Goal: Task Accomplishment & Management: Manage account settings

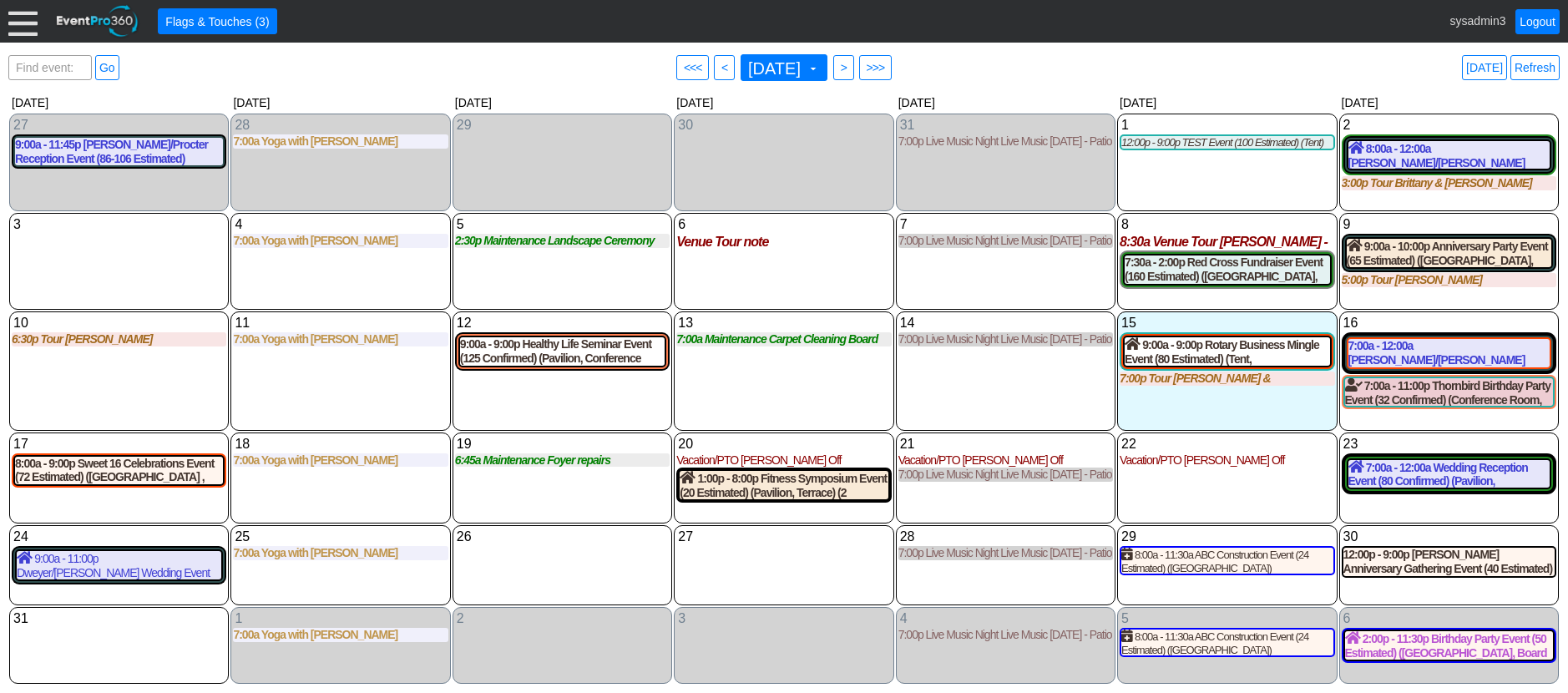
click at [20, 15] on div at bounding box center [24, 22] width 29 height 29
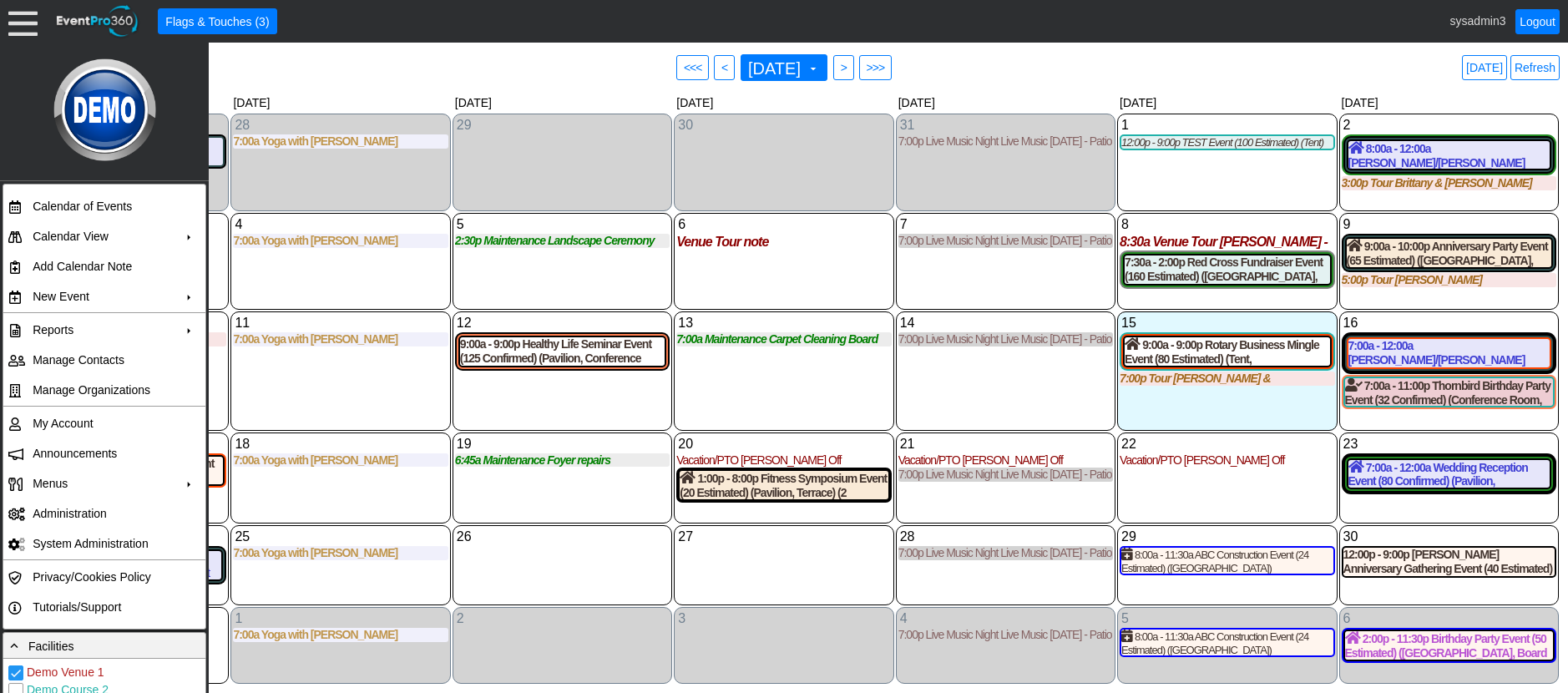
click at [402, 278] on div "4 Monday 7:00a Yoga with Ashey with Ashey at Demo Venue 1 Type: Yoga Time: 7:00…" at bounding box center [340, 261] width 220 height 97
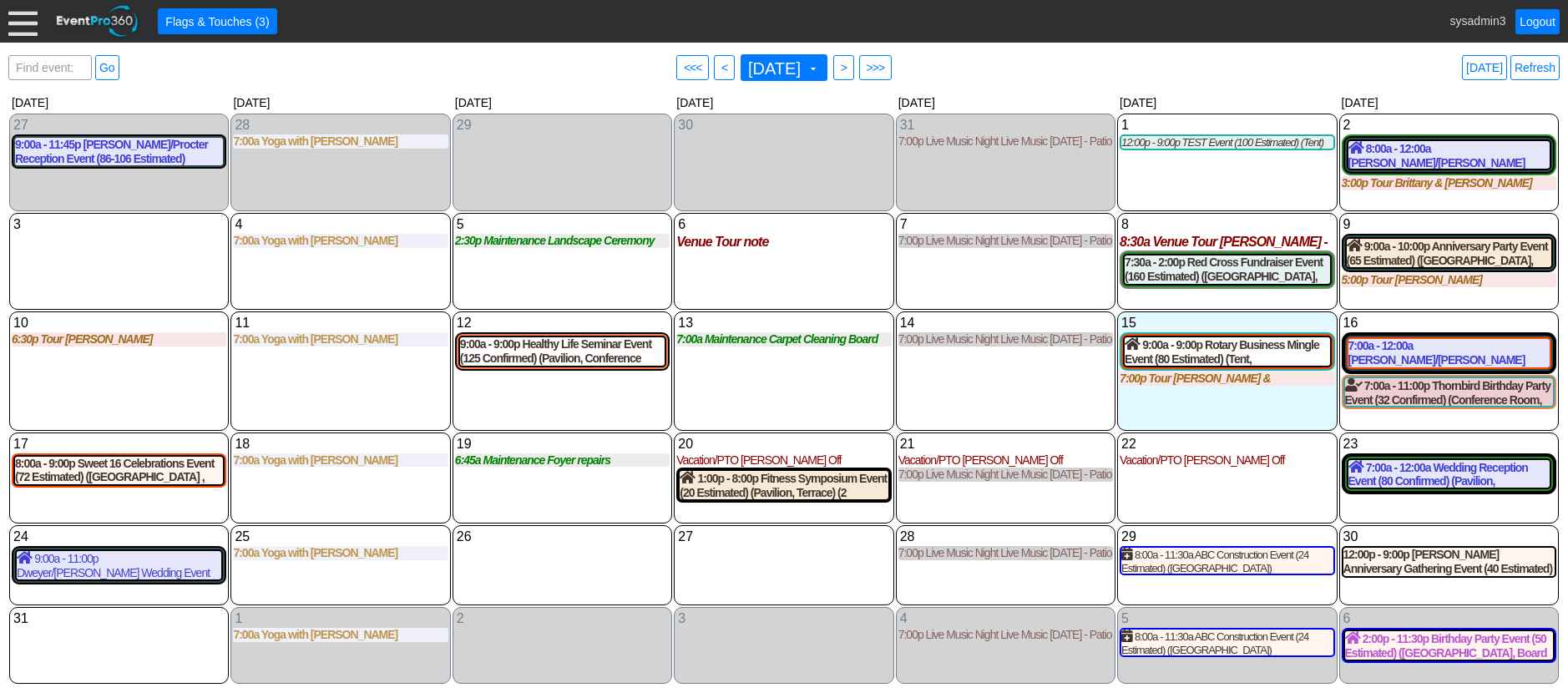
click at [25, 25] on div at bounding box center [24, 22] width 29 height 29
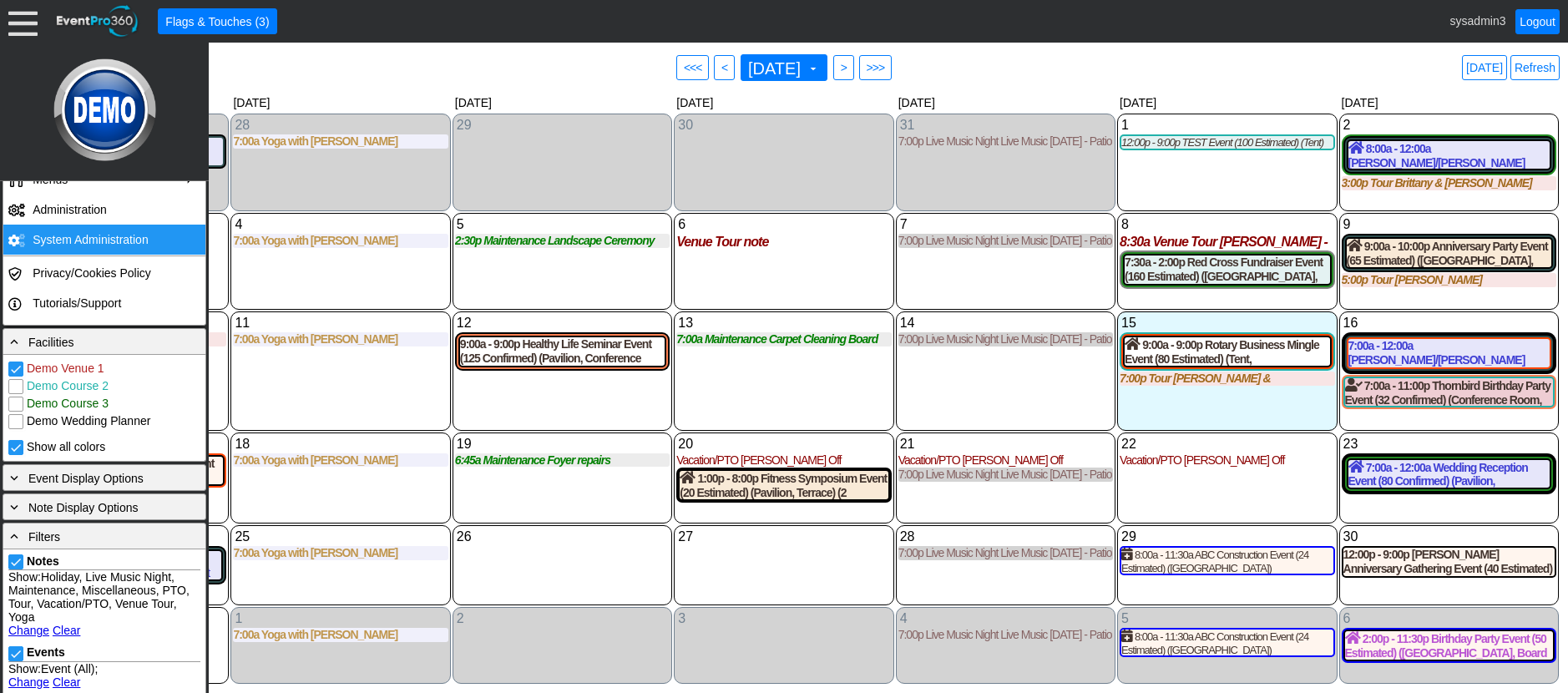
scroll to position [334, 0]
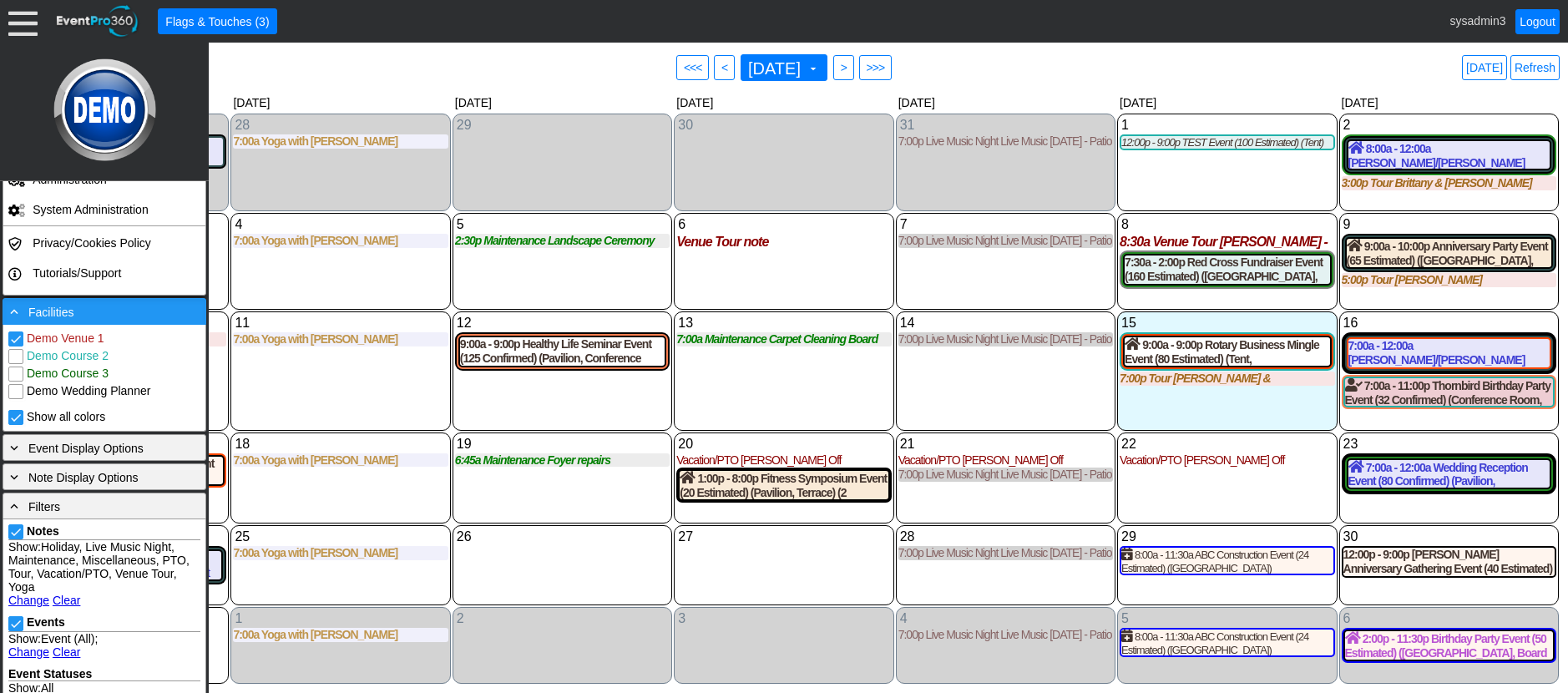
click at [91, 318] on div "- Facilities" at bounding box center [104, 311] width 195 height 19
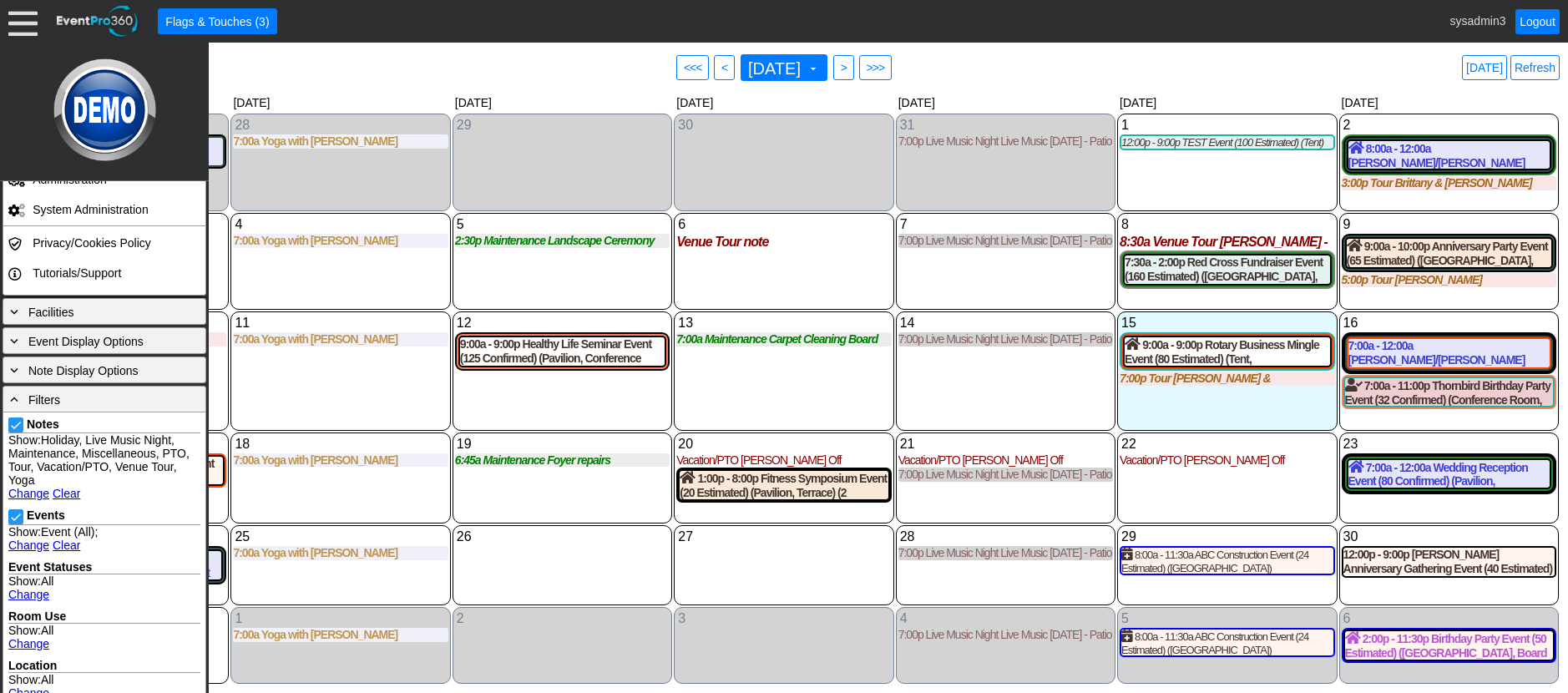
click at [69, 545] on link "Clear" at bounding box center [67, 545] width 27 height 14
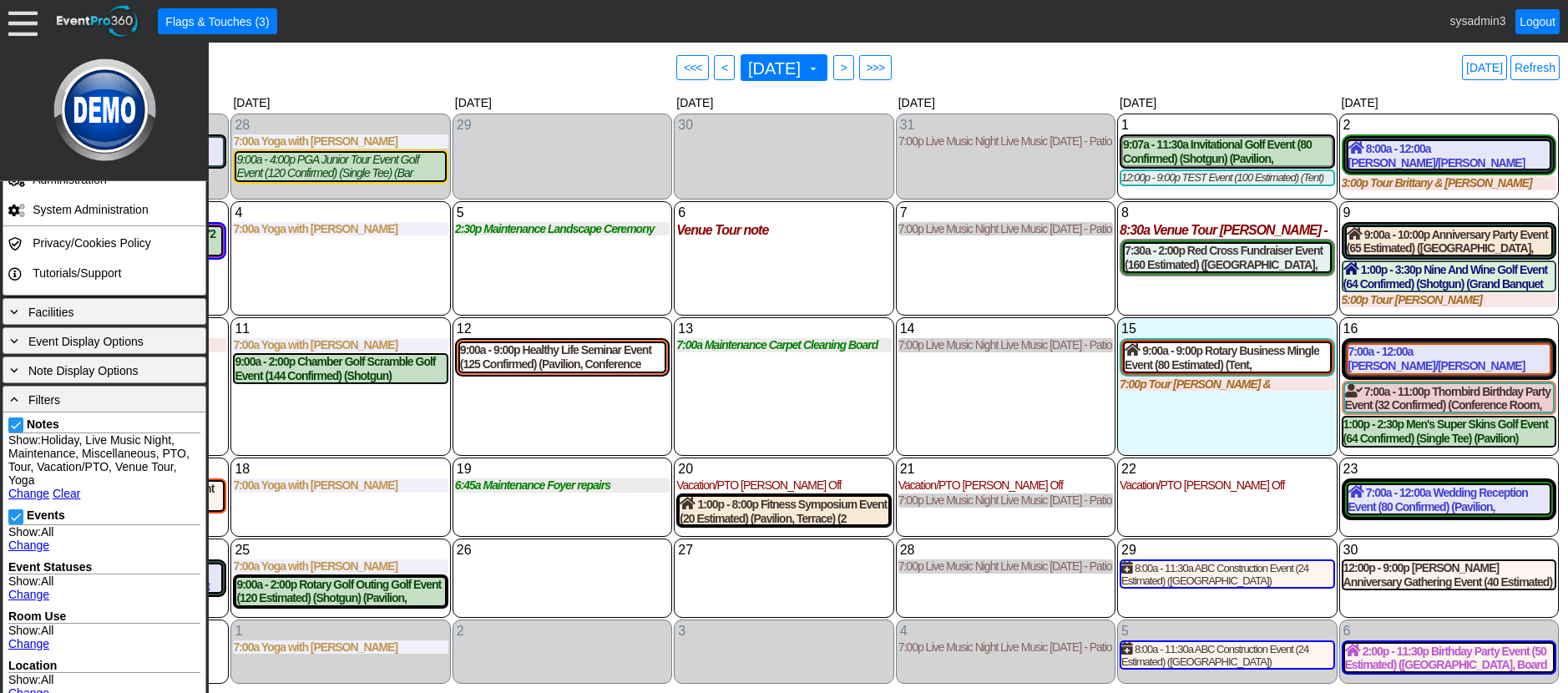
click at [21, 495] on link "Change" at bounding box center [29, 494] width 41 height 14
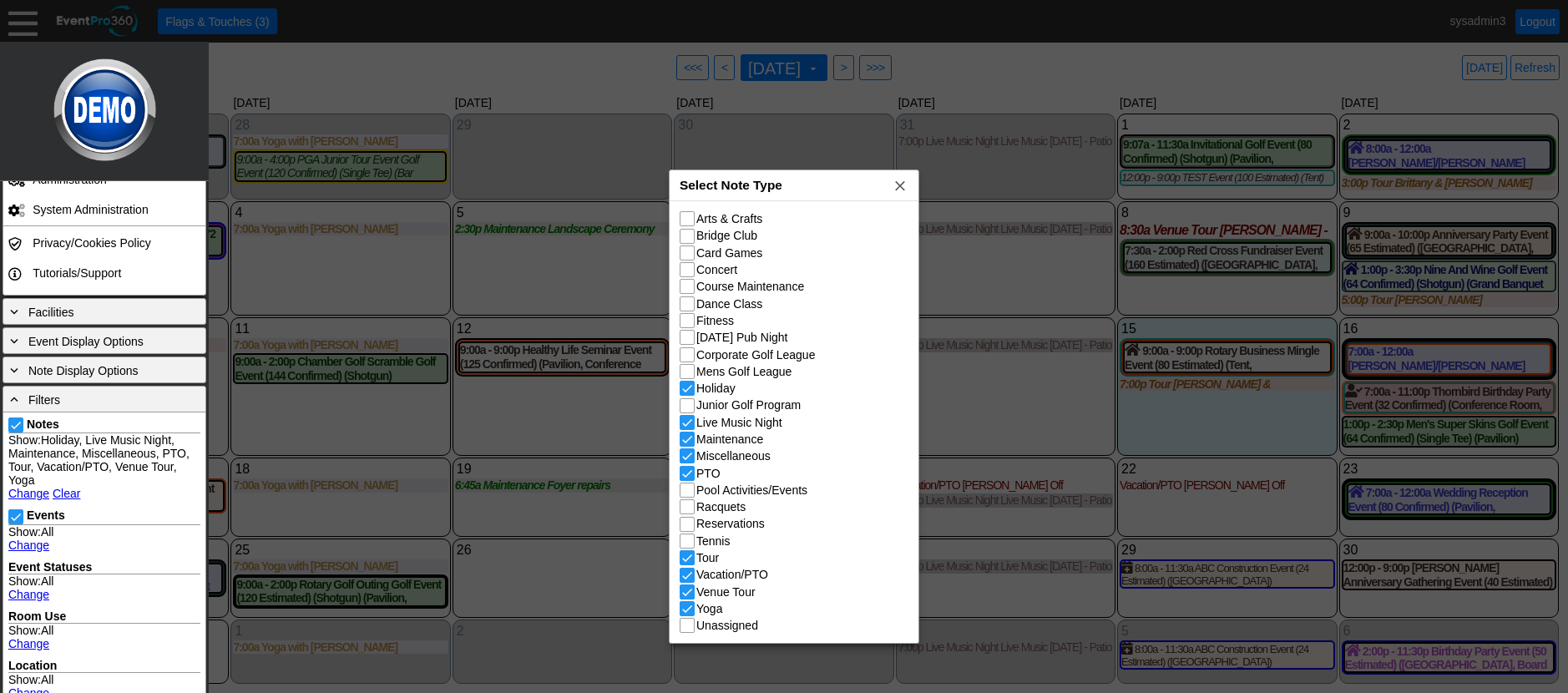
click at [836, 190] on div "Select Note Type x" at bounding box center [794, 186] width 249 height 31
click at [689, 287] on input "Course Maintenance" at bounding box center [688, 287] width 17 height 17
checkbox input "true"
click at [690, 510] on input "Racquets" at bounding box center [688, 508] width 17 height 17
checkbox input "true"
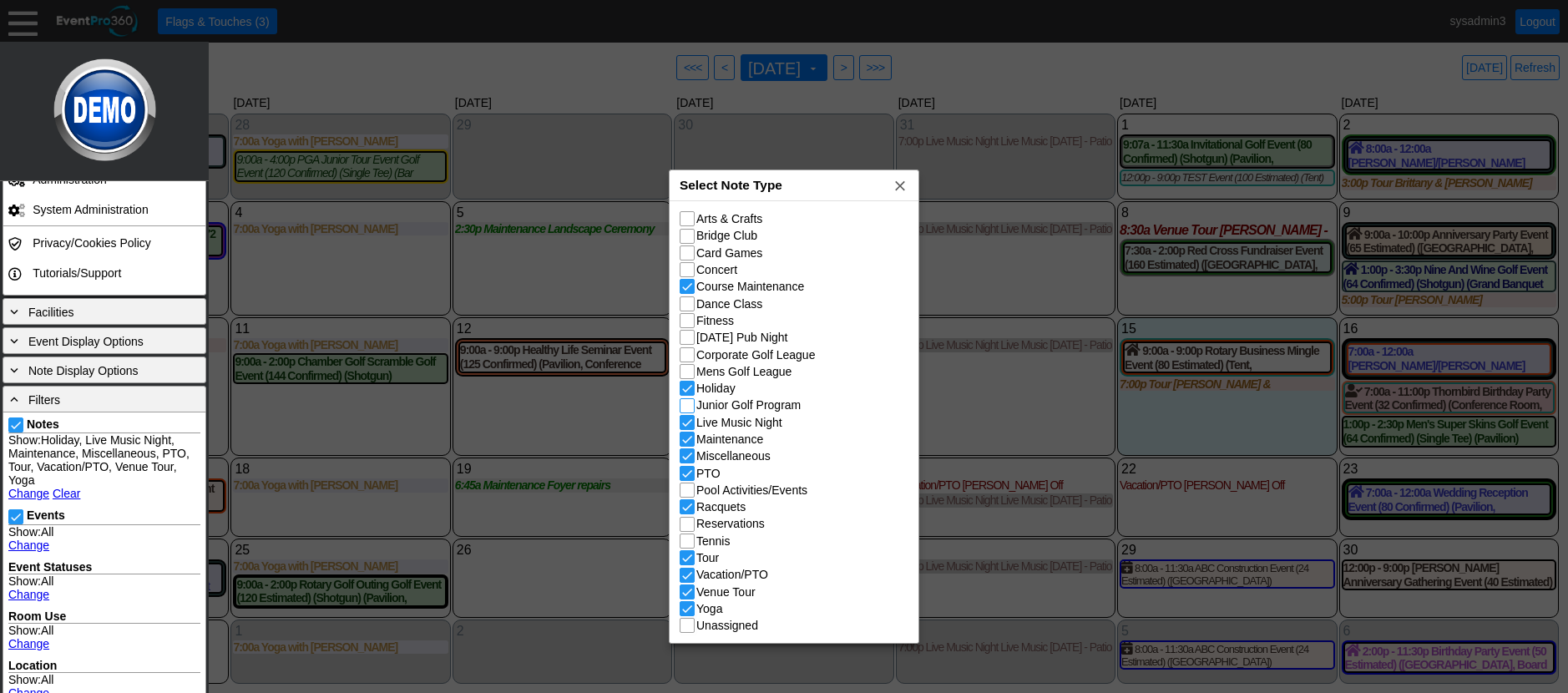
click at [686, 407] on input "Junior Golf Program" at bounding box center [688, 407] width 17 height 17
checkbox input "true"
click at [900, 187] on span "x" at bounding box center [900, 185] width 17 height 17
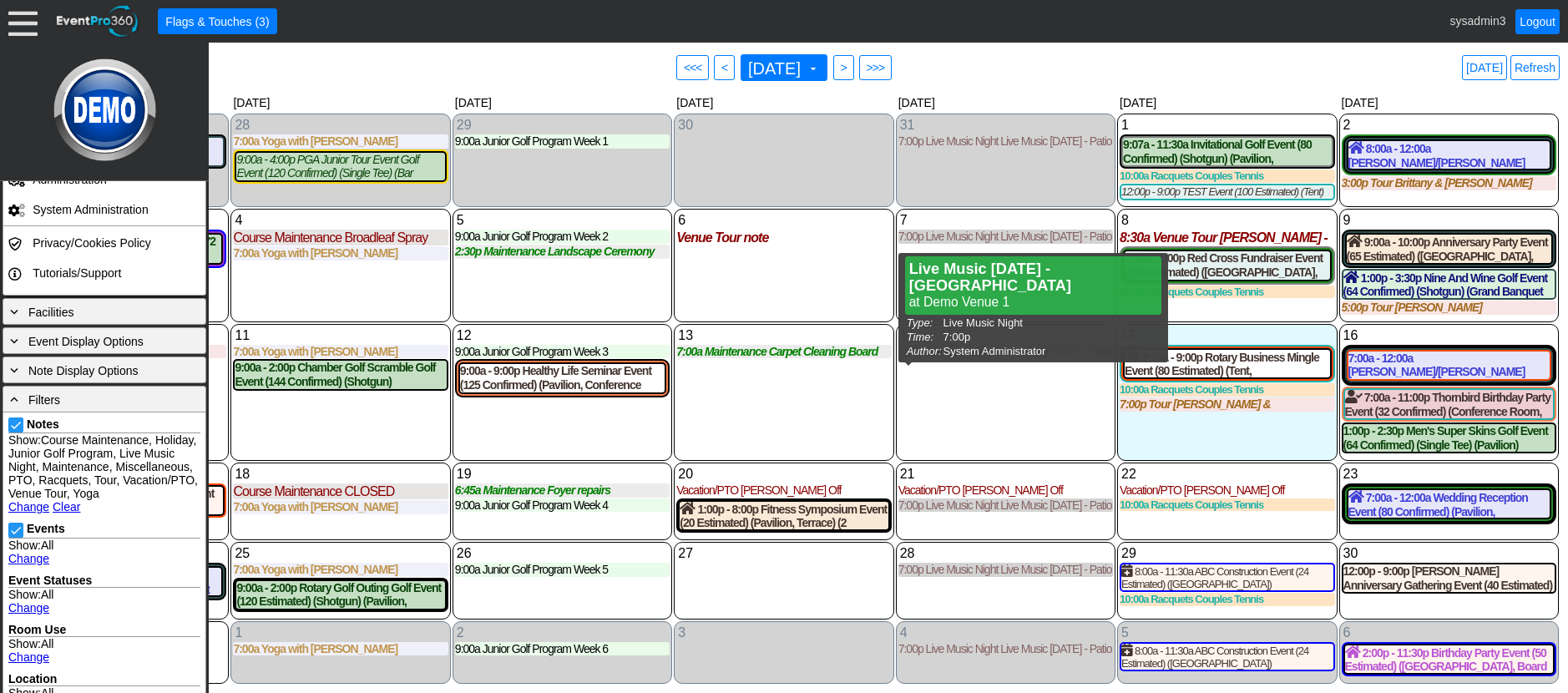
click at [836, 413] on div "13 Wednesday 7:00a Maintenance Carpet Cleaning Board Rooms Carpet Cleaning Boar…" at bounding box center [784, 392] width 220 height 137
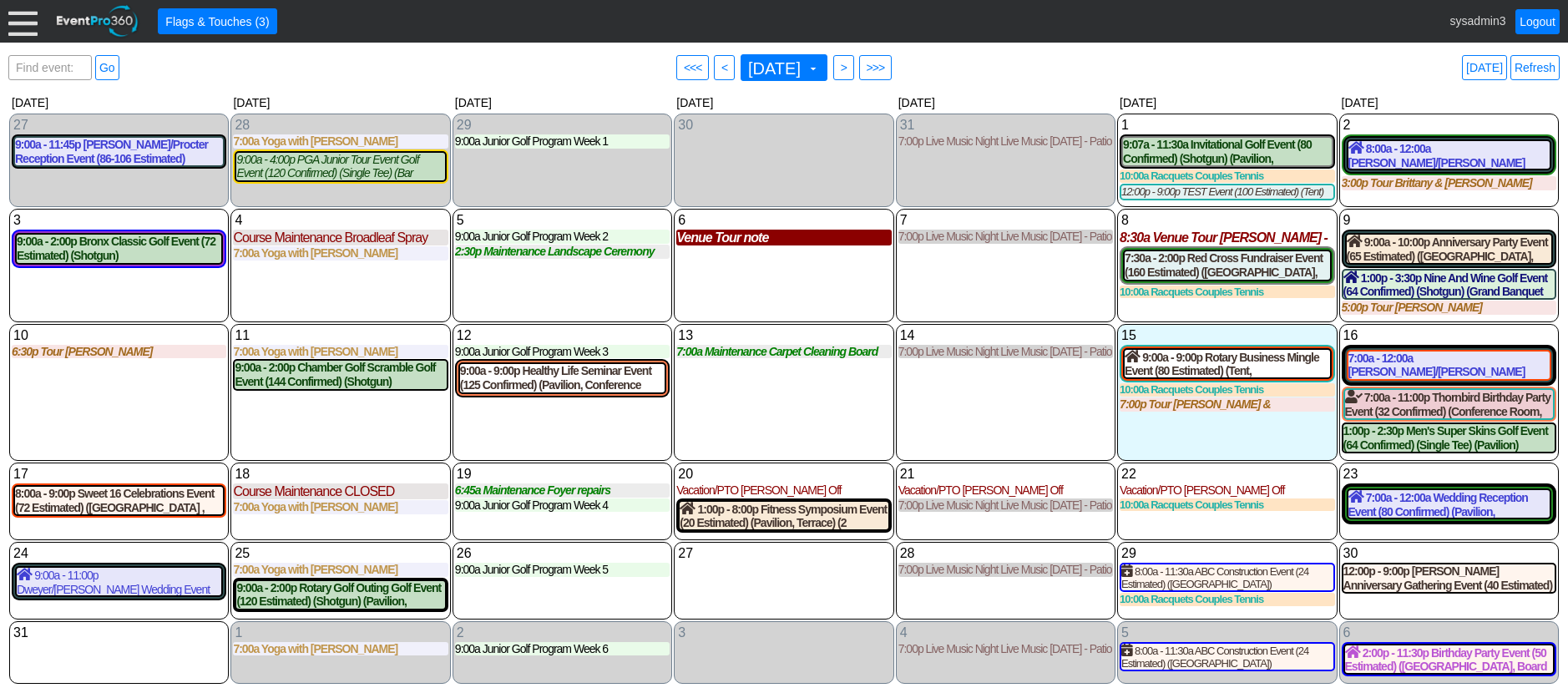
click at [753, 244] on div "Venue Tour note" at bounding box center [784, 237] width 215 height 16
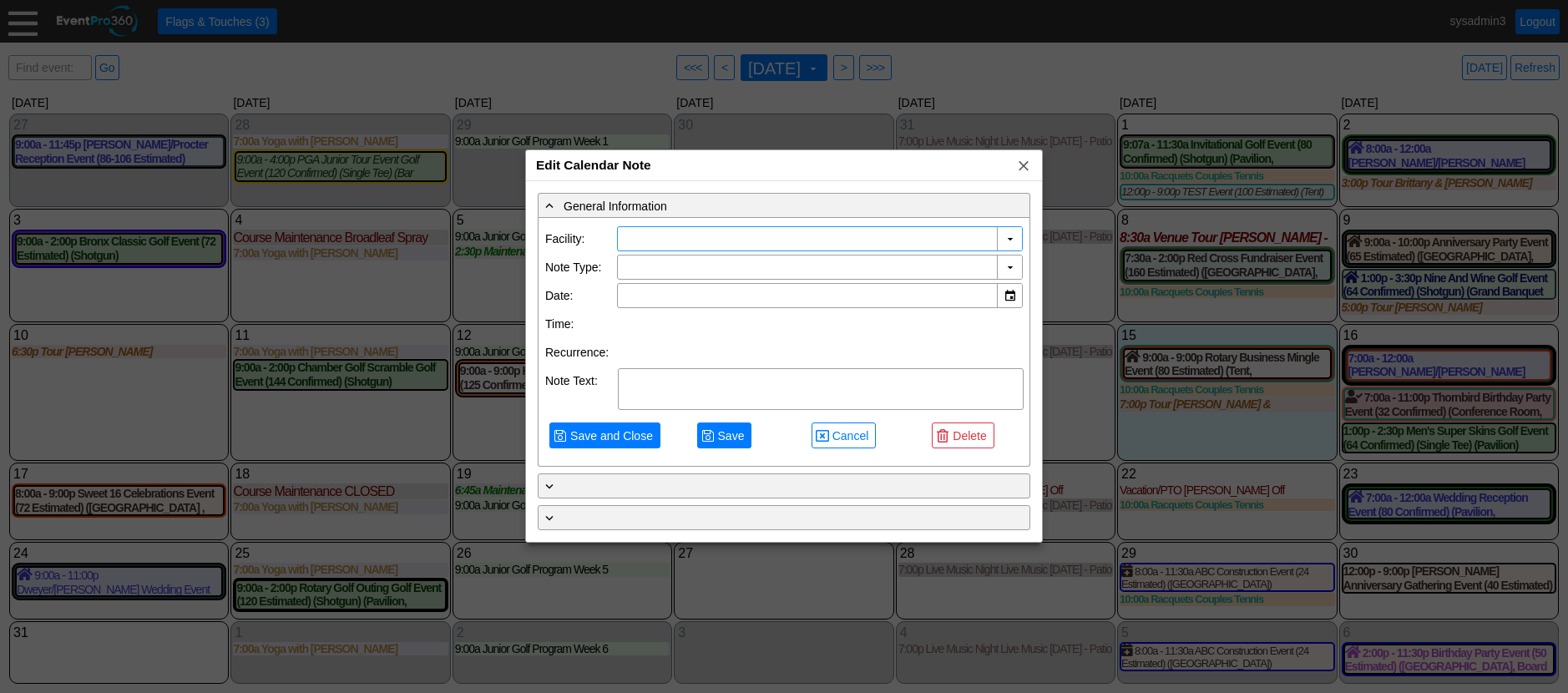
type input "Demo Venue 1"
type input "8/6/2025"
type textarea "note"
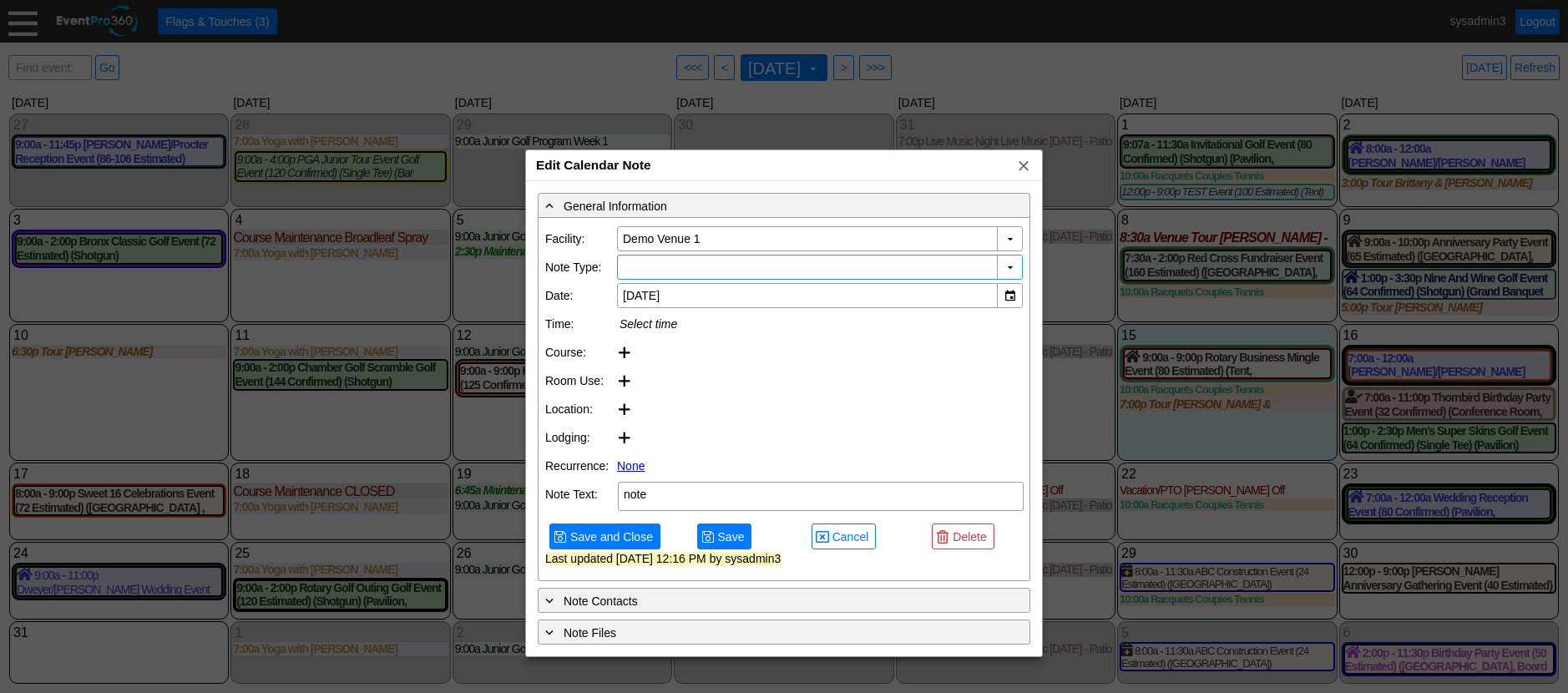
type input "Venue Tour"
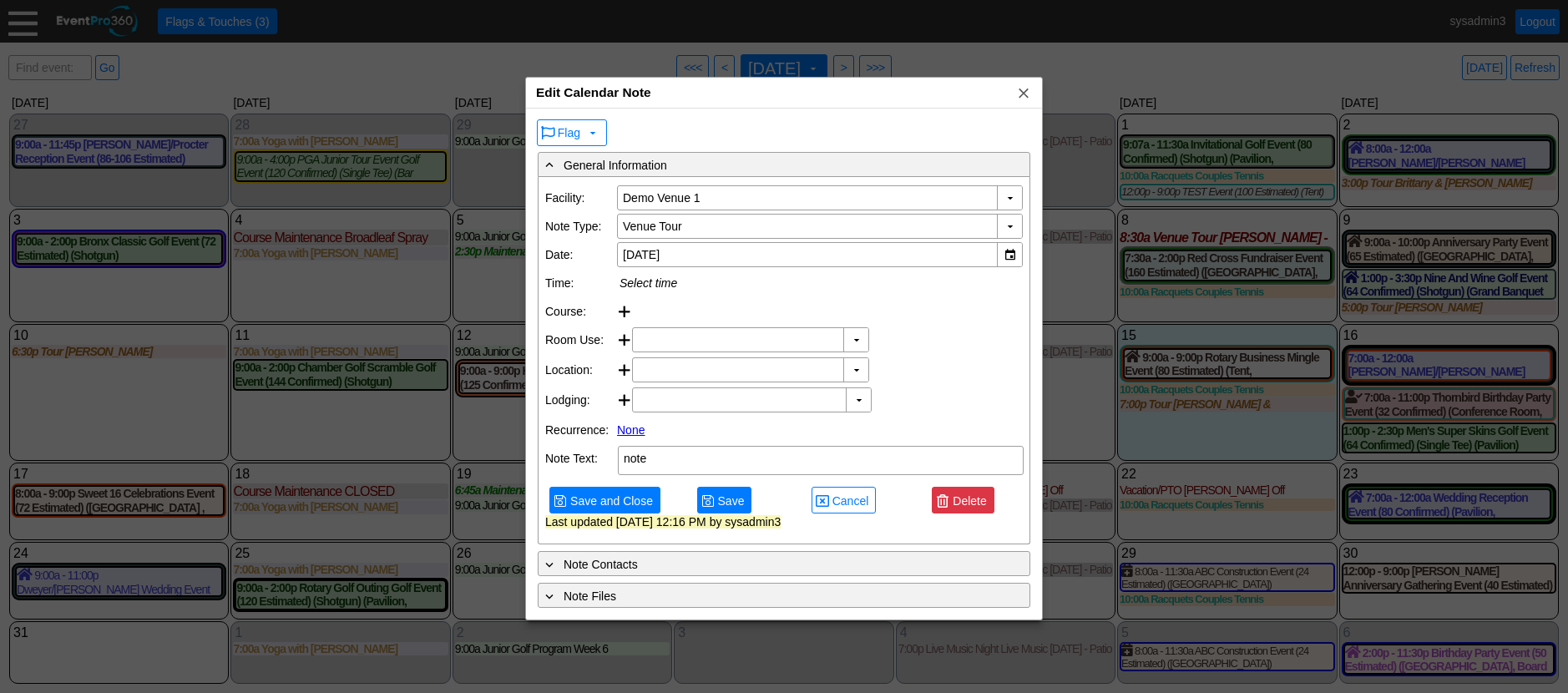
click at [972, 510] on span "Delete" at bounding box center [969, 501] width 40 height 17
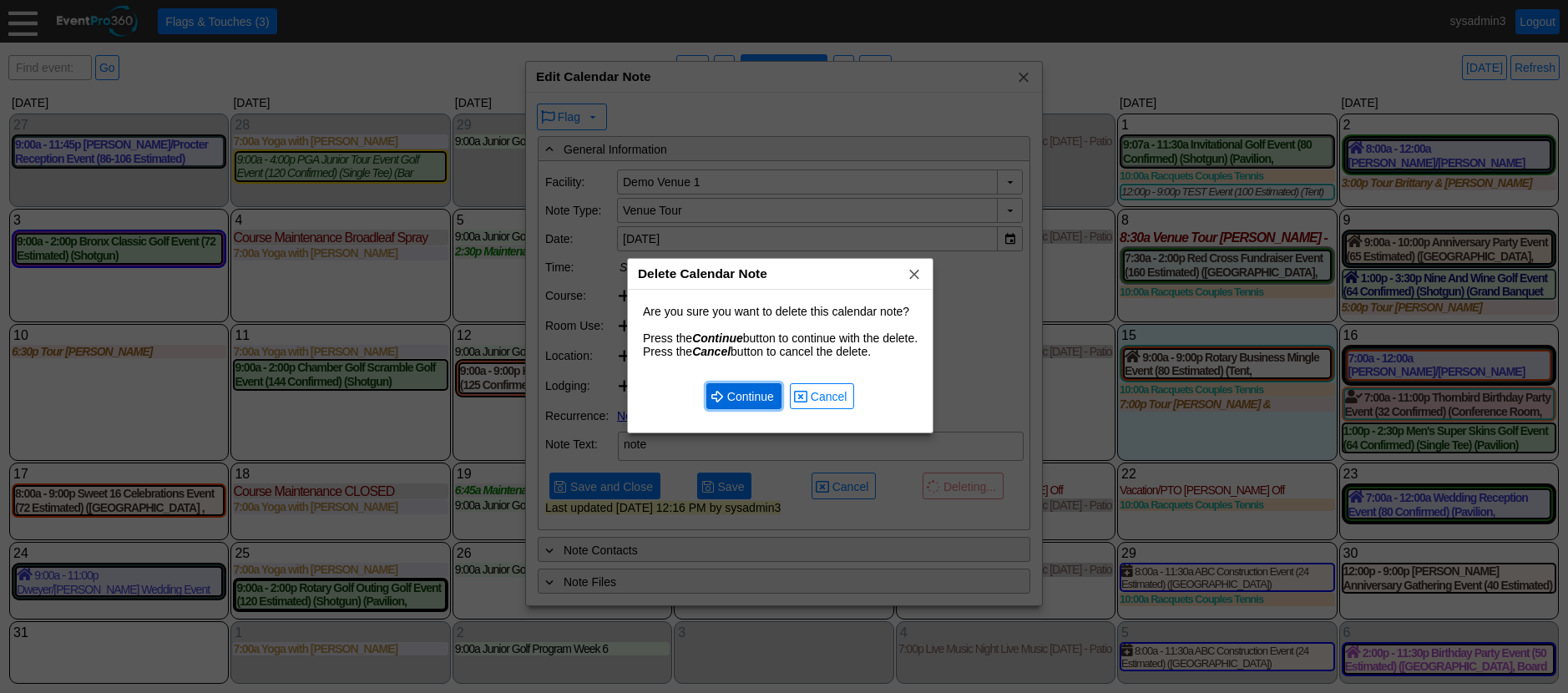
click at [762, 399] on span "Continue" at bounding box center [750, 396] width 54 height 17
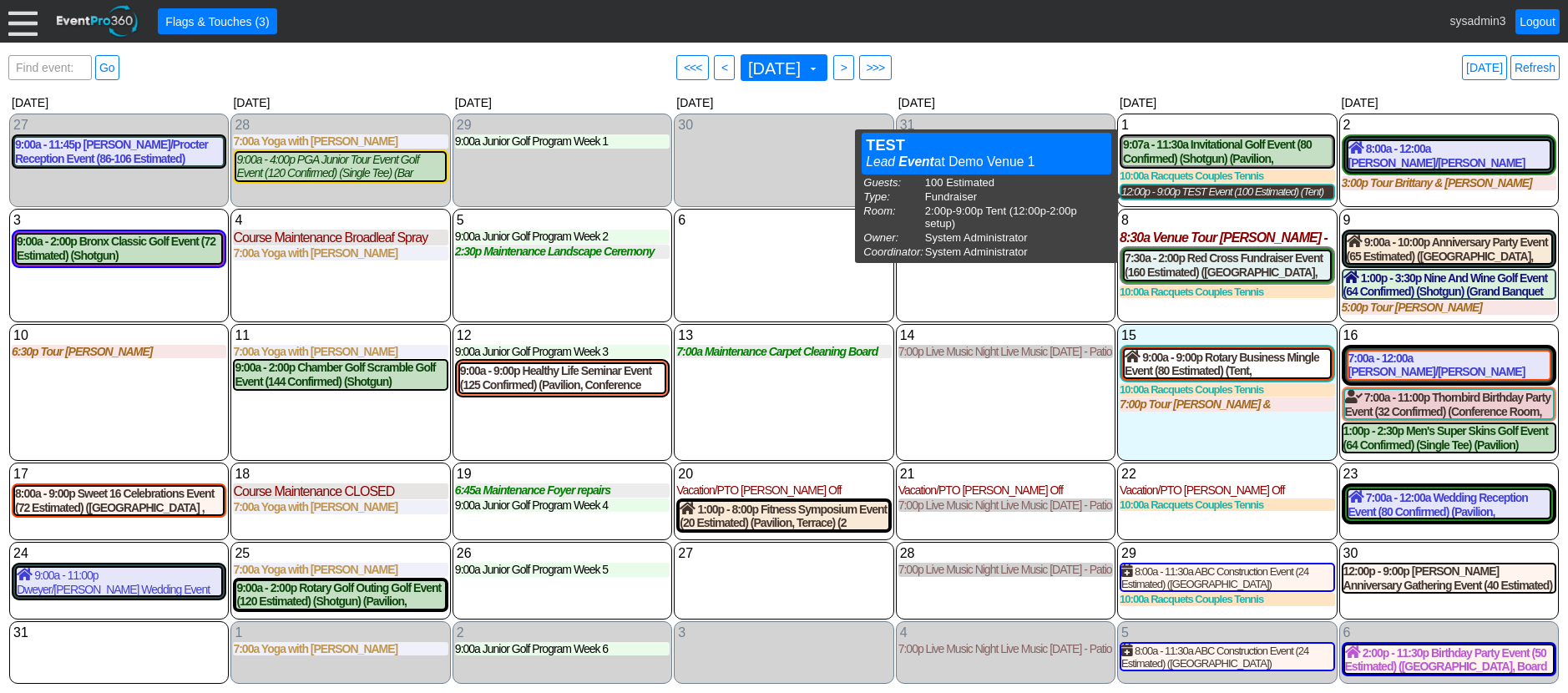
click at [1203, 194] on div "12:00p - 9:00p TEST Event (100 Estimated) (Tent)" at bounding box center [1227, 192] width 211 height 14
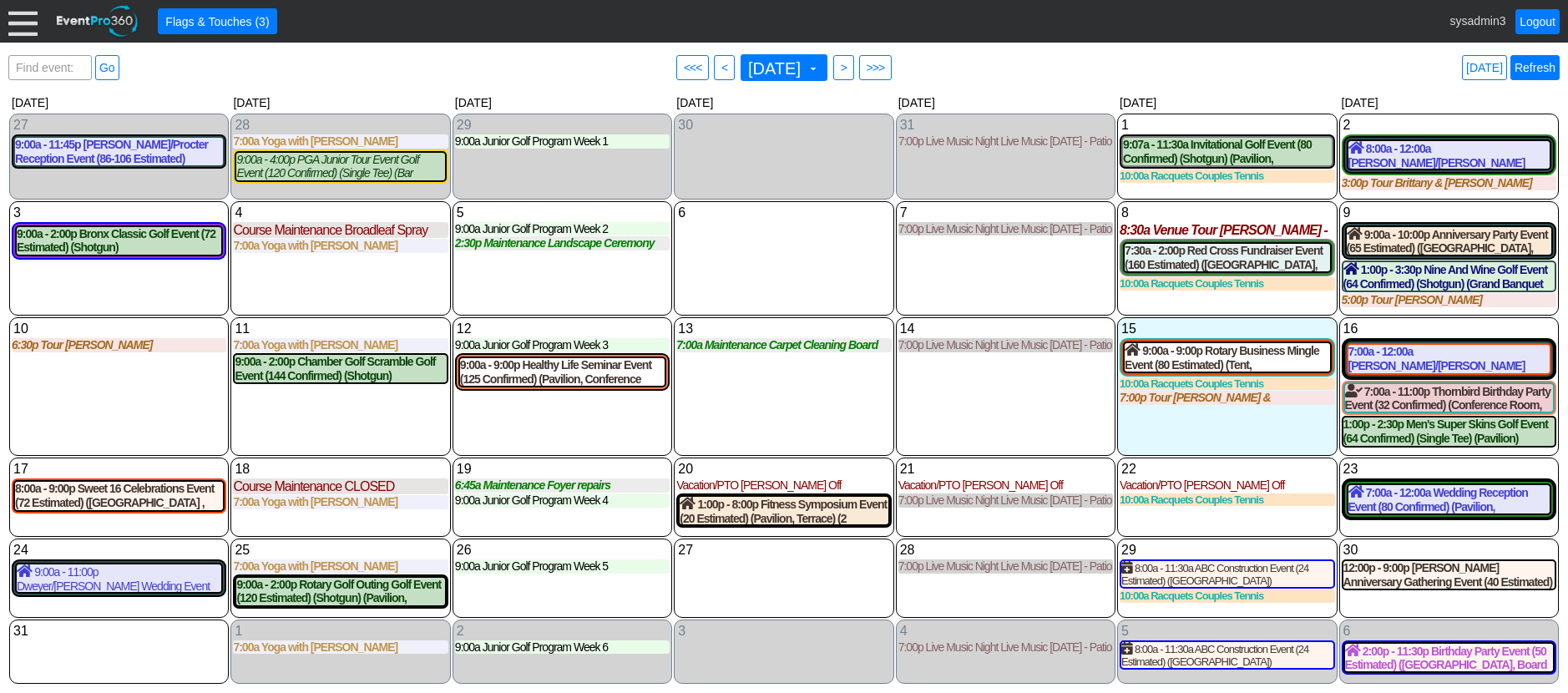
click at [1539, 69] on link "Refresh" at bounding box center [1536, 68] width 49 height 25
click at [850, 66] on span ">" at bounding box center [843, 67] width 13 height 17
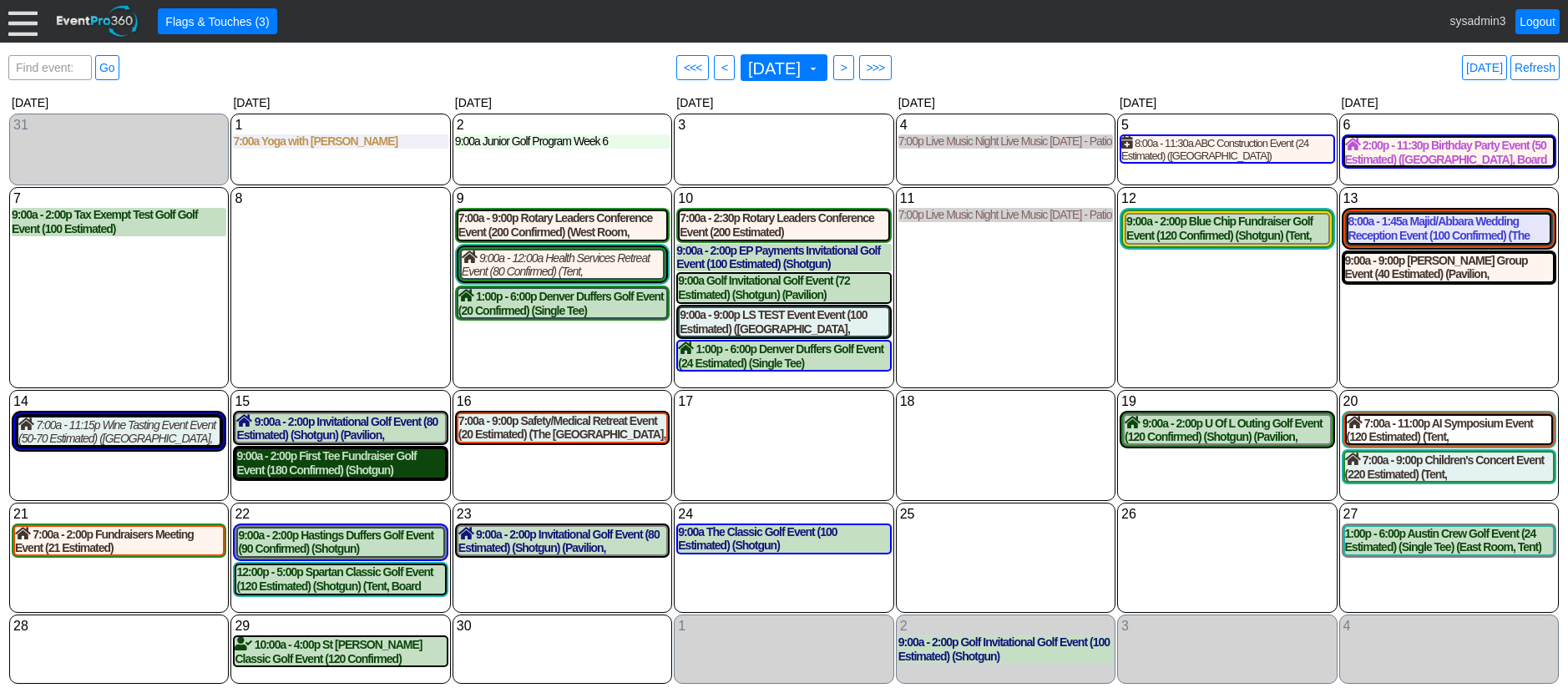
click at [344, 465] on div "9:00a - 2:00p First Tee Fundraiser Golf Event (180 Confirmed) (Shotgun) (Grand …" at bounding box center [340, 463] width 208 height 28
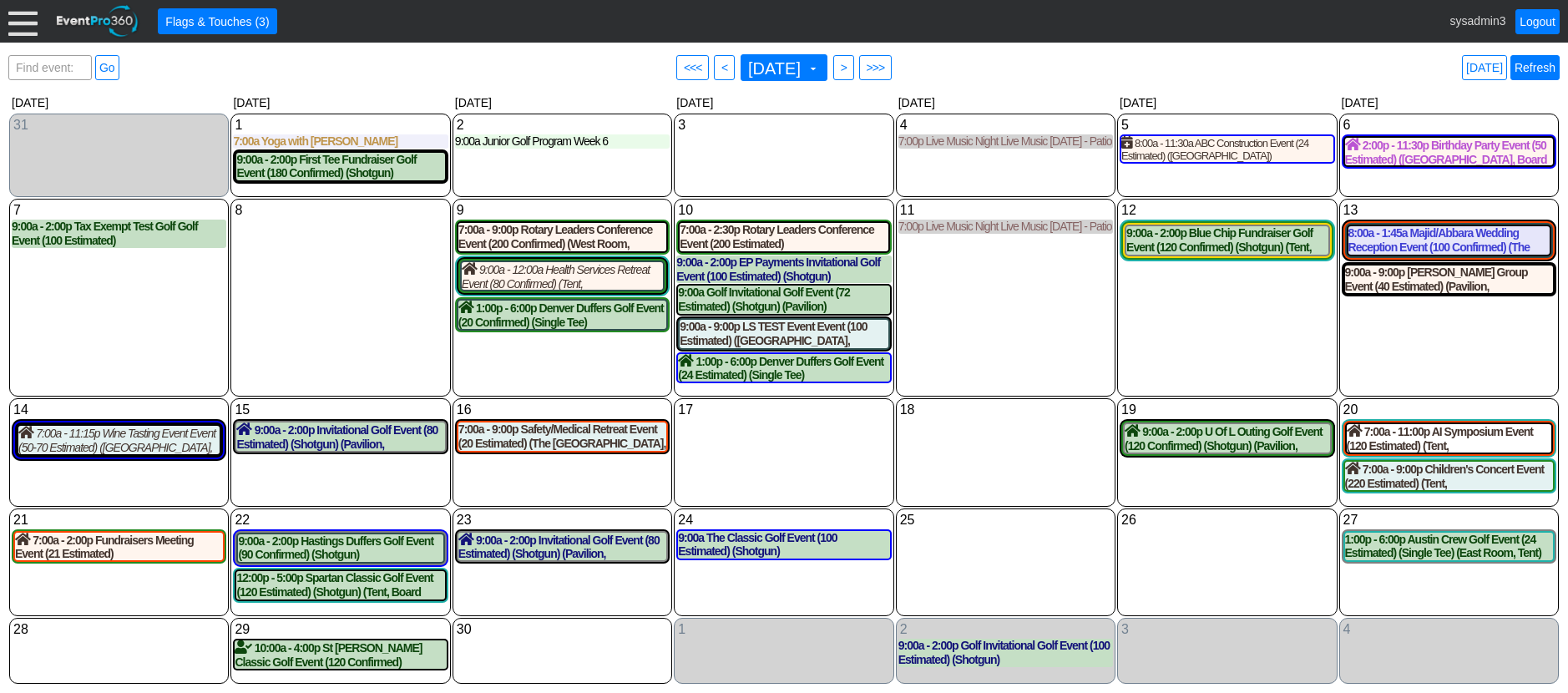
click at [1537, 71] on link "Refresh" at bounding box center [1536, 68] width 49 height 25
click at [718, 64] on span "<" at bounding box center [724, 67] width 13 height 17
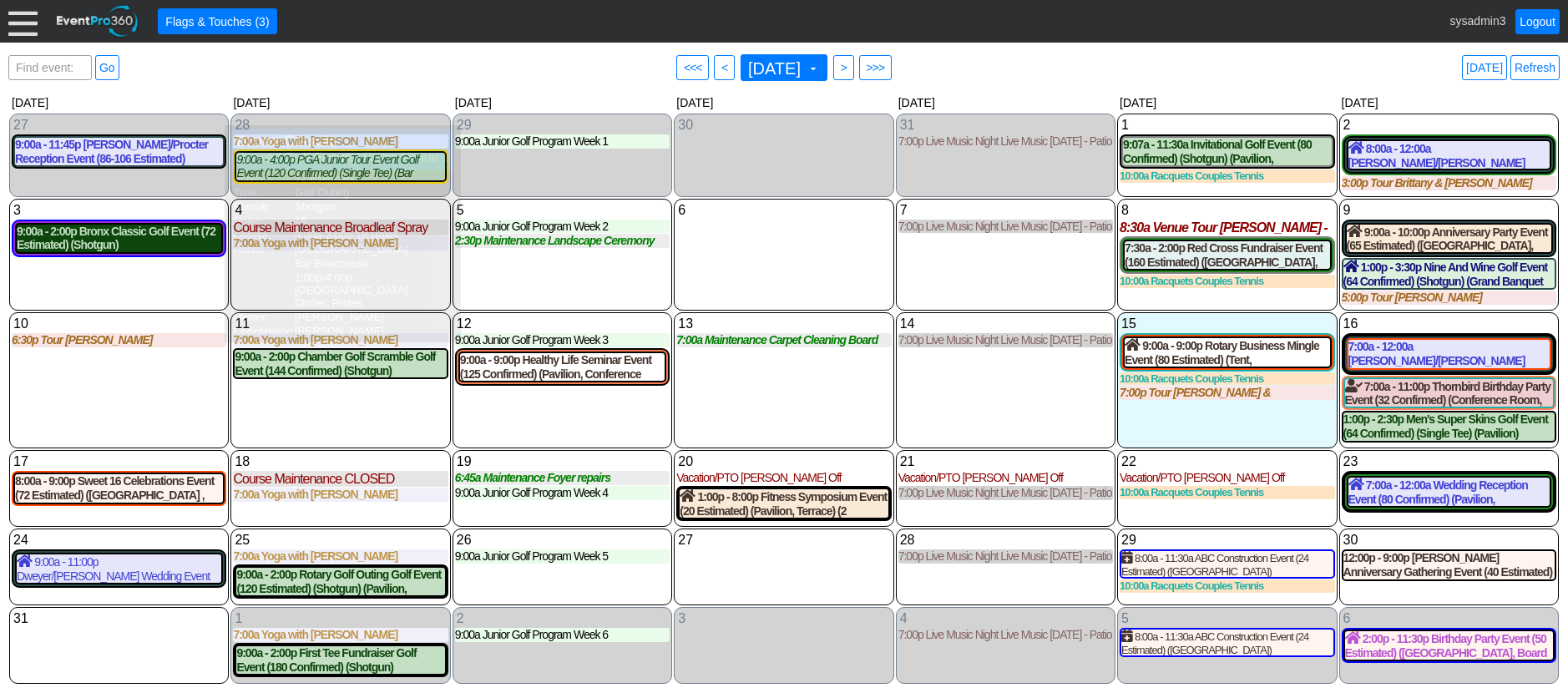
click at [147, 241] on div "9:00a - 2:00p Bronx Classic Golf Event (72 Estimated) (Shotgun) (Oaks Room, Bar…" at bounding box center [119, 238] width 205 height 28
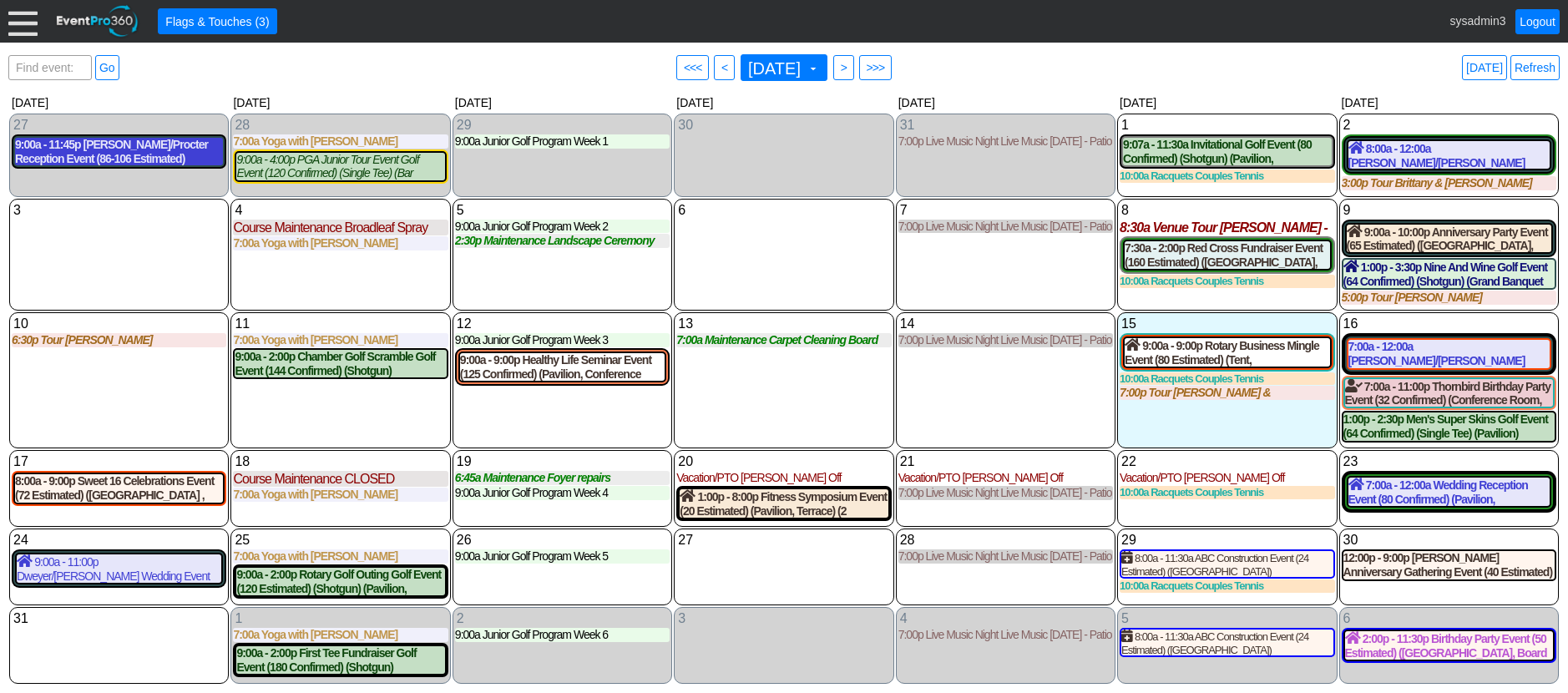
click at [111, 149] on div "9:00a - 11:45p Thorson/Procter Reception Event (86-106 Estimated) (Pavilion, Gr…" at bounding box center [119, 152] width 208 height 28
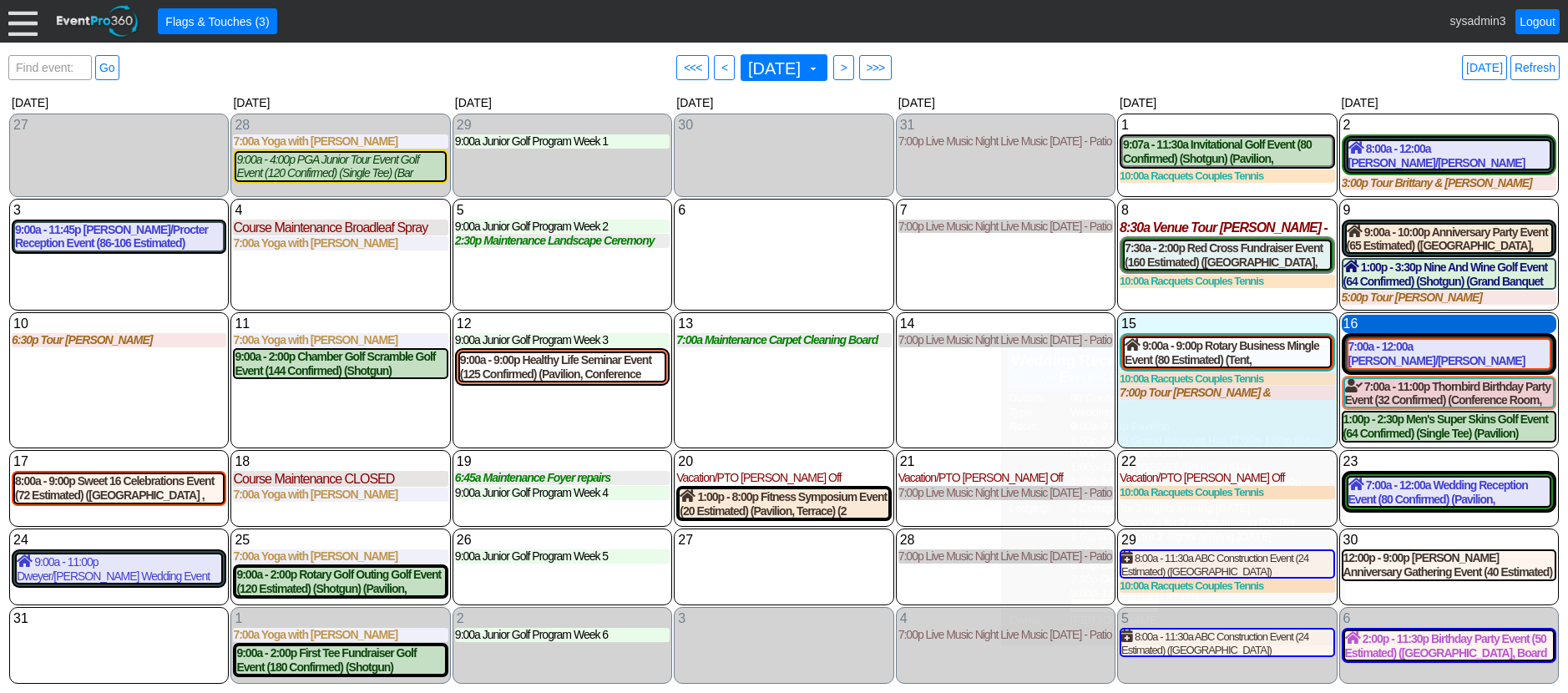
click at [1463, 320] on div "16 Saturday" at bounding box center [1449, 323] width 215 height 19
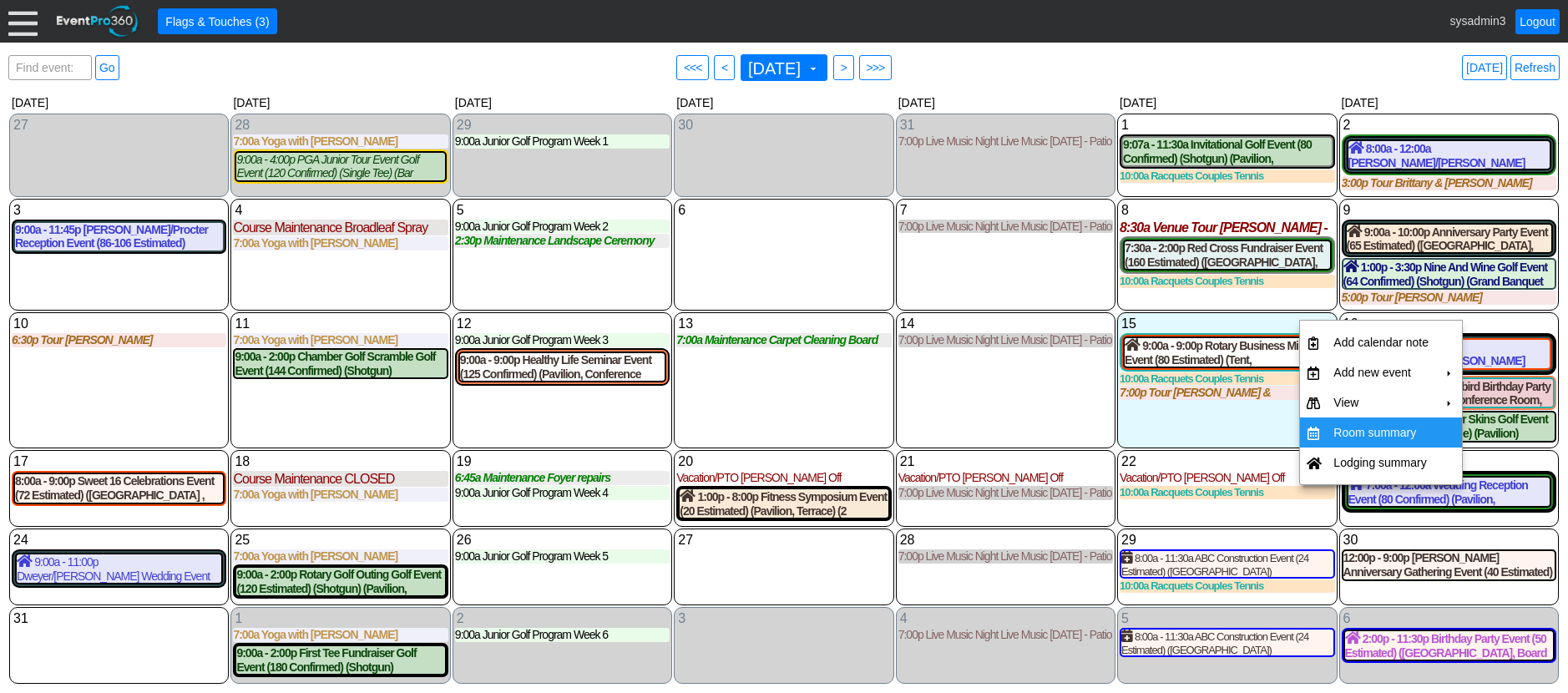
click at [1371, 432] on td "Room summary" at bounding box center [1381, 432] width 109 height 30
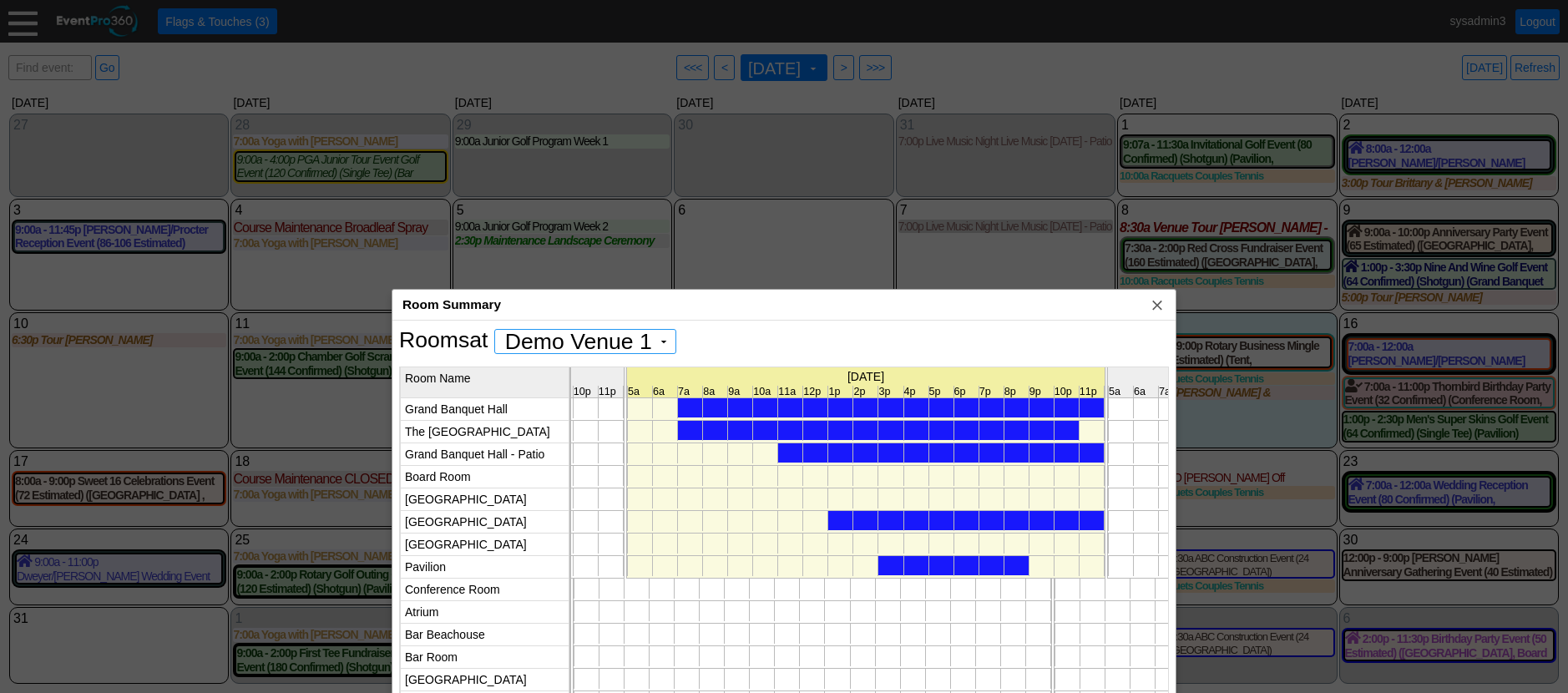
scroll to position [0, 0]
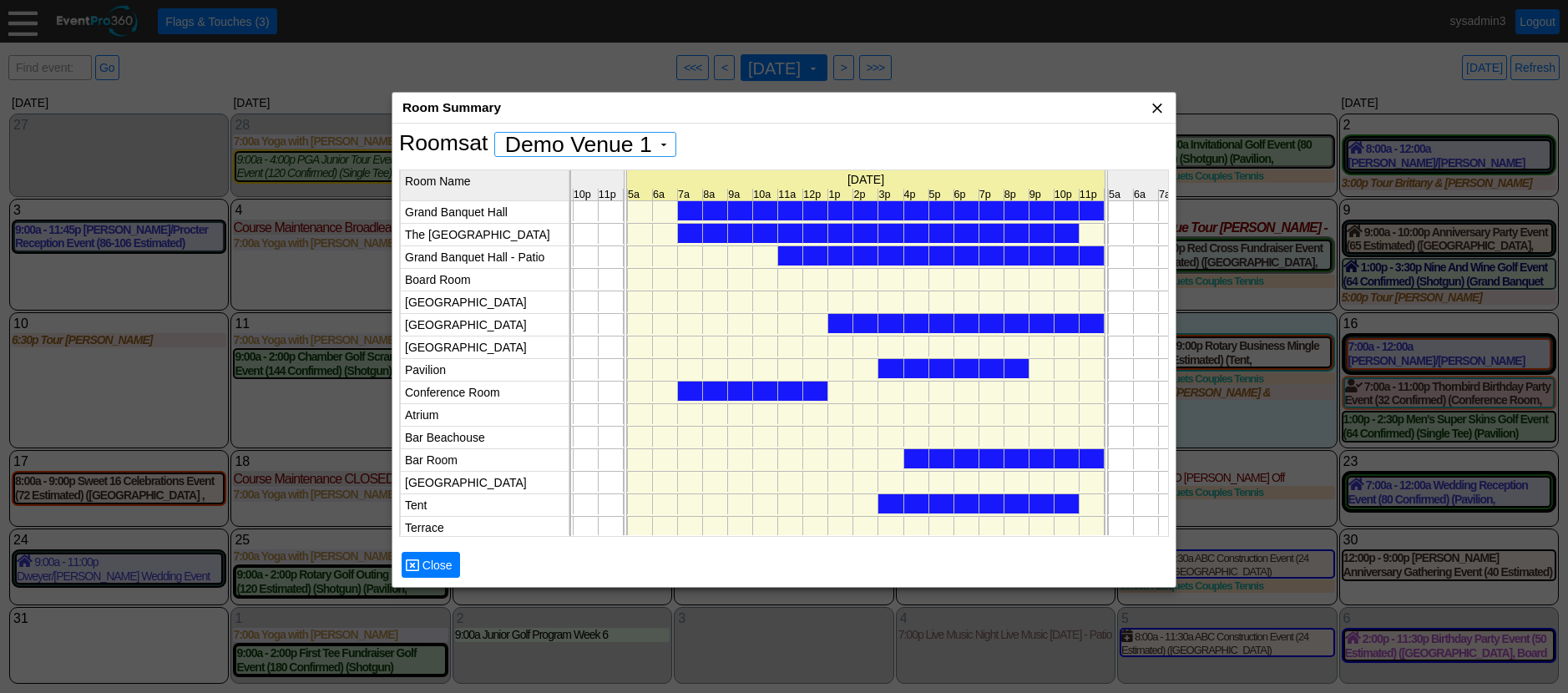
click at [1160, 110] on span "x" at bounding box center [1157, 107] width 17 height 17
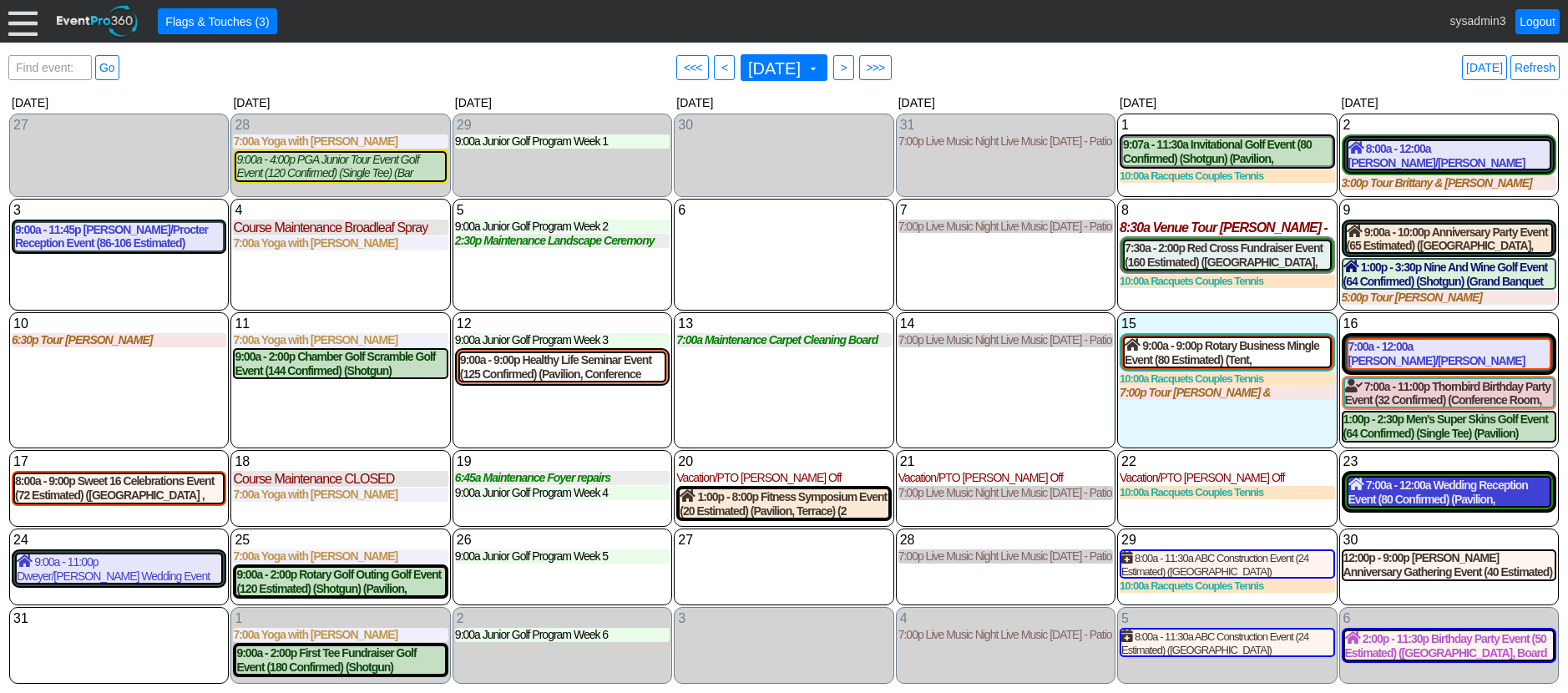
click at [1432, 503] on div "7:00a - 12:00a Wedding Reception Event (80 Confirmed) (Pavilion, Grand Banquet …" at bounding box center [1448, 491] width 201 height 28
click at [1541, 67] on link "Refresh" at bounding box center [1536, 68] width 49 height 25
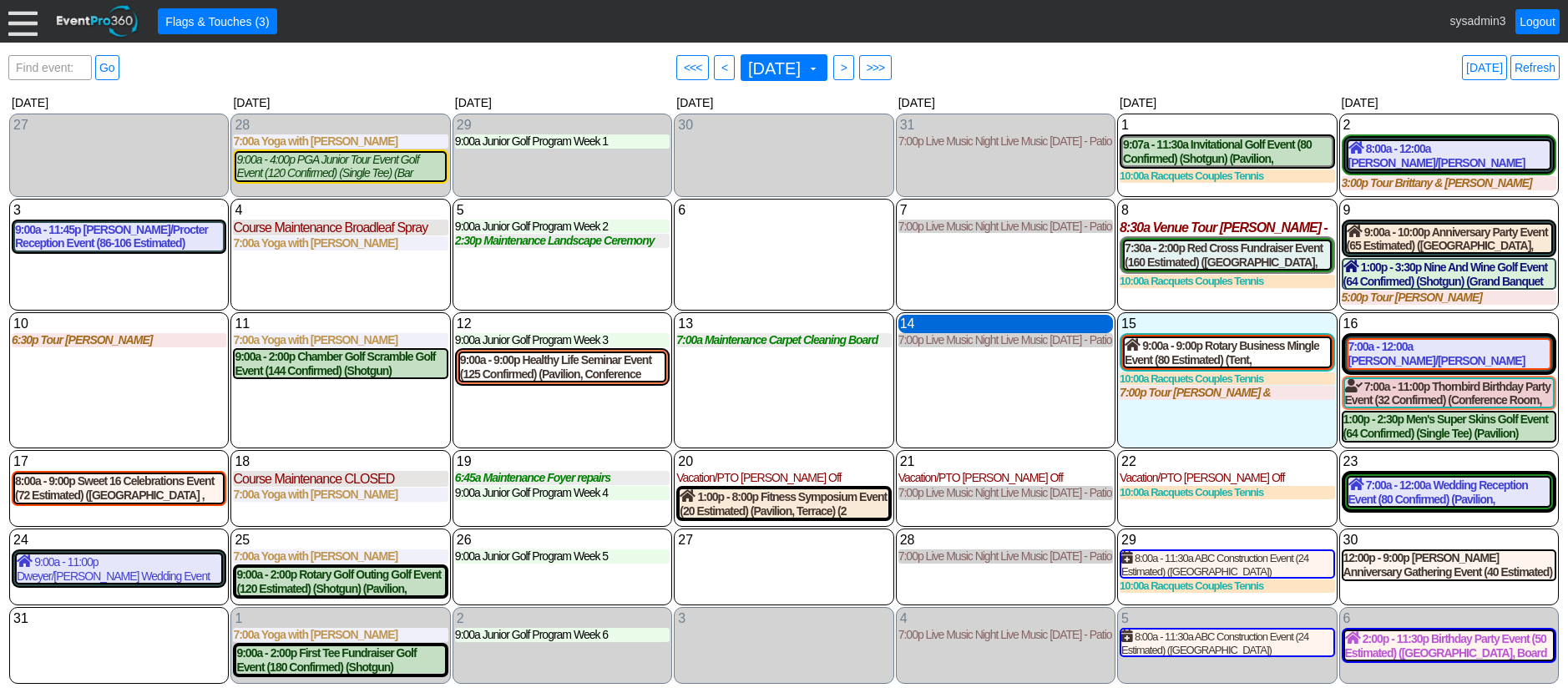
click at [930, 333] on div "14 Thursday" at bounding box center [1005, 323] width 215 height 19
click at [1535, 73] on link "Refresh" at bounding box center [1536, 68] width 49 height 25
click at [1535, 69] on link "Refresh" at bounding box center [1536, 68] width 49 height 25
click at [1539, 17] on link "Logout" at bounding box center [1538, 22] width 44 height 25
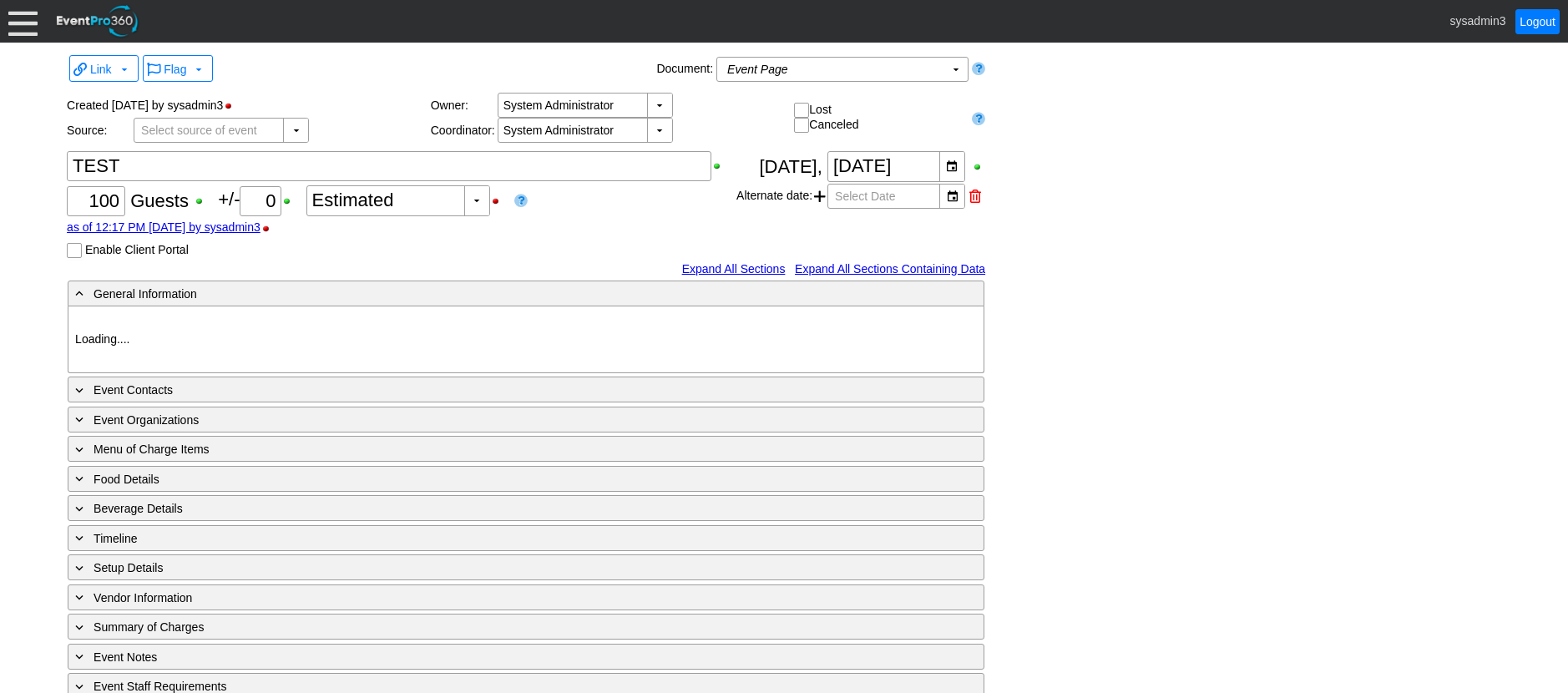
type input "Demo Venue 1"
type input "Fundraiser"
type input "1197958"
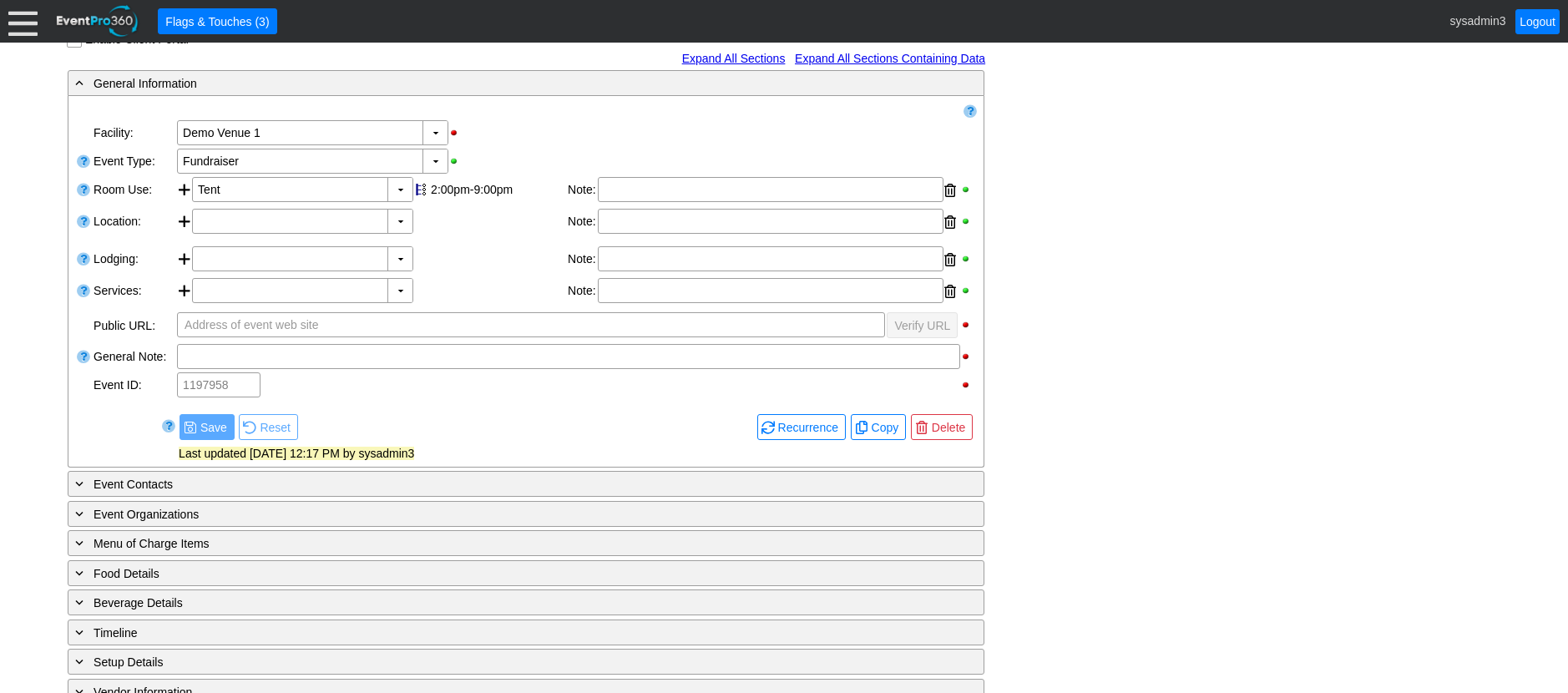
scroll to position [290, 0]
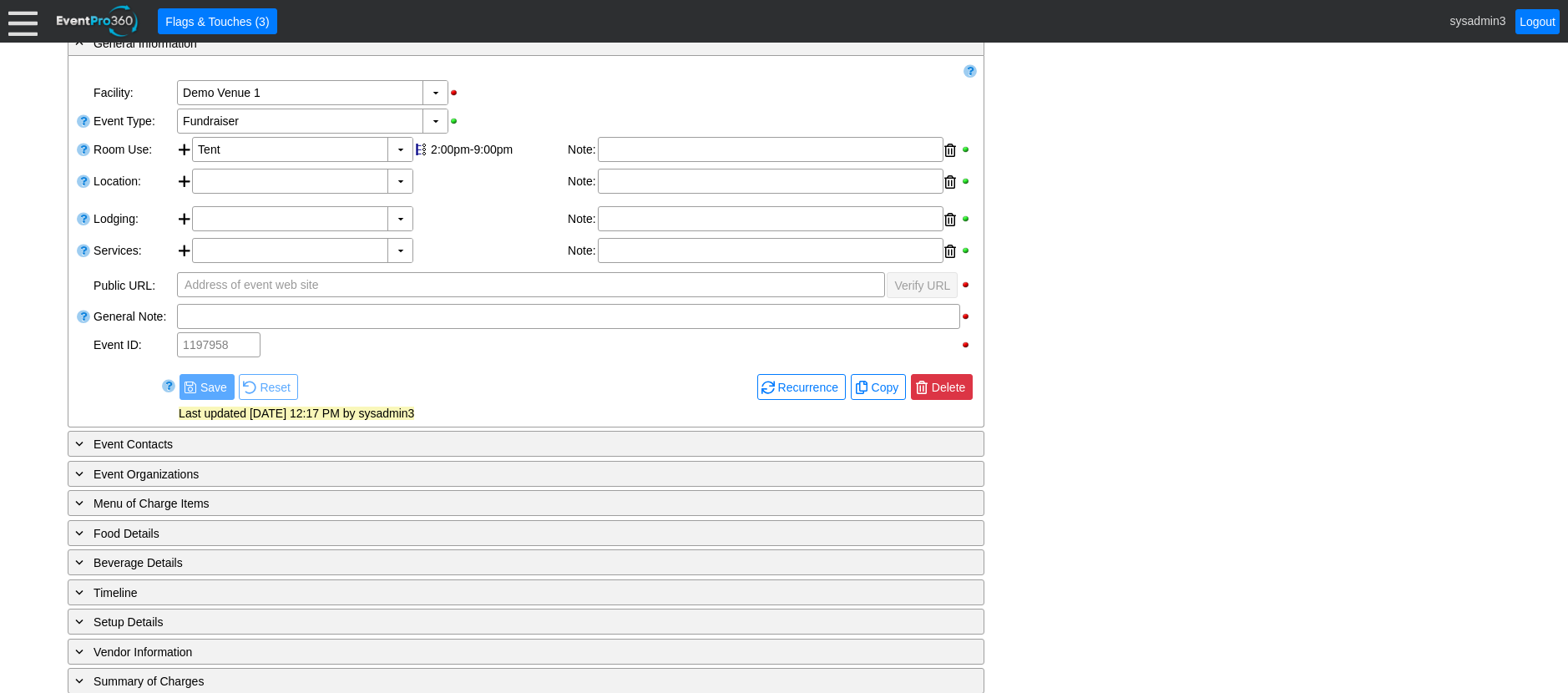
click at [953, 382] on span "Delete" at bounding box center [948, 387] width 40 height 17
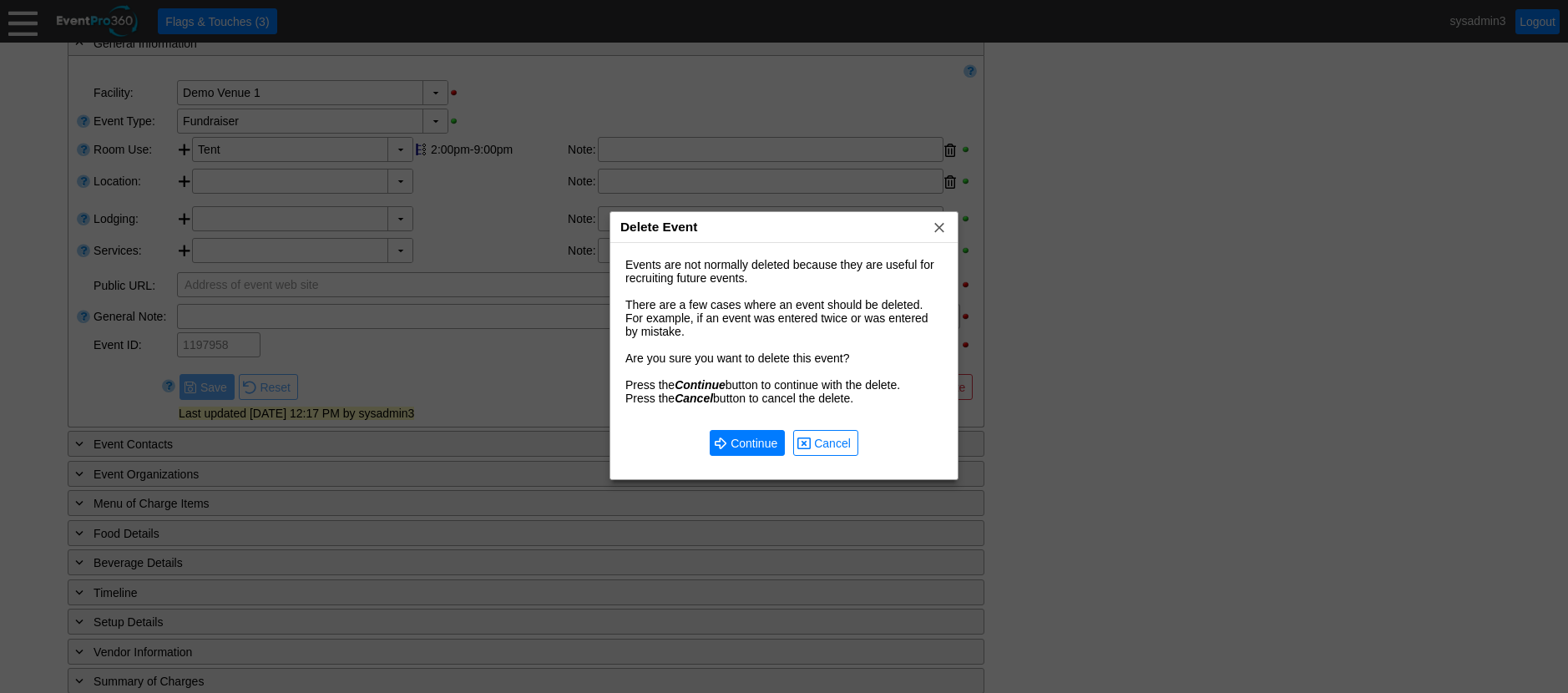
scroll to position [0, 0]
click at [754, 444] on span "Continue" at bounding box center [754, 443] width 54 height 17
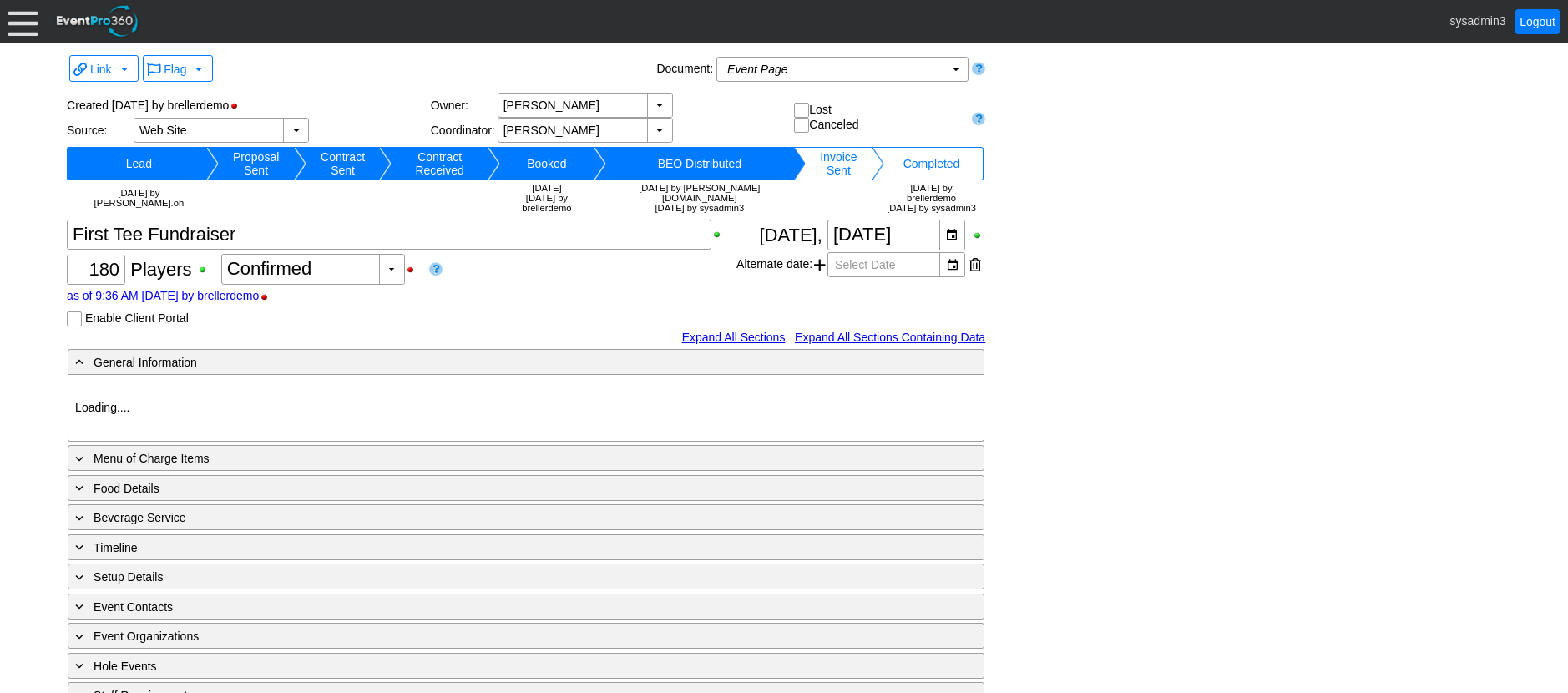
type input "Demo Venue 1"
type input "Golf Outing"
type input "Scramble"
type input "Shotgun"
type input "White"
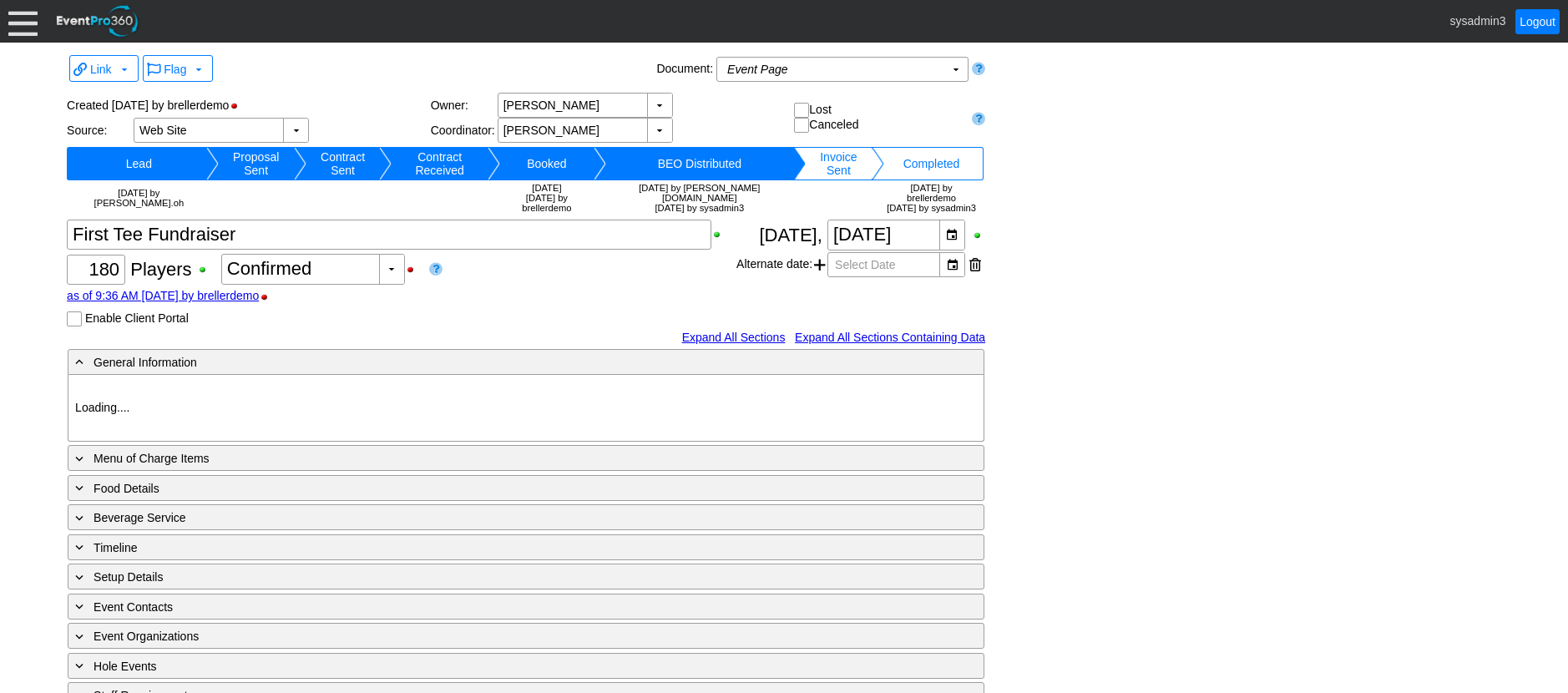
type input "Red"
type input "20570"
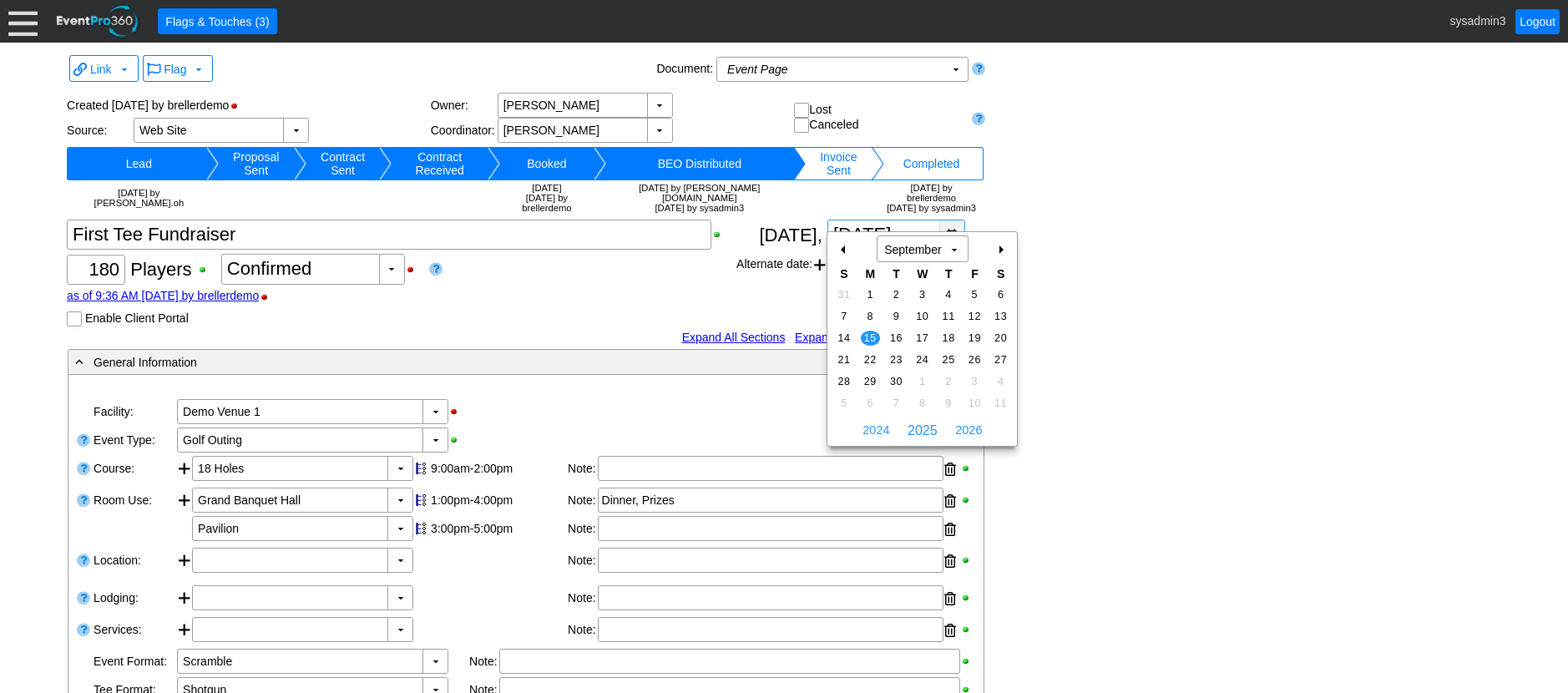
click at [952, 221] on div "▼" at bounding box center [952, 235] width 25 height 29
click at [867, 290] on span "1" at bounding box center [871, 294] width 20 height 15
type input "9/1/2025"
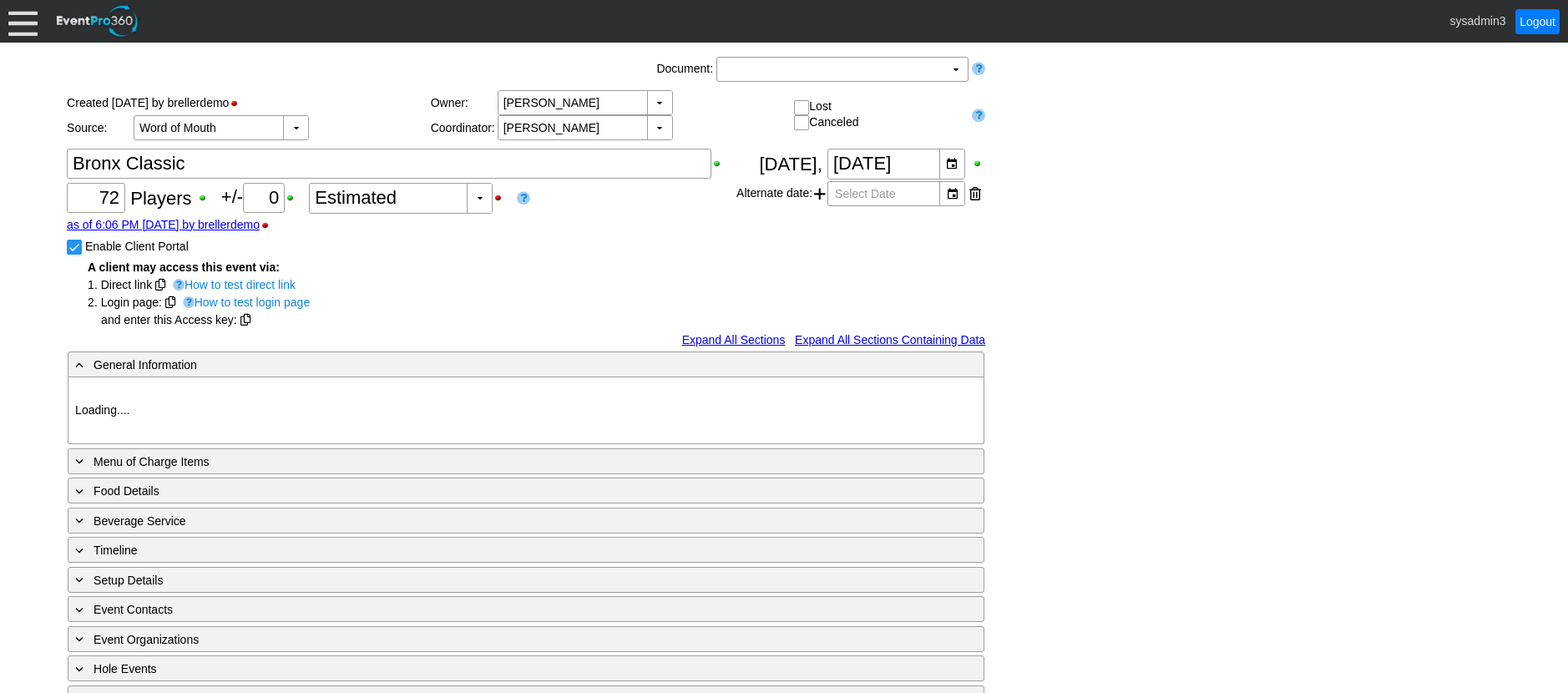
type input "Demo Venue 1"
type input "Golf Outing"
type input "Scramble"
type input "Shotgun"
type input "White"
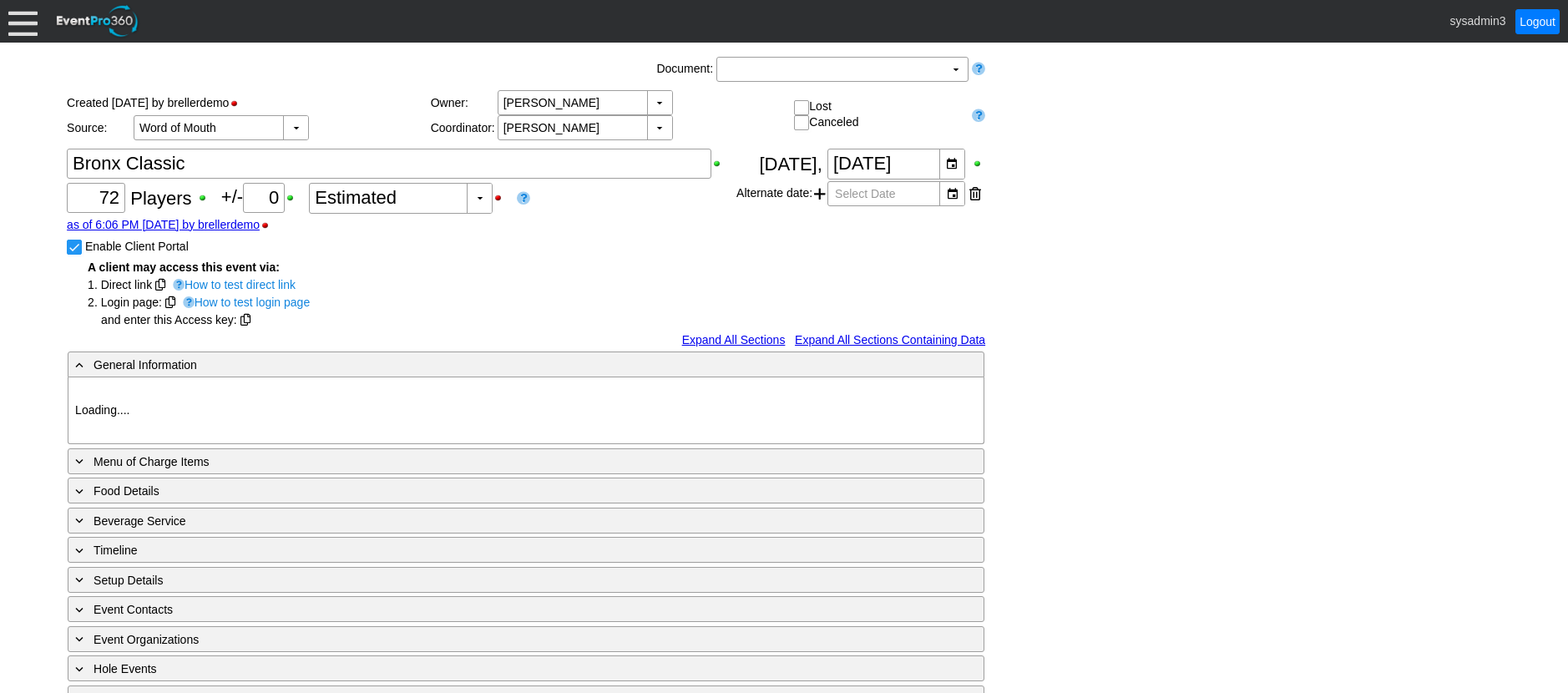
type input "Red"
type input "11553"
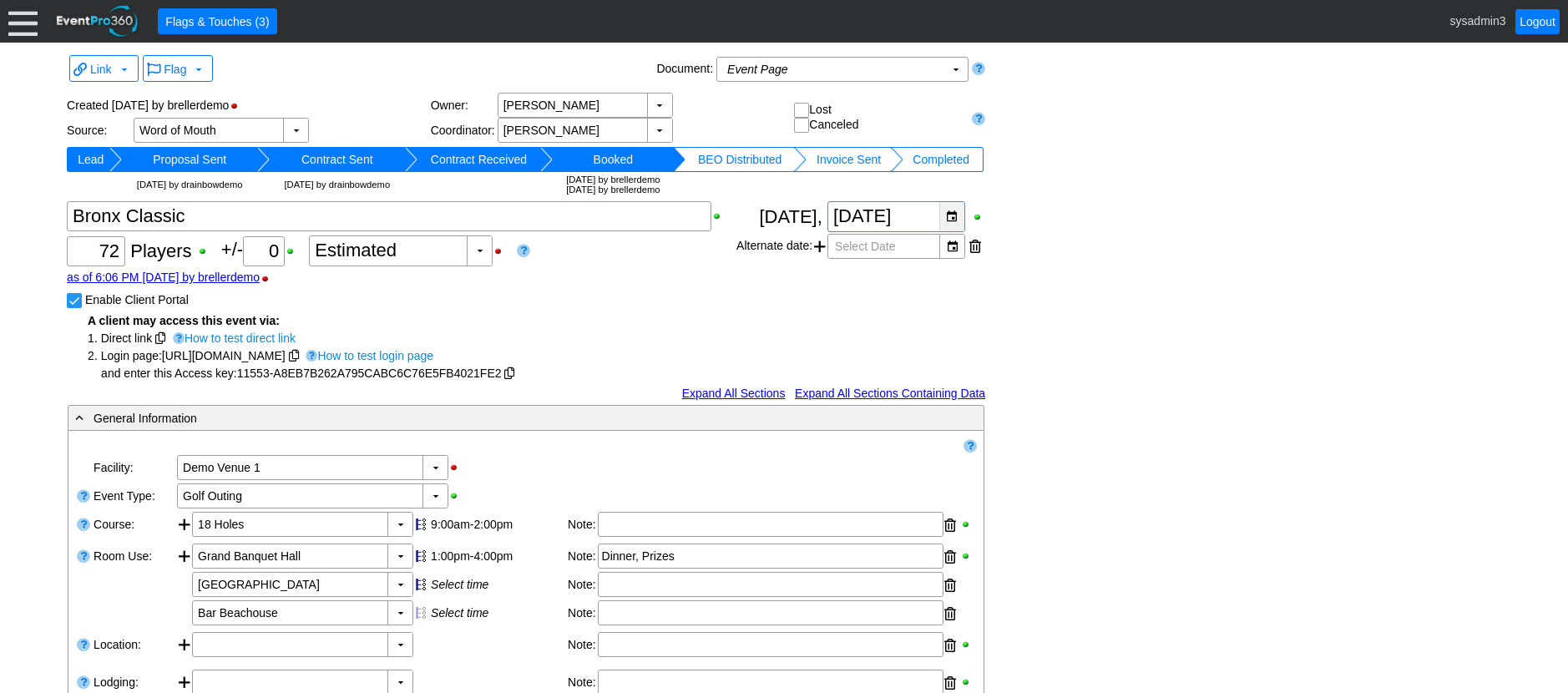
click at [953, 212] on div "▼" at bounding box center [952, 217] width 25 height 29
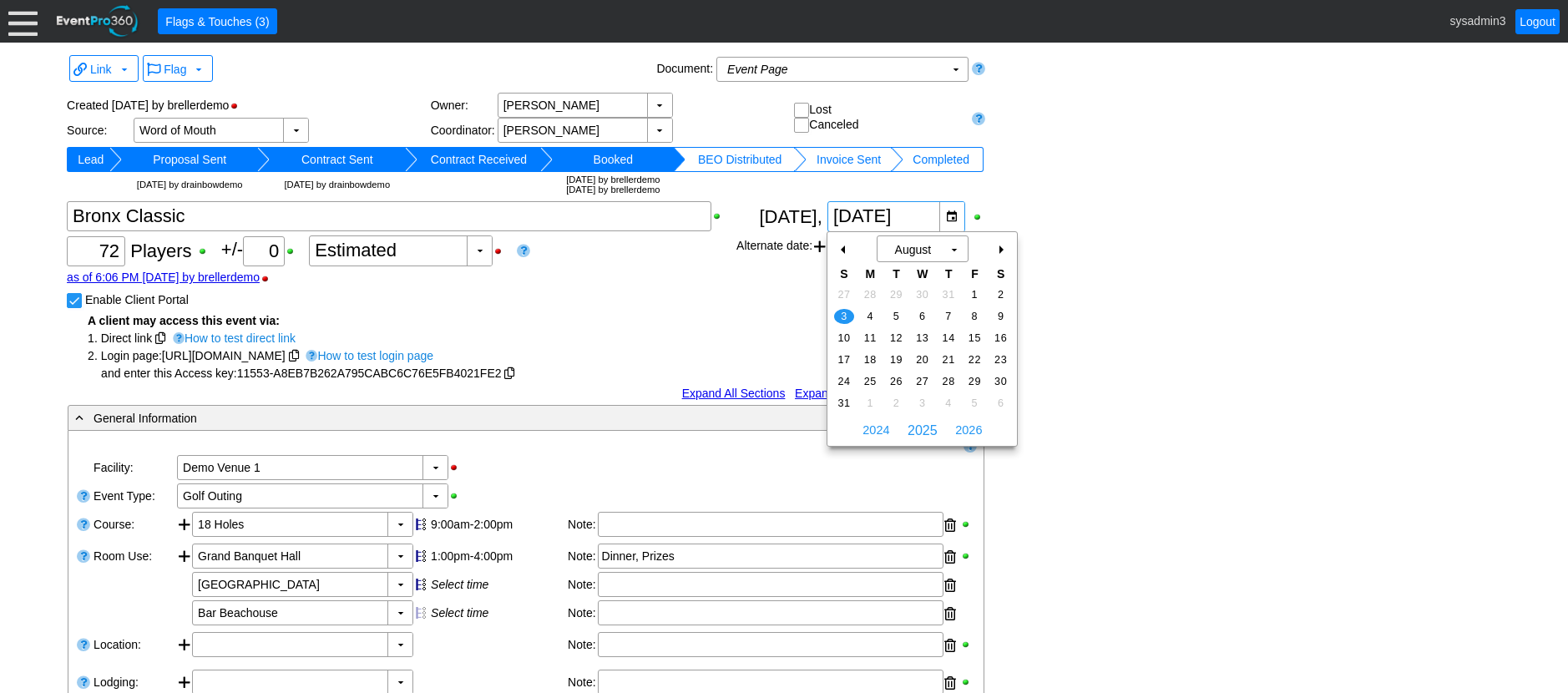
click at [1004, 246] on div "+" at bounding box center [1000, 249] width 26 height 28
click at [846, 312] on span "7" at bounding box center [844, 316] width 20 height 15
type input "9/7/2025"
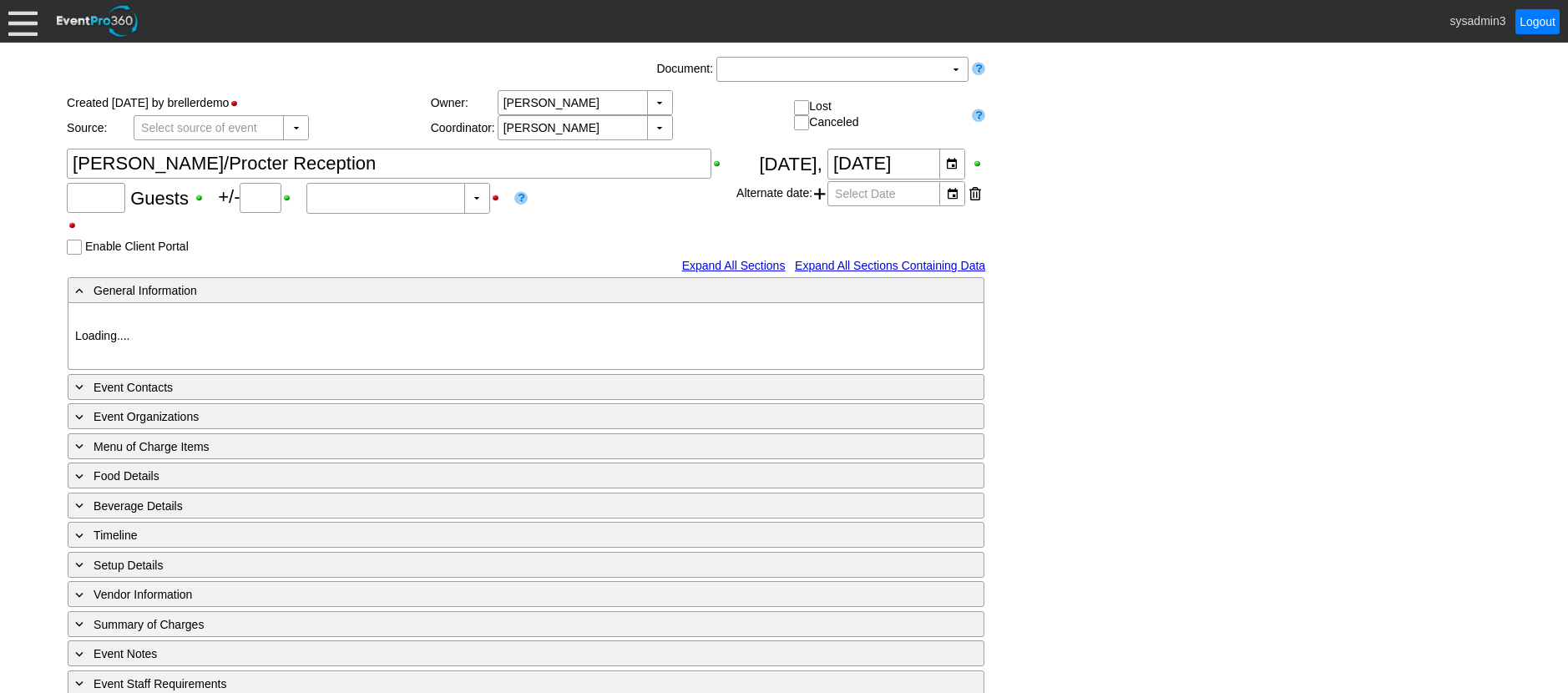
type input "96"
type input "10"
type input "Estimated"
type input "Demo Venue 1"
type input "Wedding"
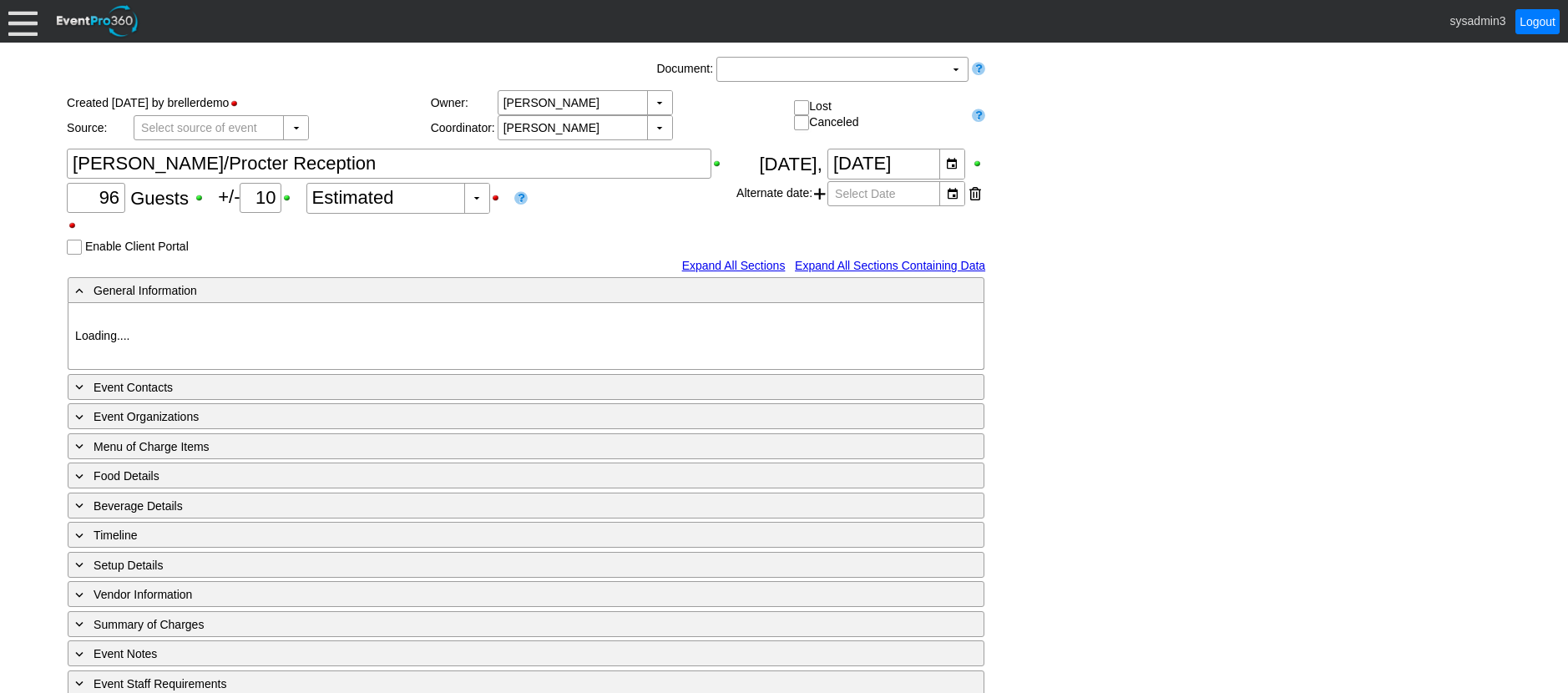
type input "100693"
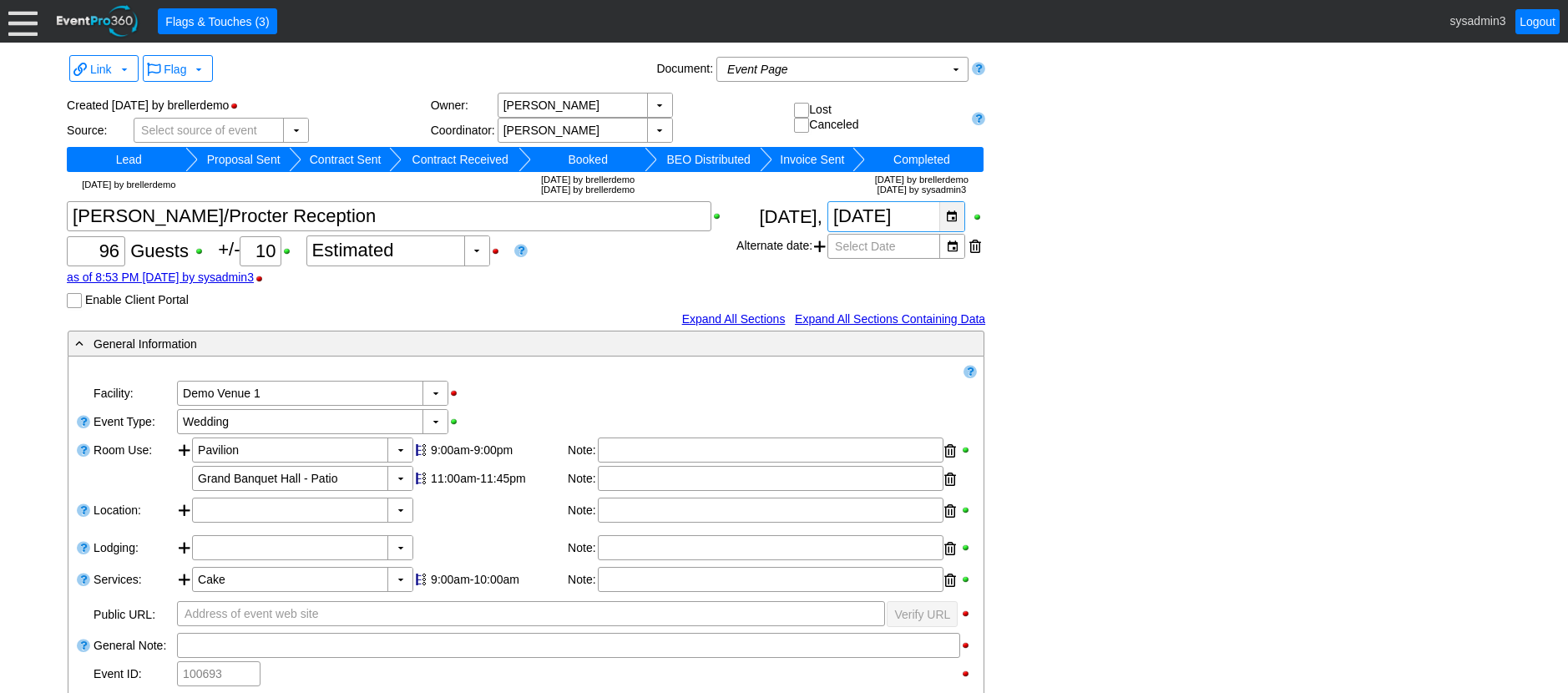
click at [950, 217] on div "▼" at bounding box center [952, 217] width 25 height 29
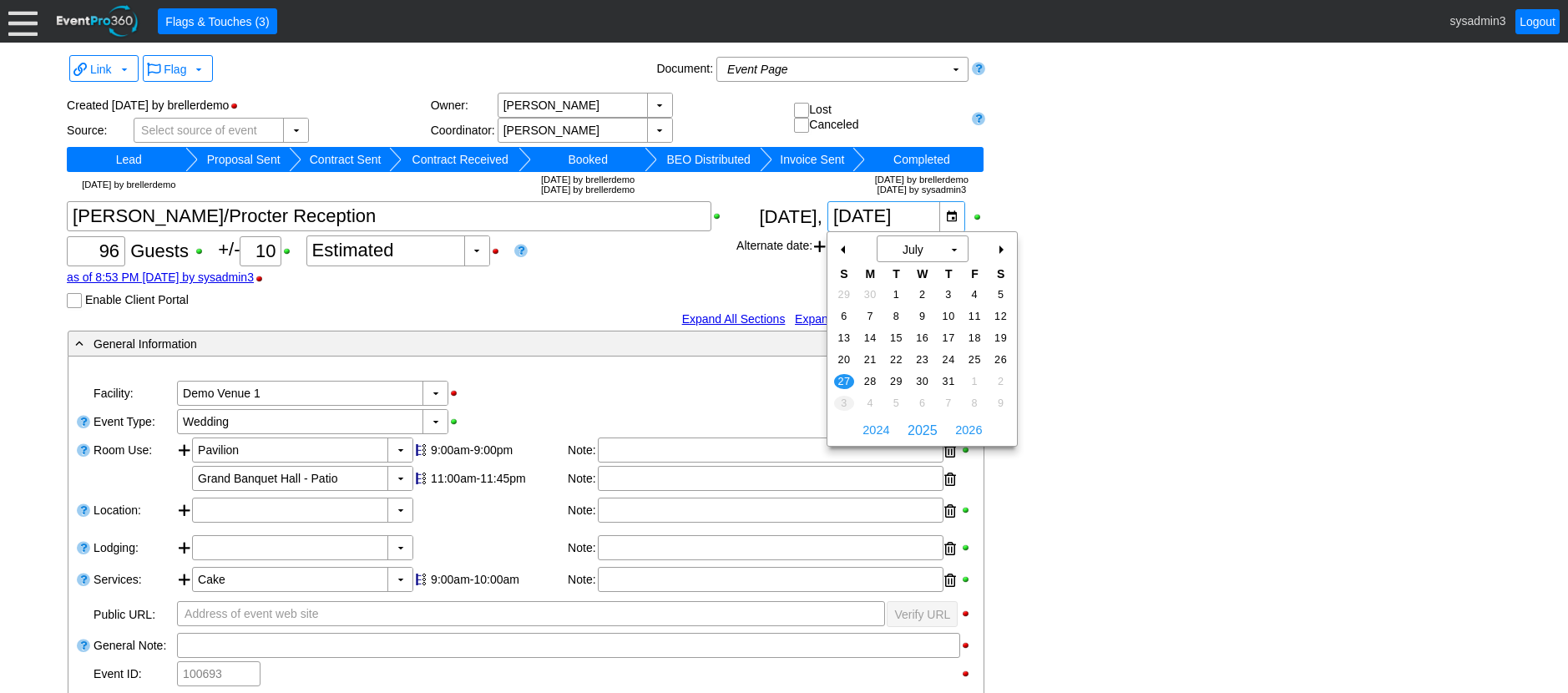
click at [845, 396] on span "3" at bounding box center [844, 403] width 20 height 15
type input "[DATE]"
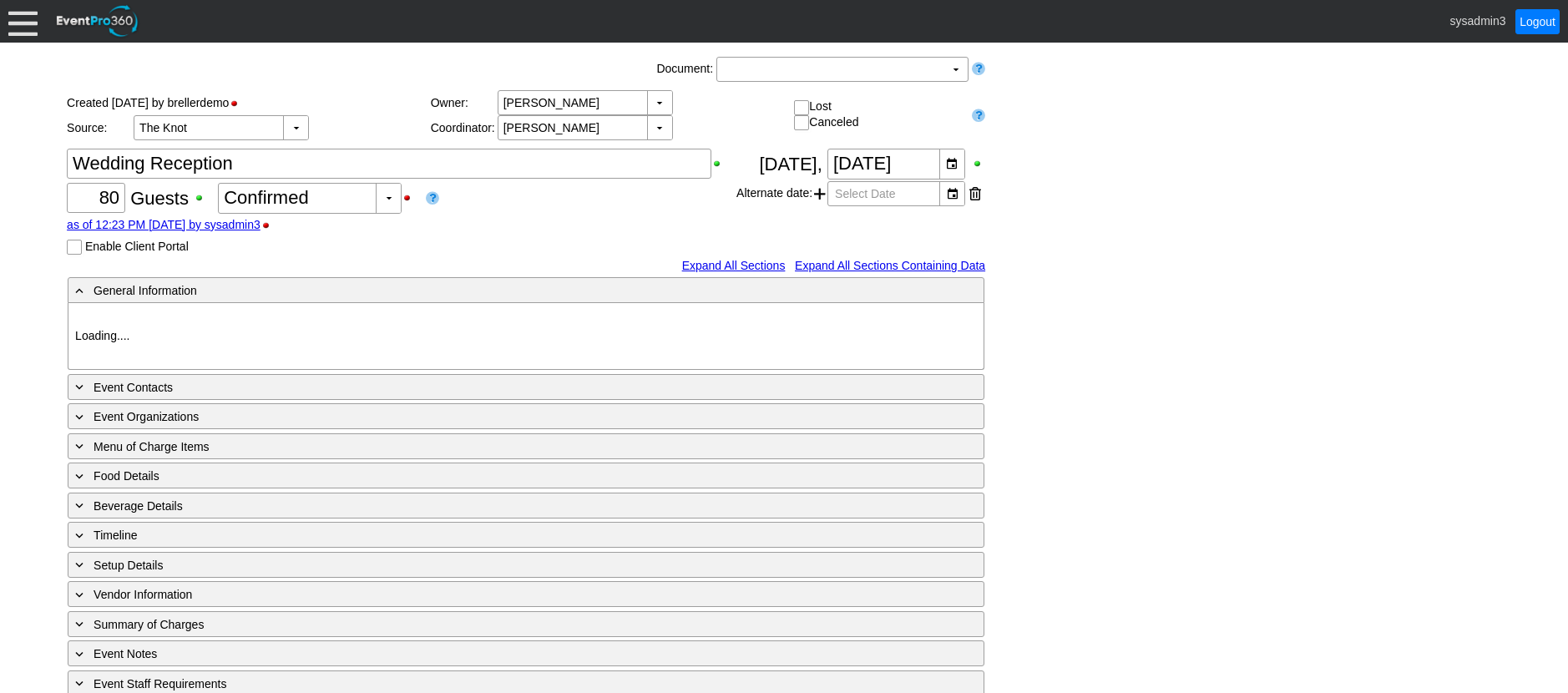
type input "Demo Venue 1"
type input "Wedding"
type input "[URL][DOMAIN_NAME]"
type input "675609"
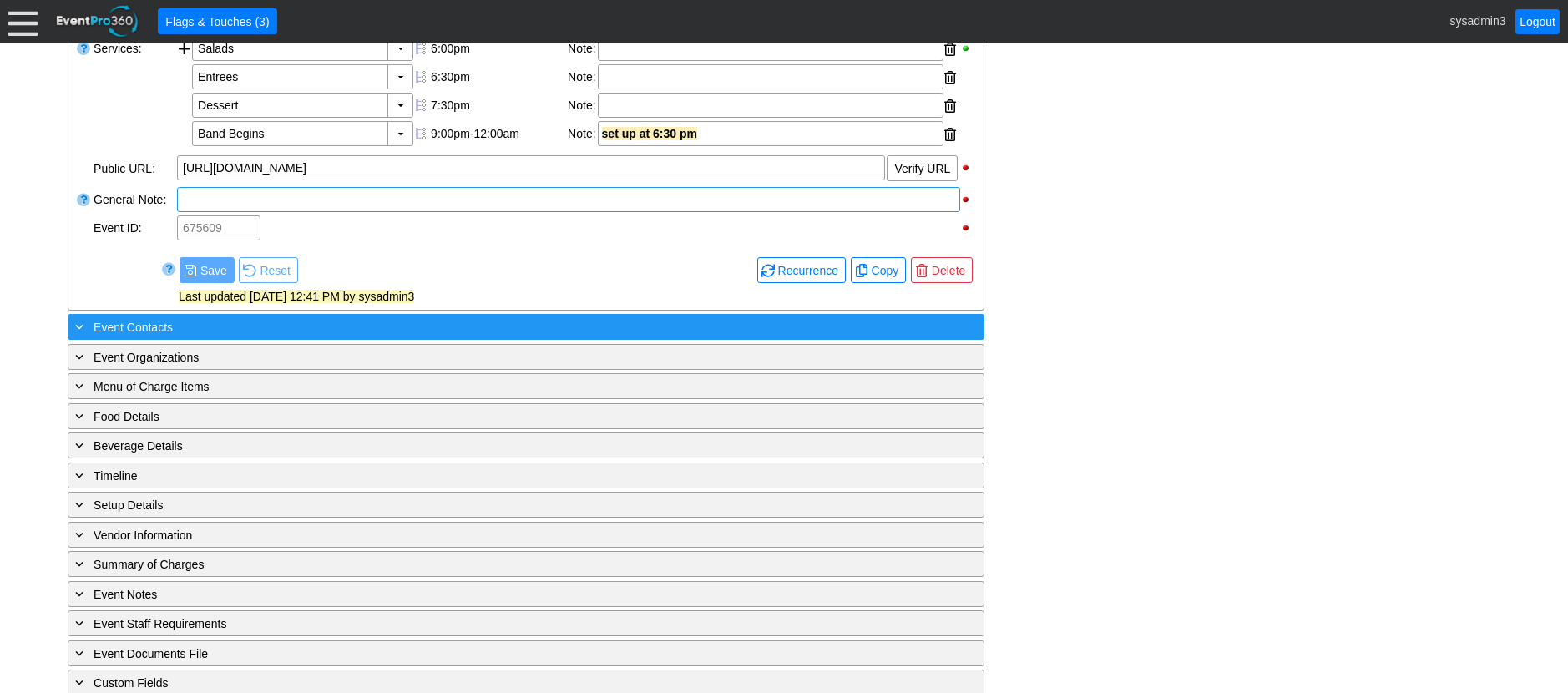
scroll to position [668, 0]
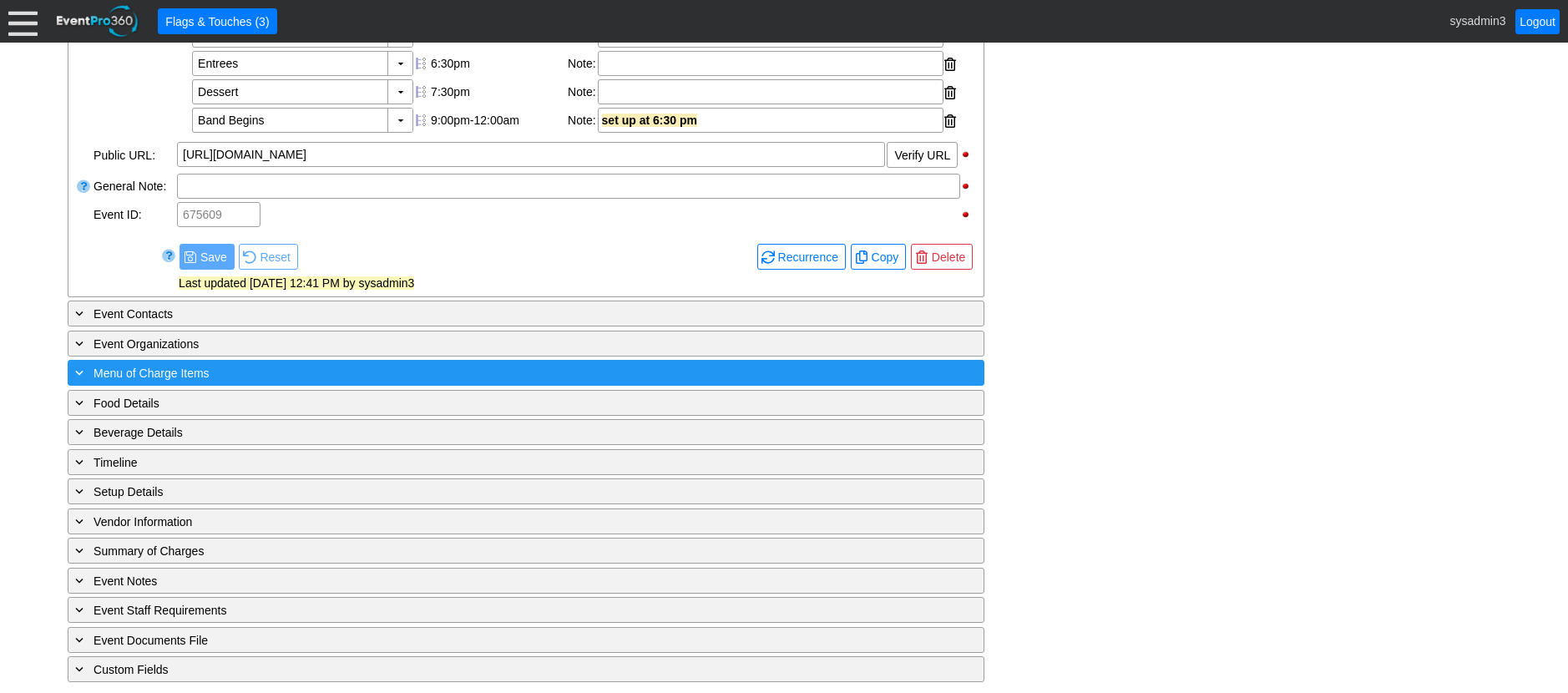
click at [430, 382] on div "+ Menu of Charge Items" at bounding box center [491, 372] width 840 height 20
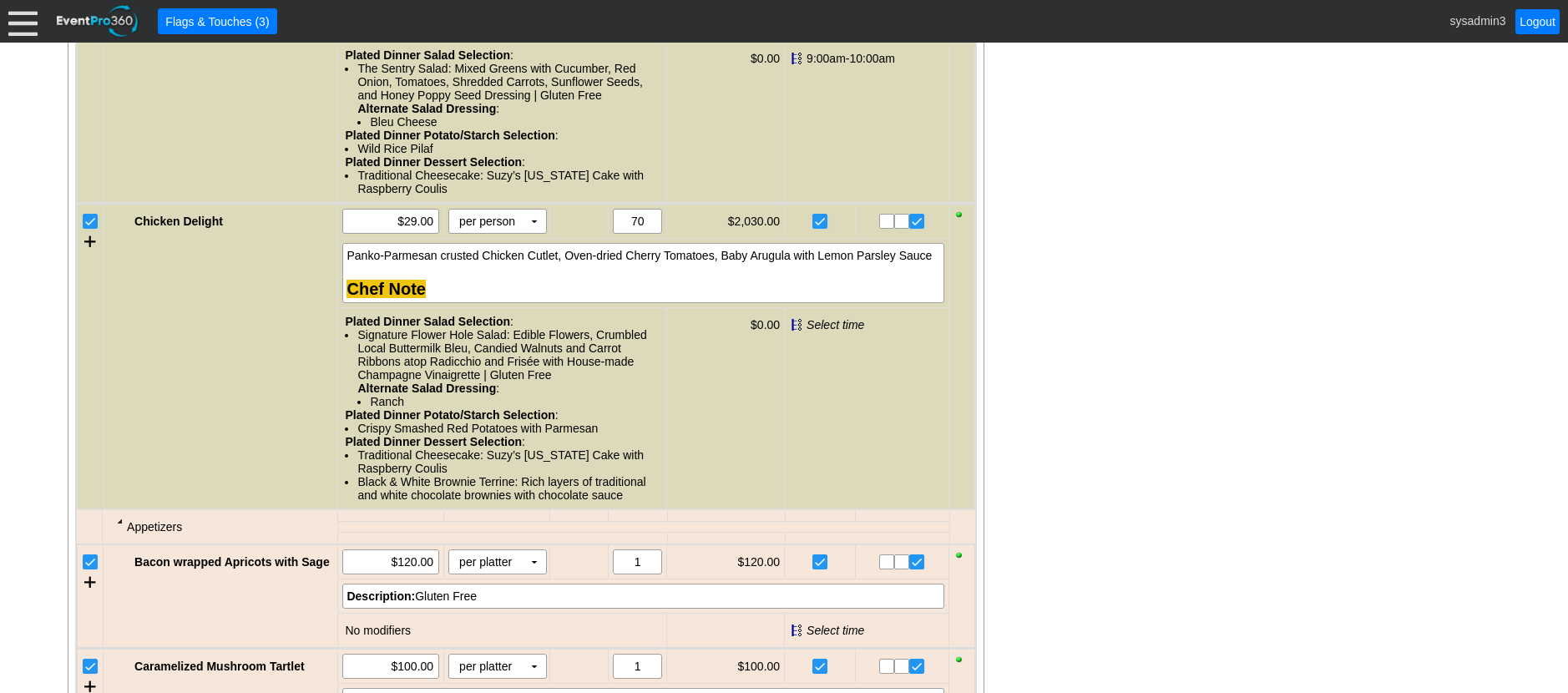
scroll to position [1754, 0]
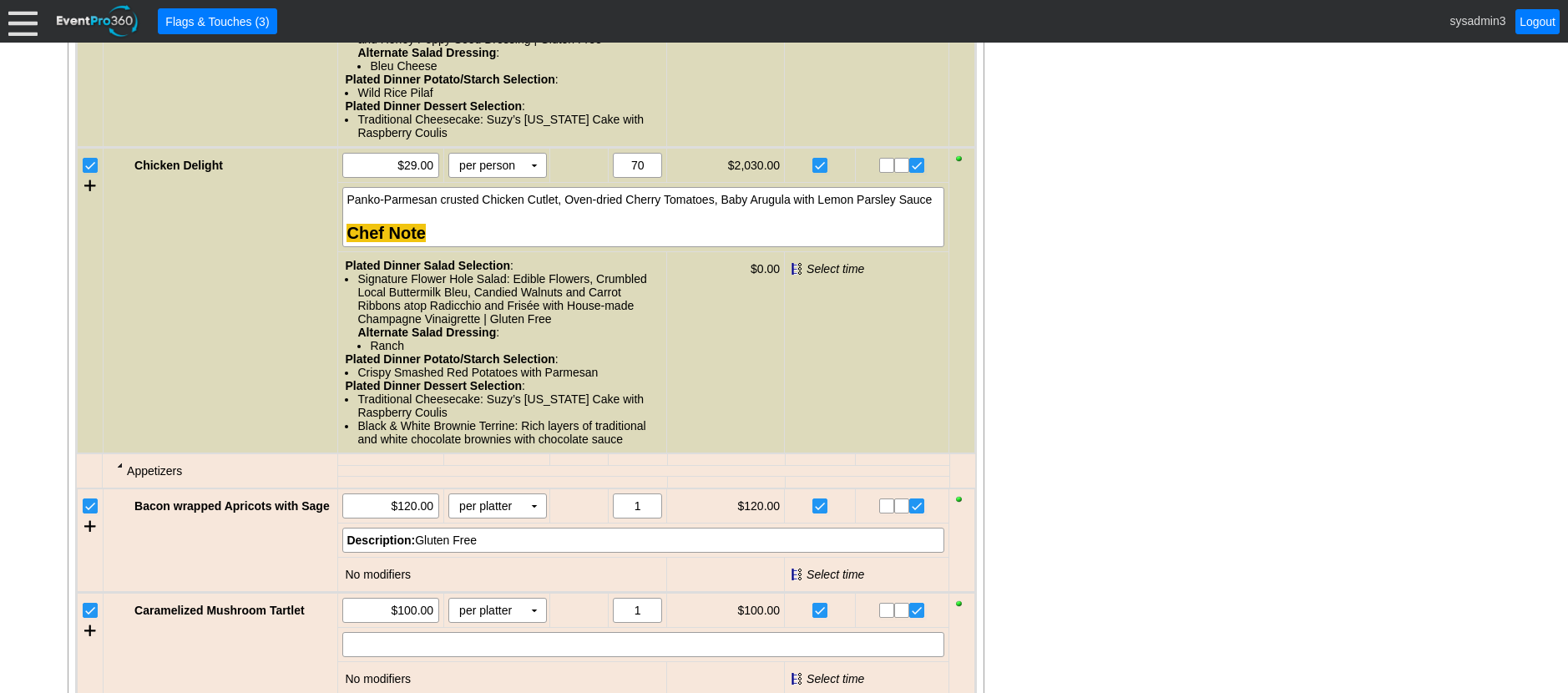
click at [85, 165] on input "checkbox" at bounding box center [91, 167] width 17 height 17
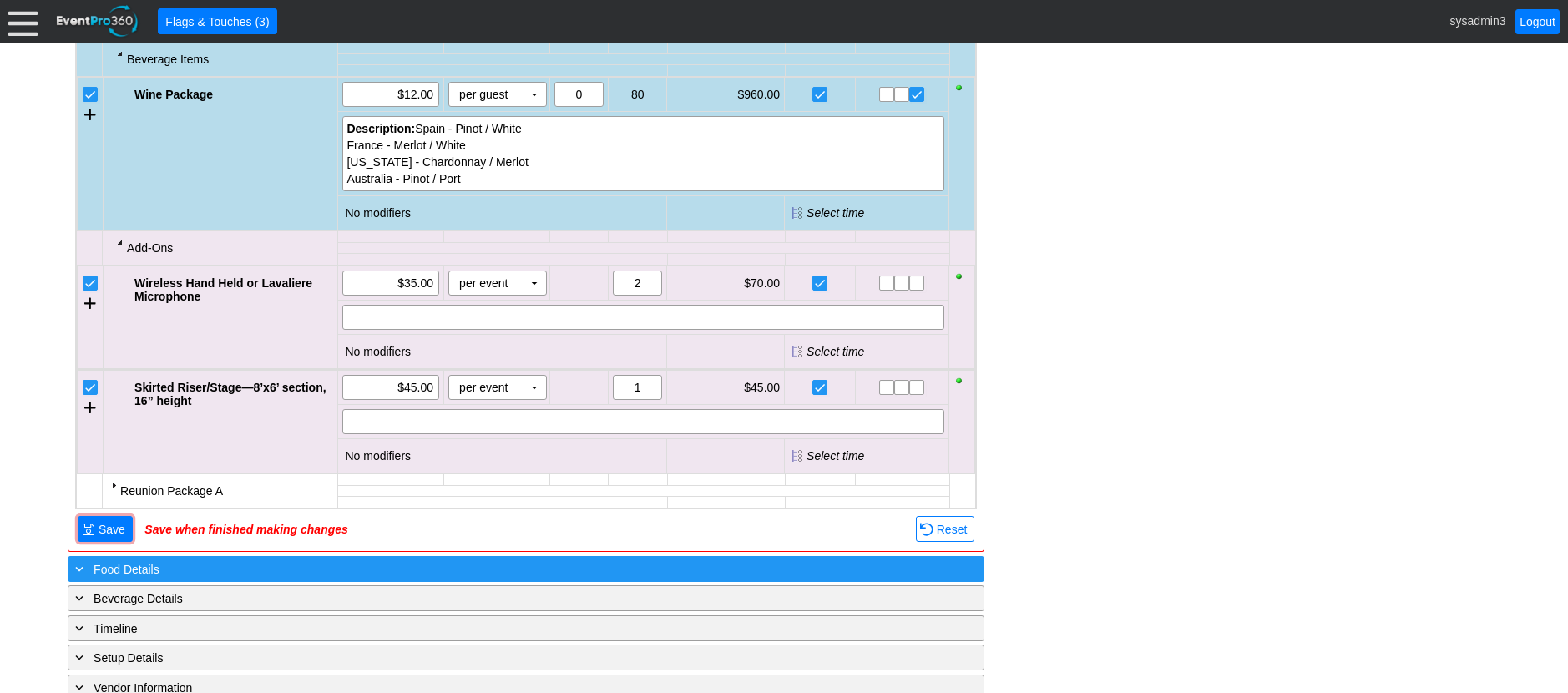
scroll to position [2312, 0]
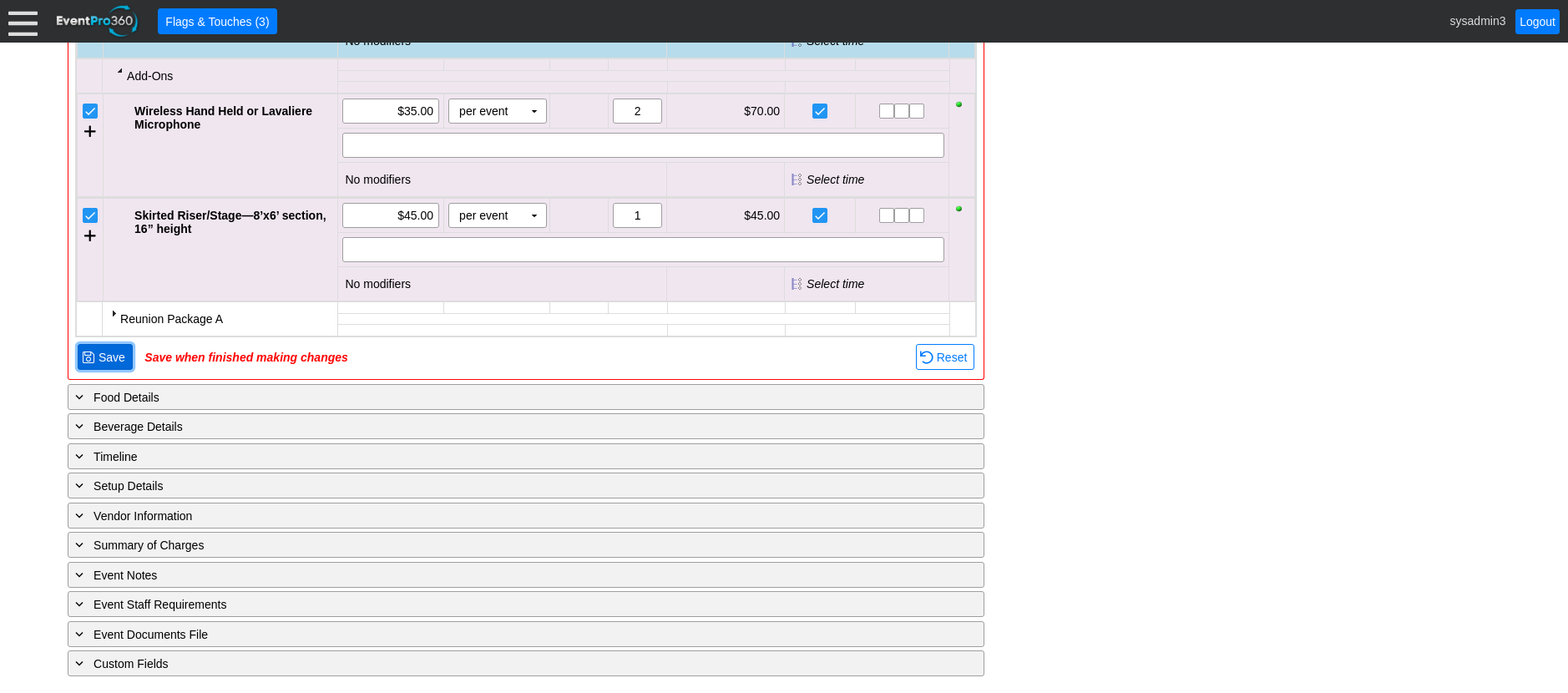
click at [90, 348] on span "● Save" at bounding box center [105, 357] width 47 height 18
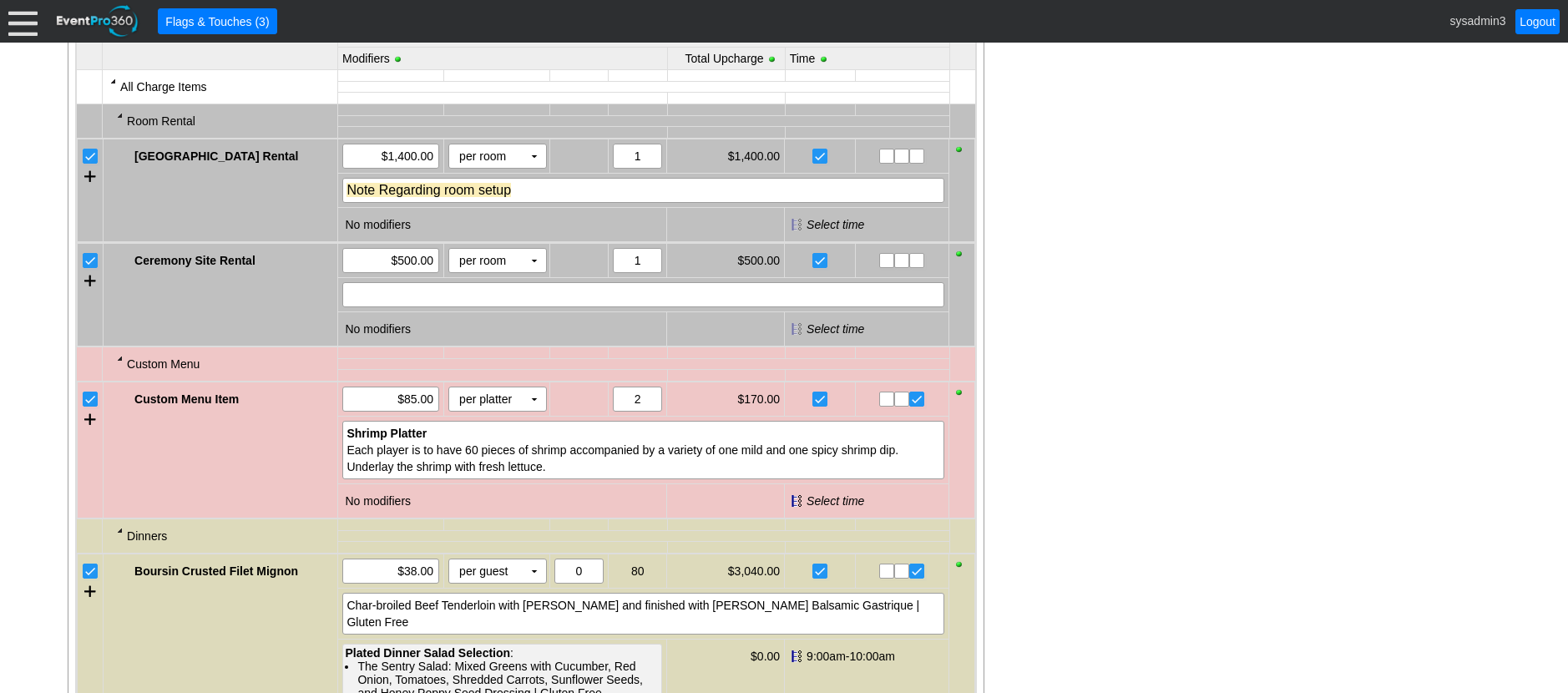
scroll to position [879, 0]
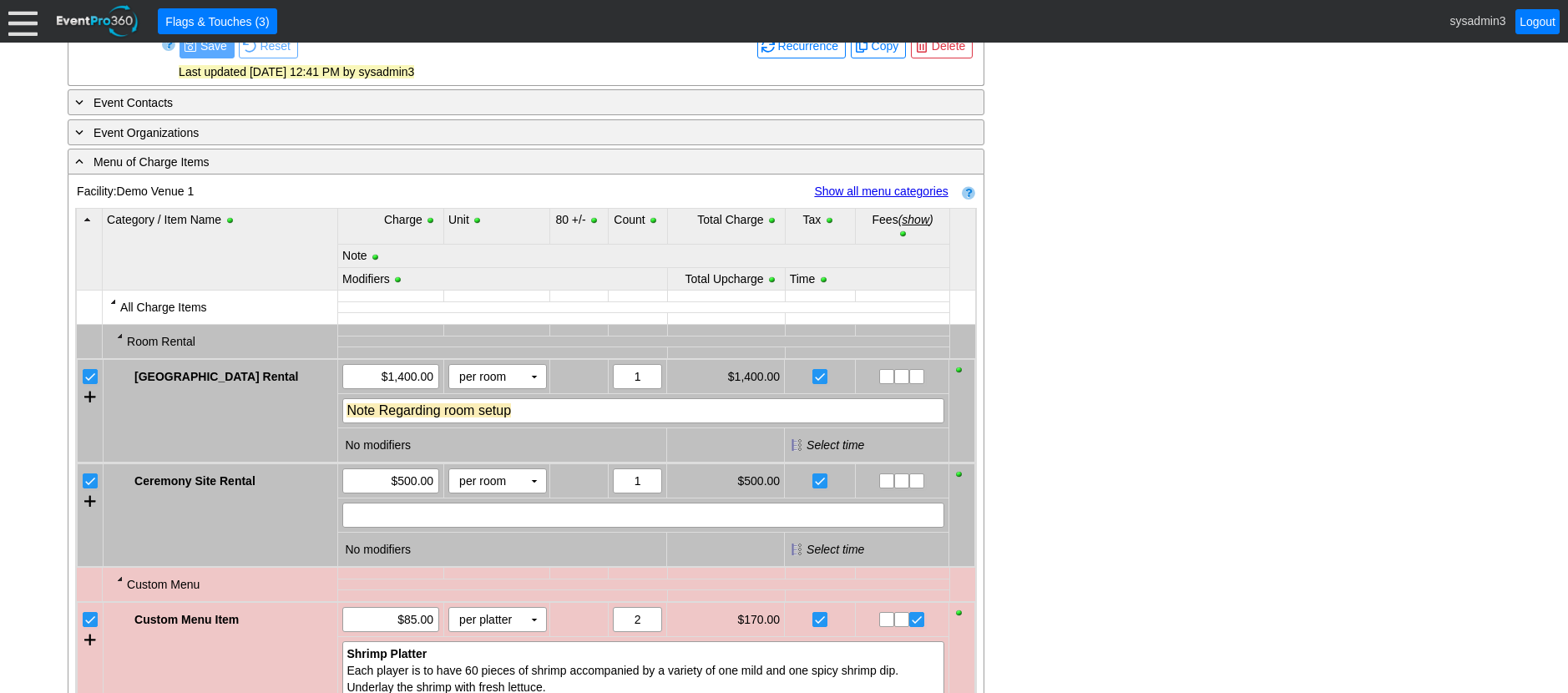
click at [898, 198] on link "Show all menu categories" at bounding box center [881, 191] width 133 height 14
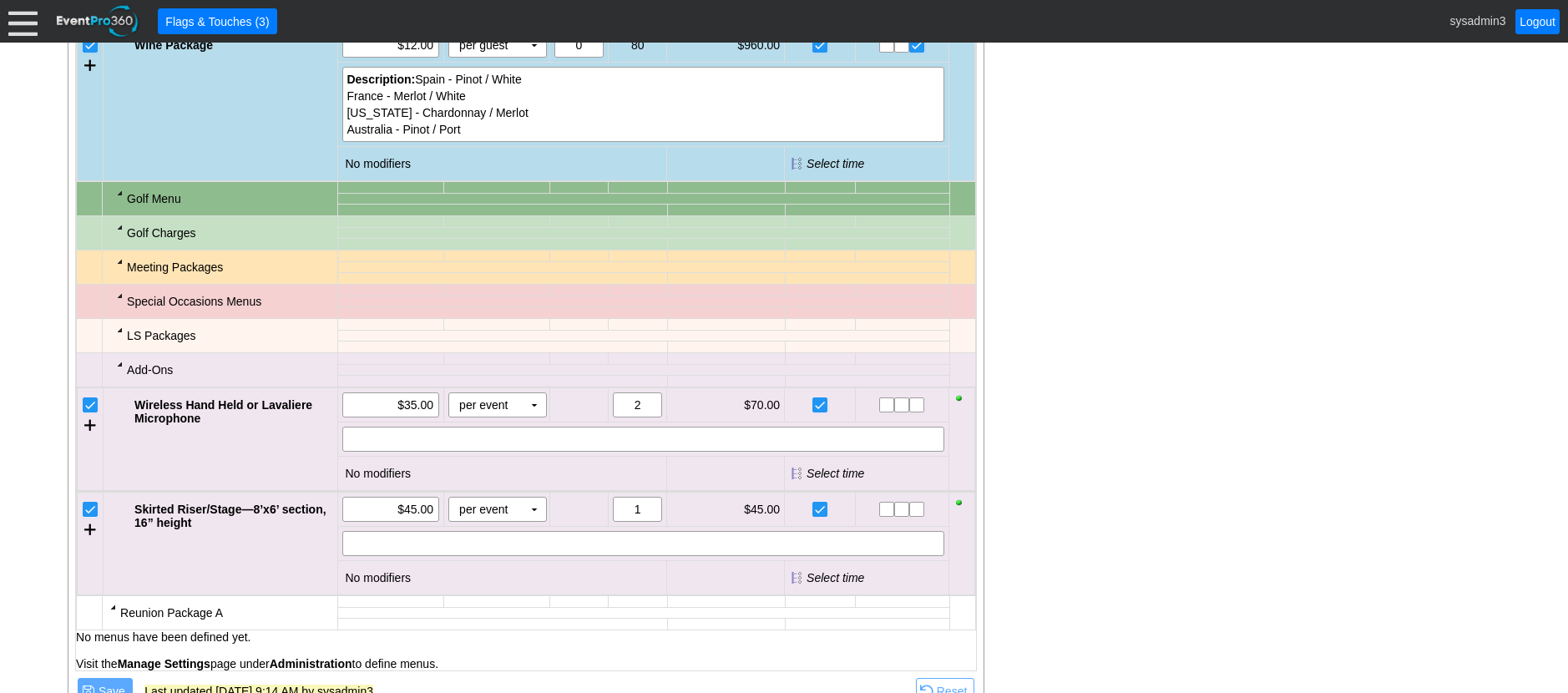
scroll to position [2465, 0]
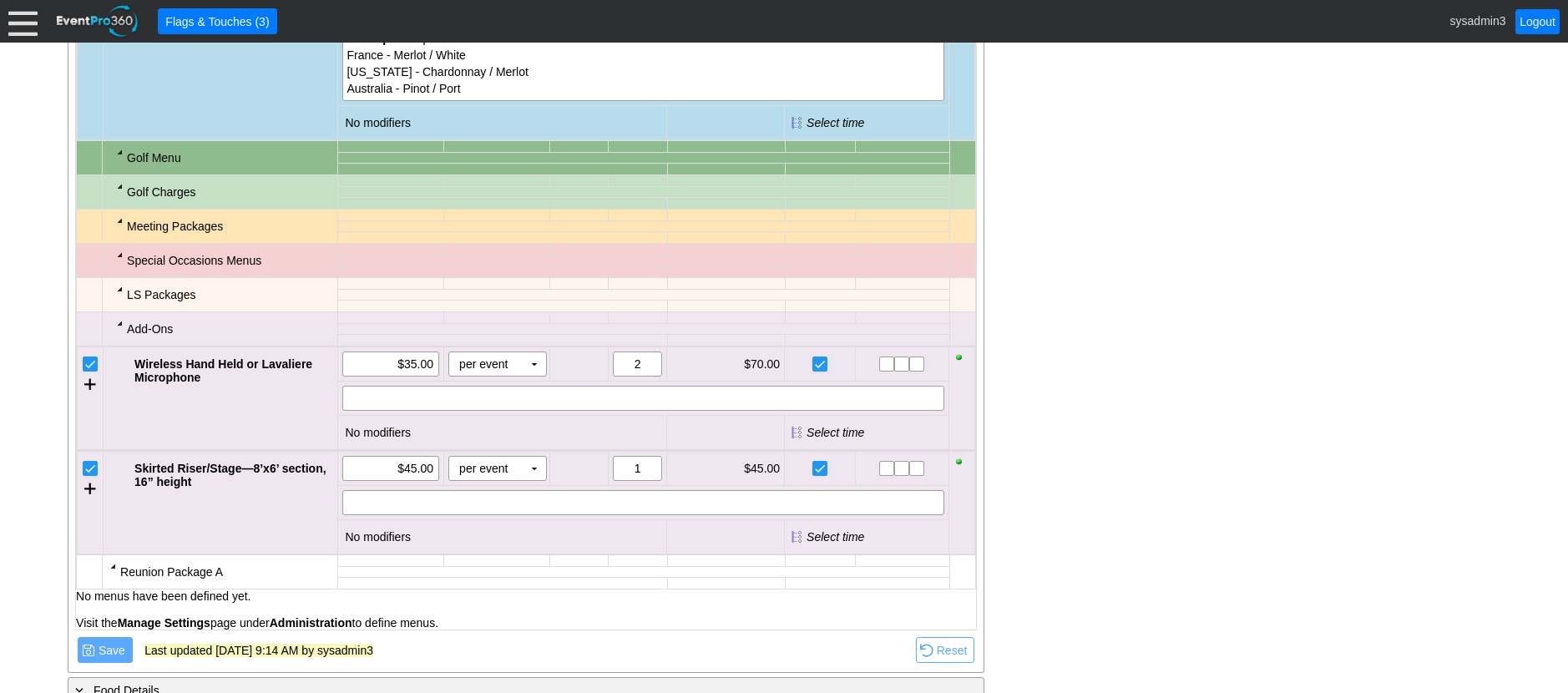
click at [120, 323] on div at bounding box center [121, 323] width 14 height 14
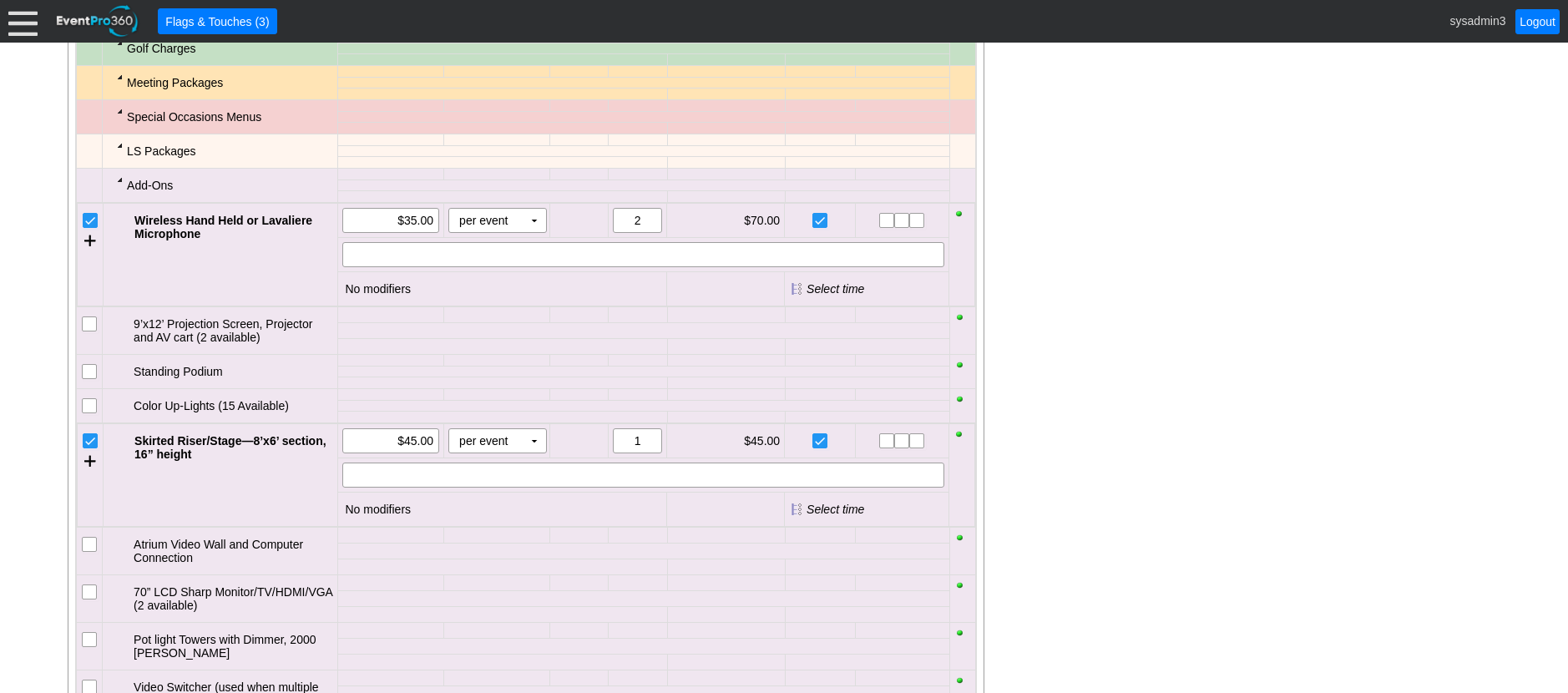
scroll to position [2632, 0]
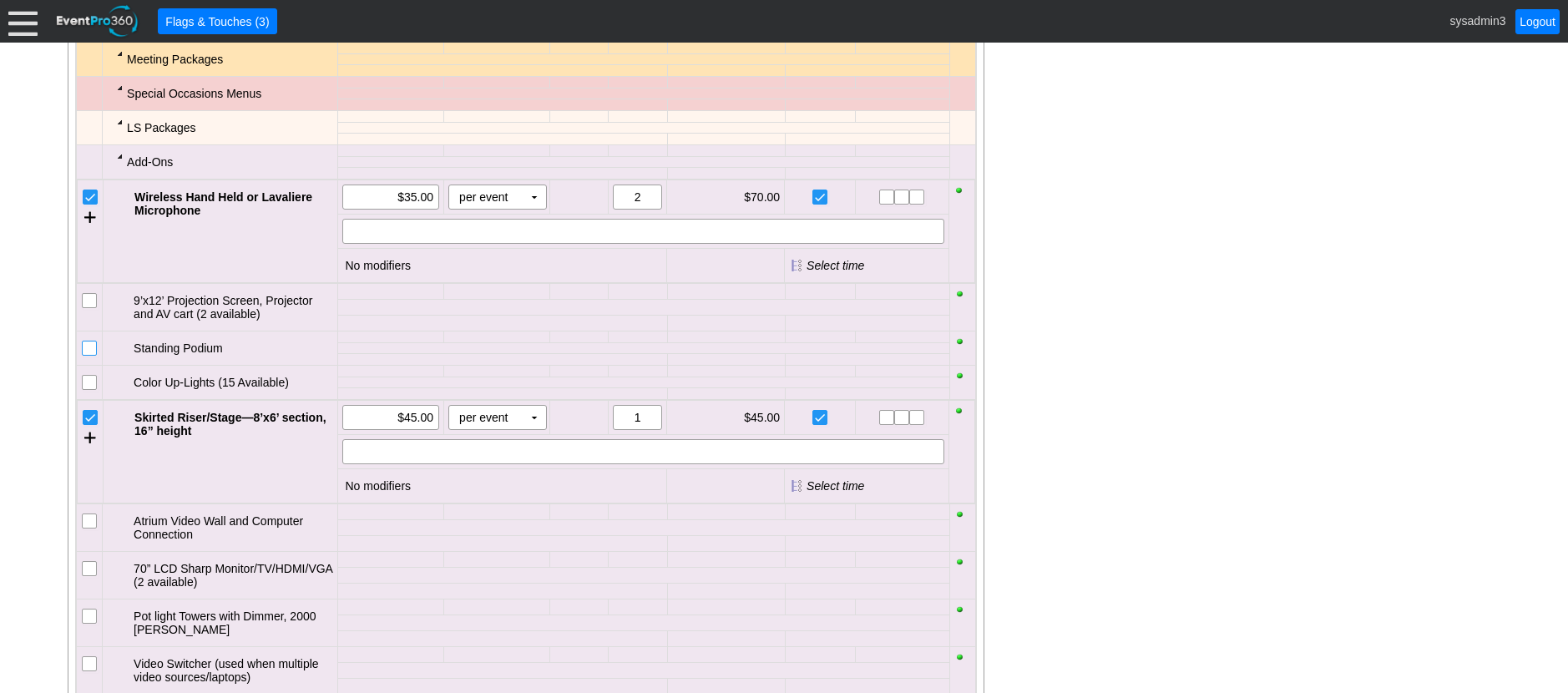
click at [93, 351] on input "checkbox" at bounding box center [90, 349] width 17 height 17
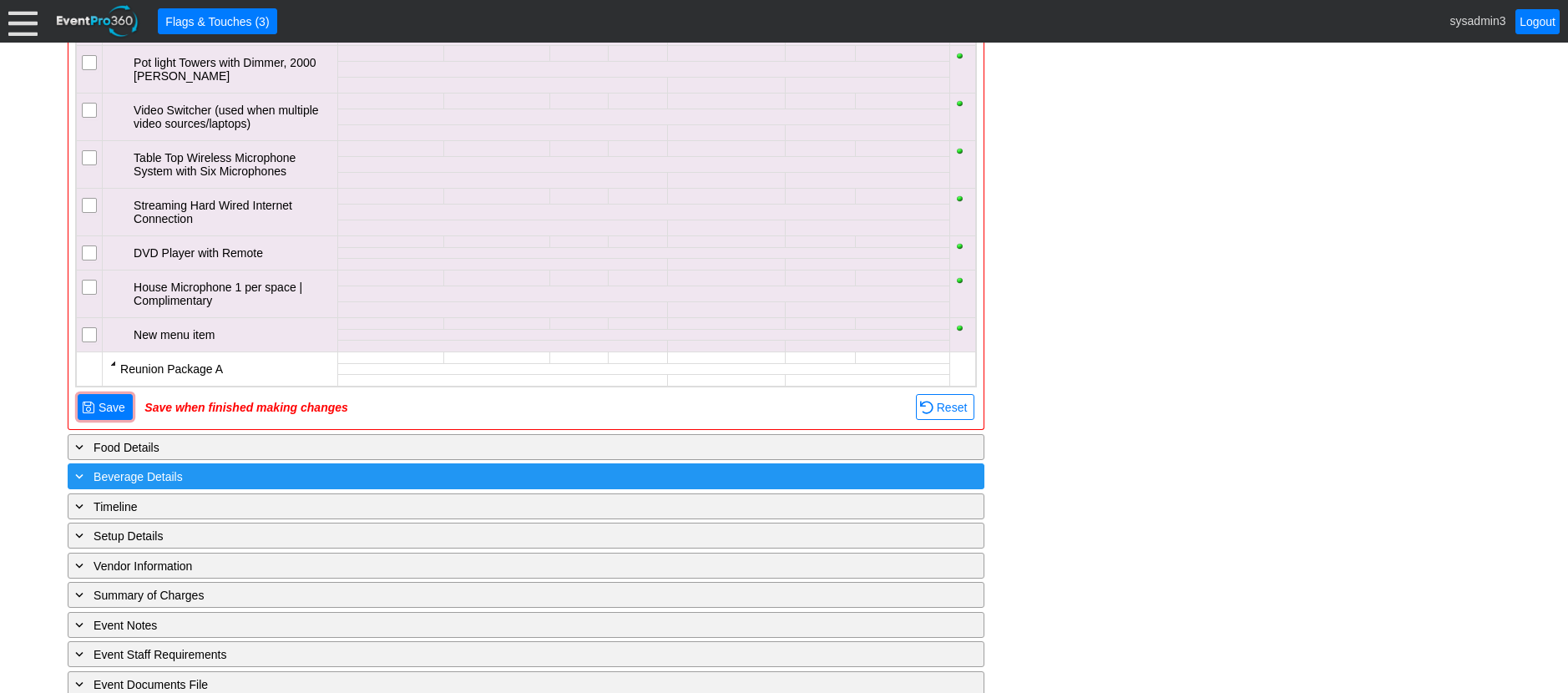
scroll to position [3300, 0]
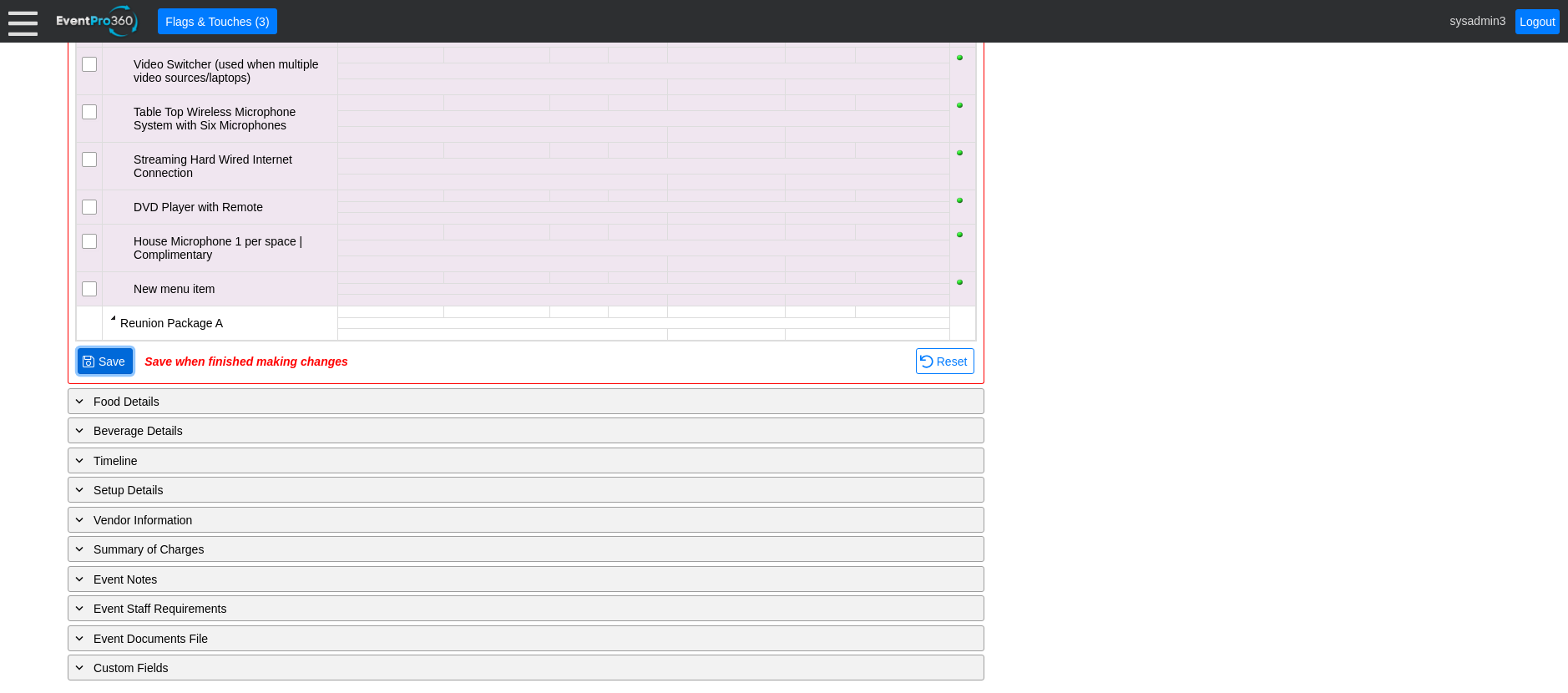
click at [100, 363] on span "Save" at bounding box center [112, 361] width 33 height 17
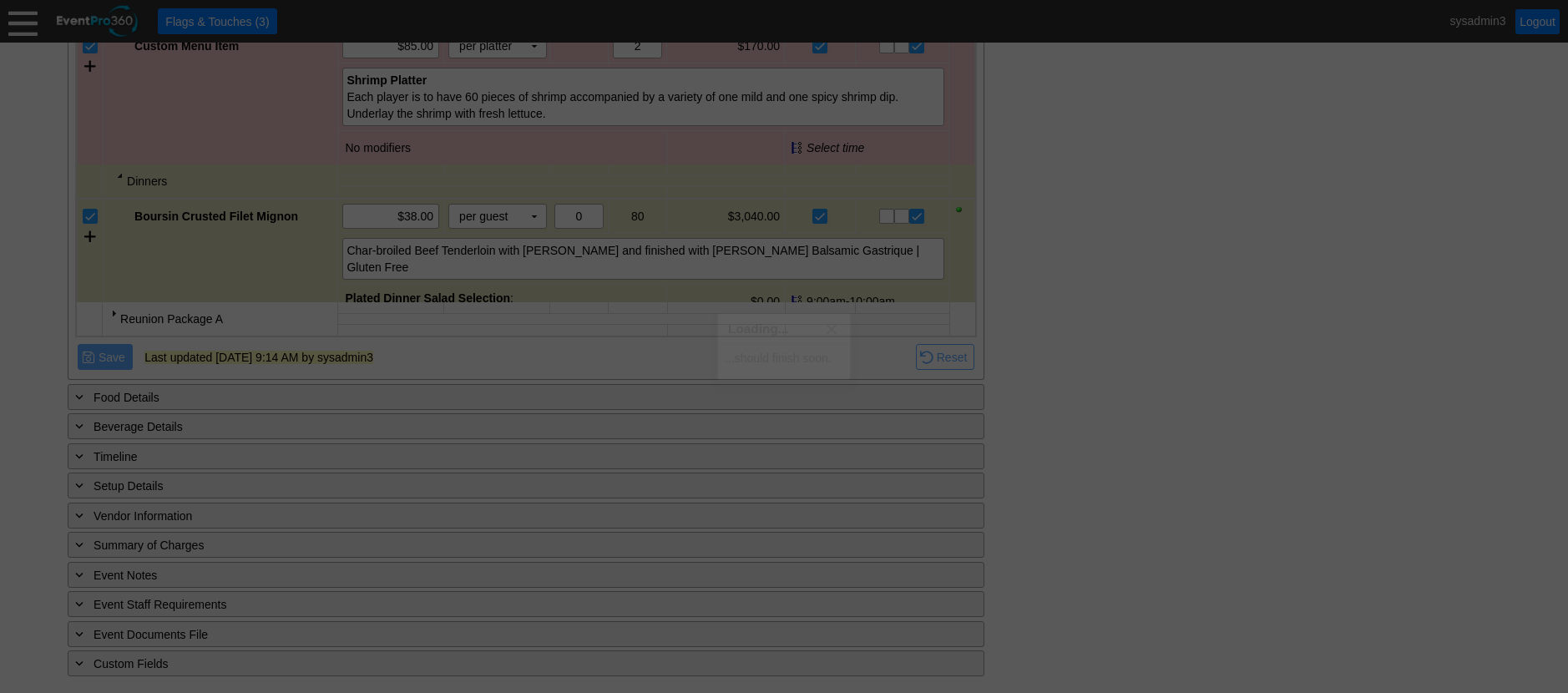
scroll to position [1065, 0]
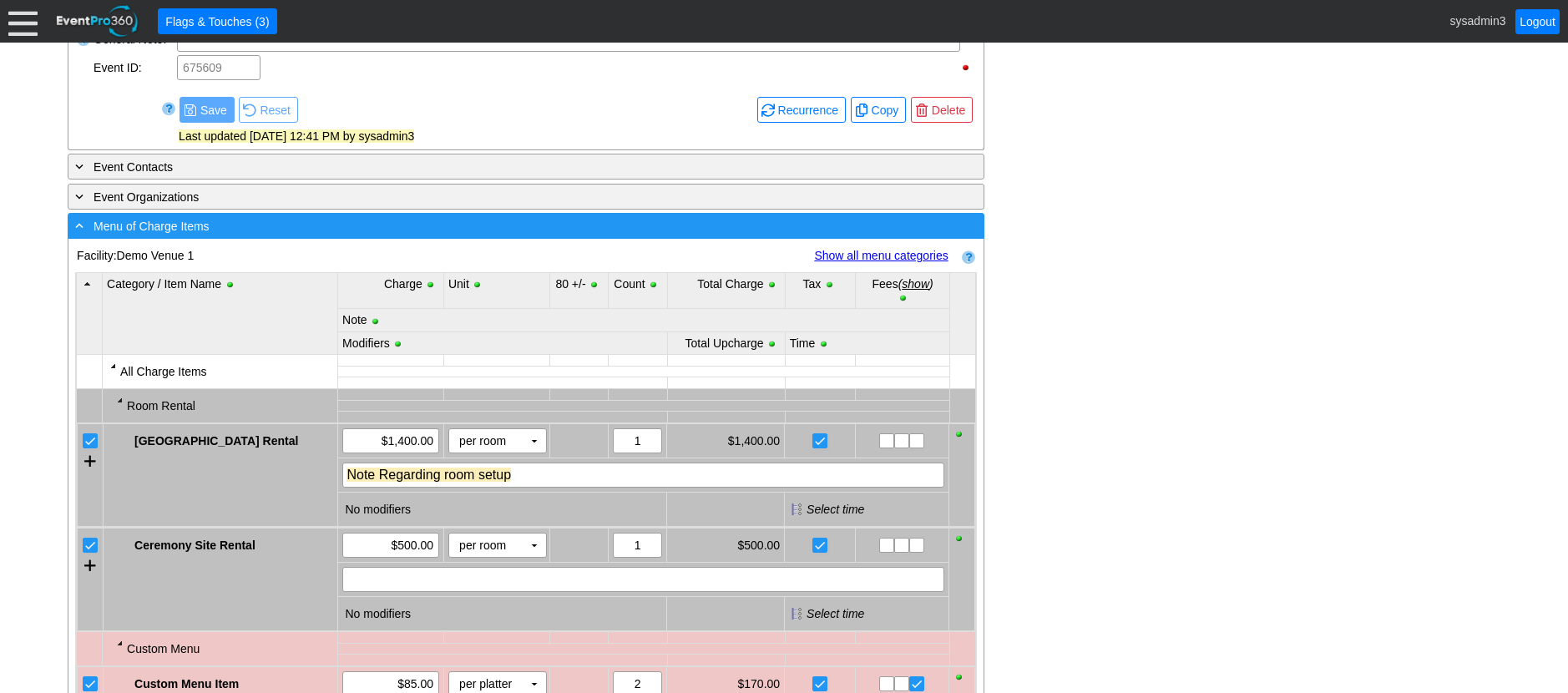
click at [435, 235] on div "- Menu of Charge Items" at bounding box center [491, 226] width 840 height 20
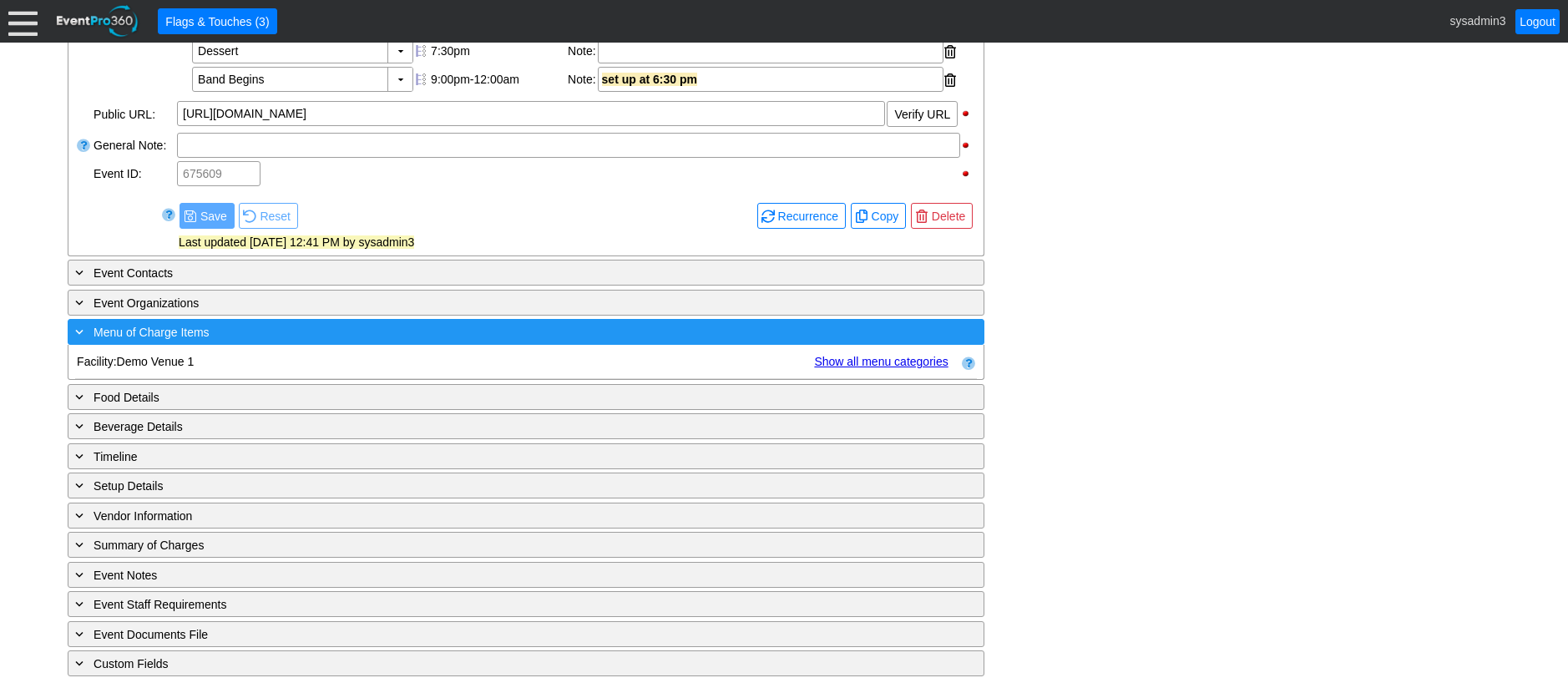
scroll to position [694, 0]
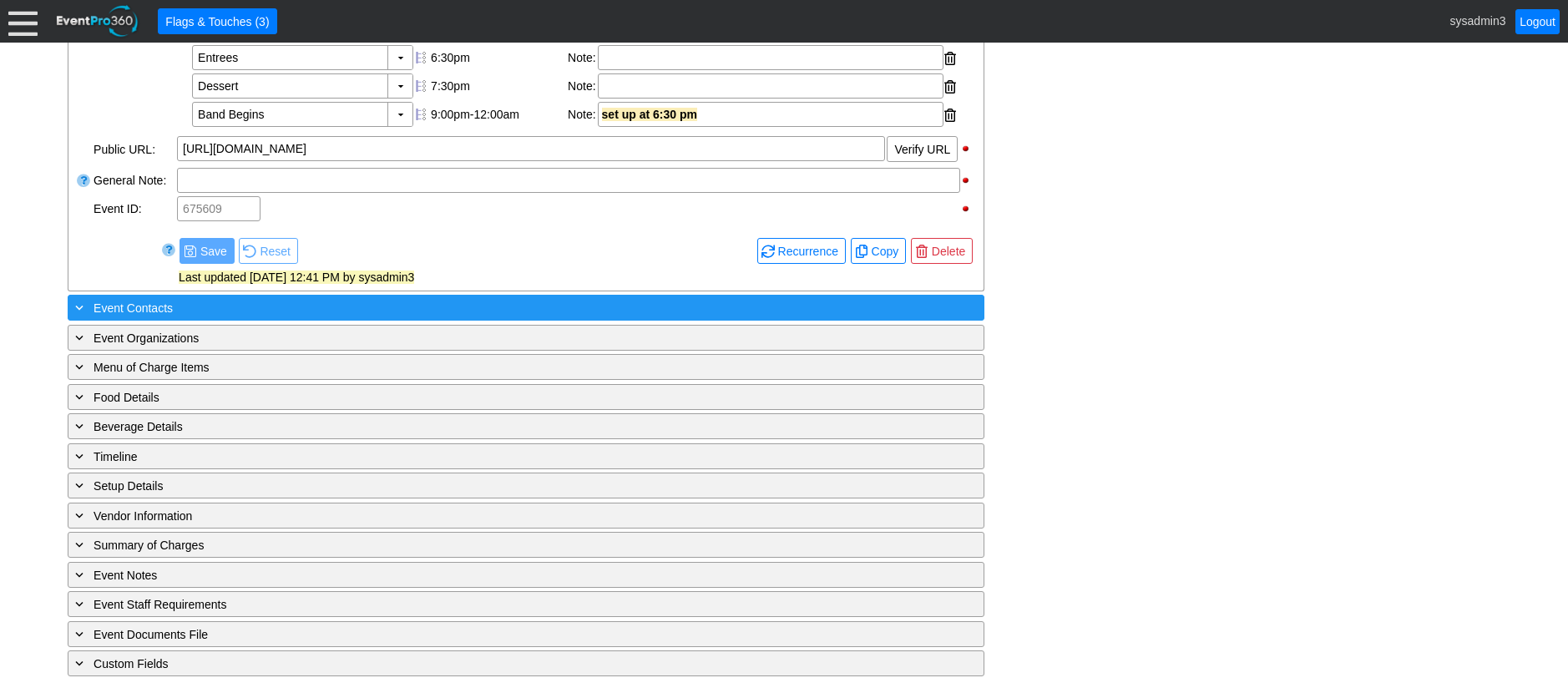
click at [396, 314] on div "+ Event Contacts" at bounding box center [491, 308] width 840 height 20
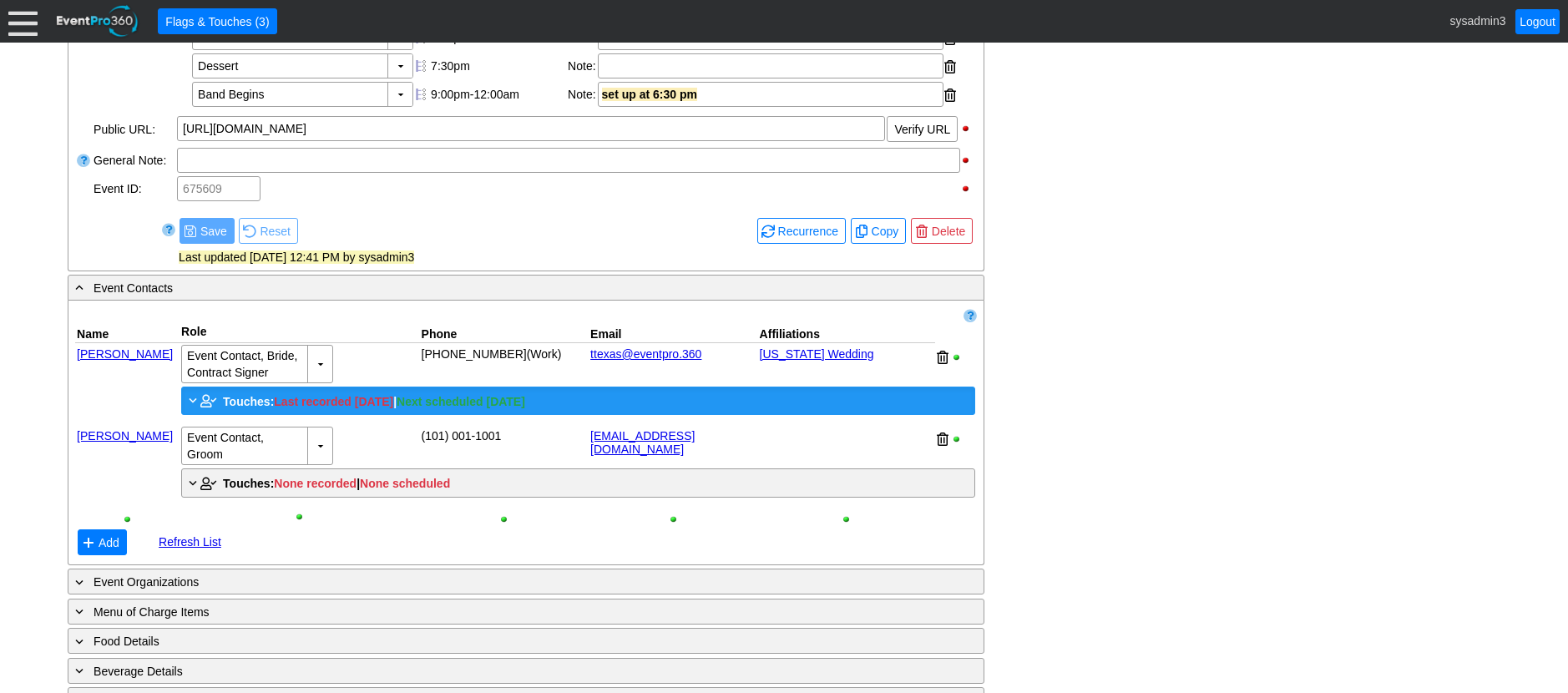
click at [251, 408] on span "Touches:" at bounding box center [248, 402] width 51 height 14
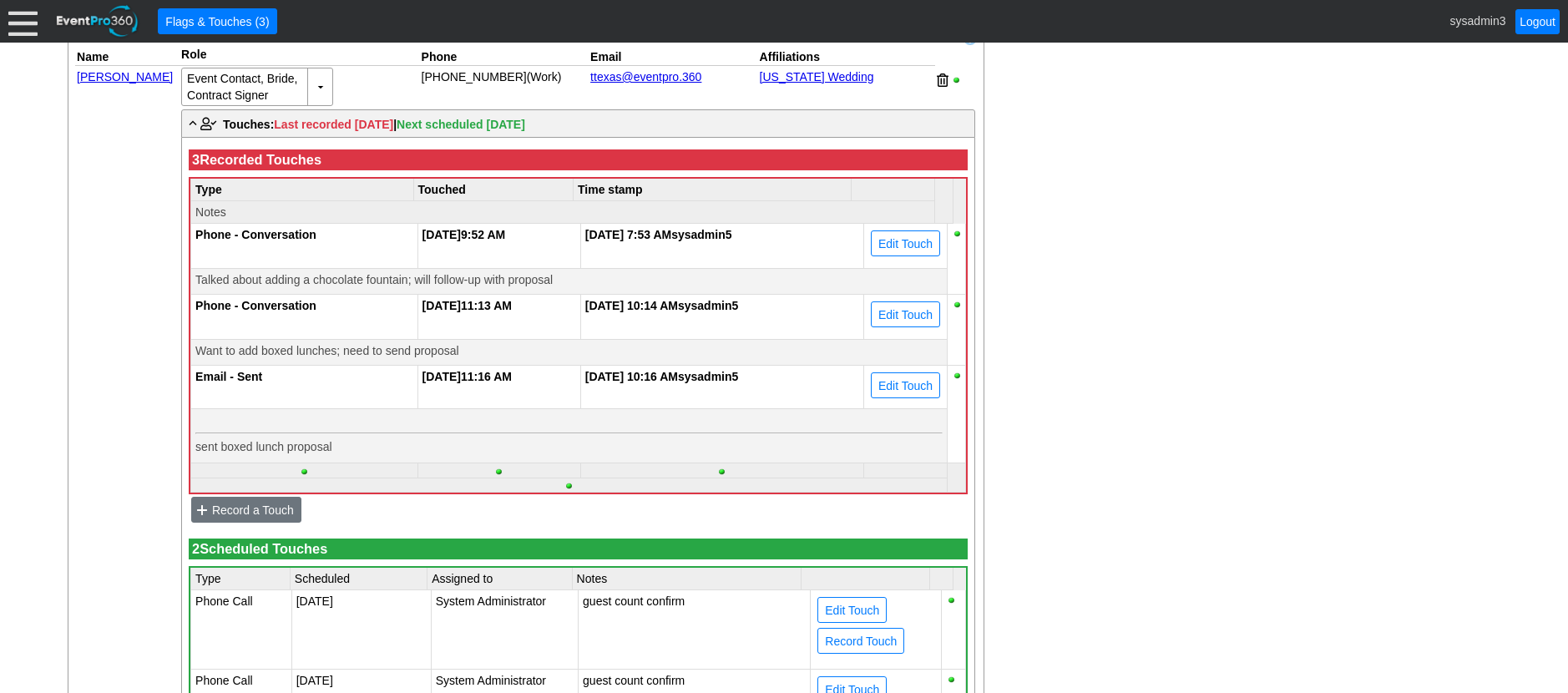
scroll to position [1027, 0]
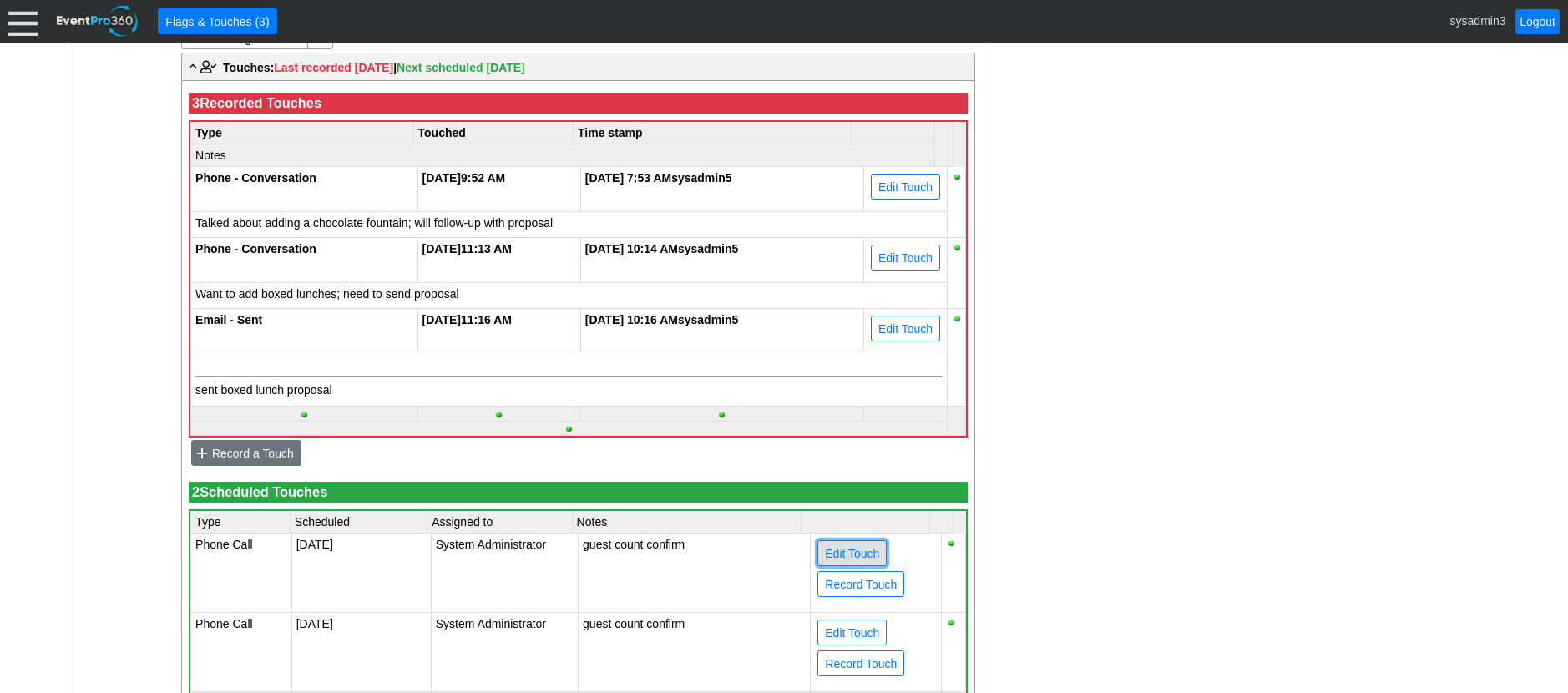
click at [838, 562] on span "Edit Touch" at bounding box center [852, 553] width 61 height 17
type input "Phone Call"
type input "[DATE]"
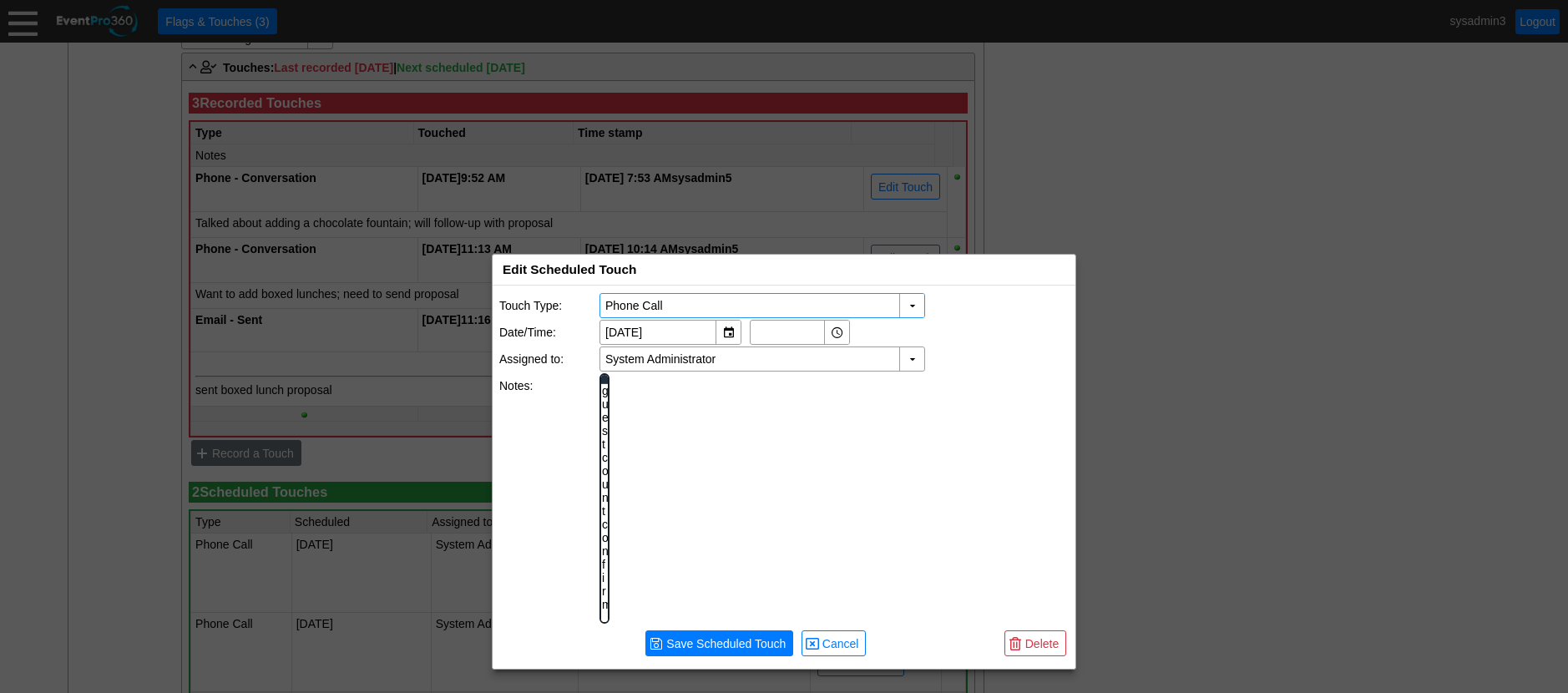
scroll to position [0, 0]
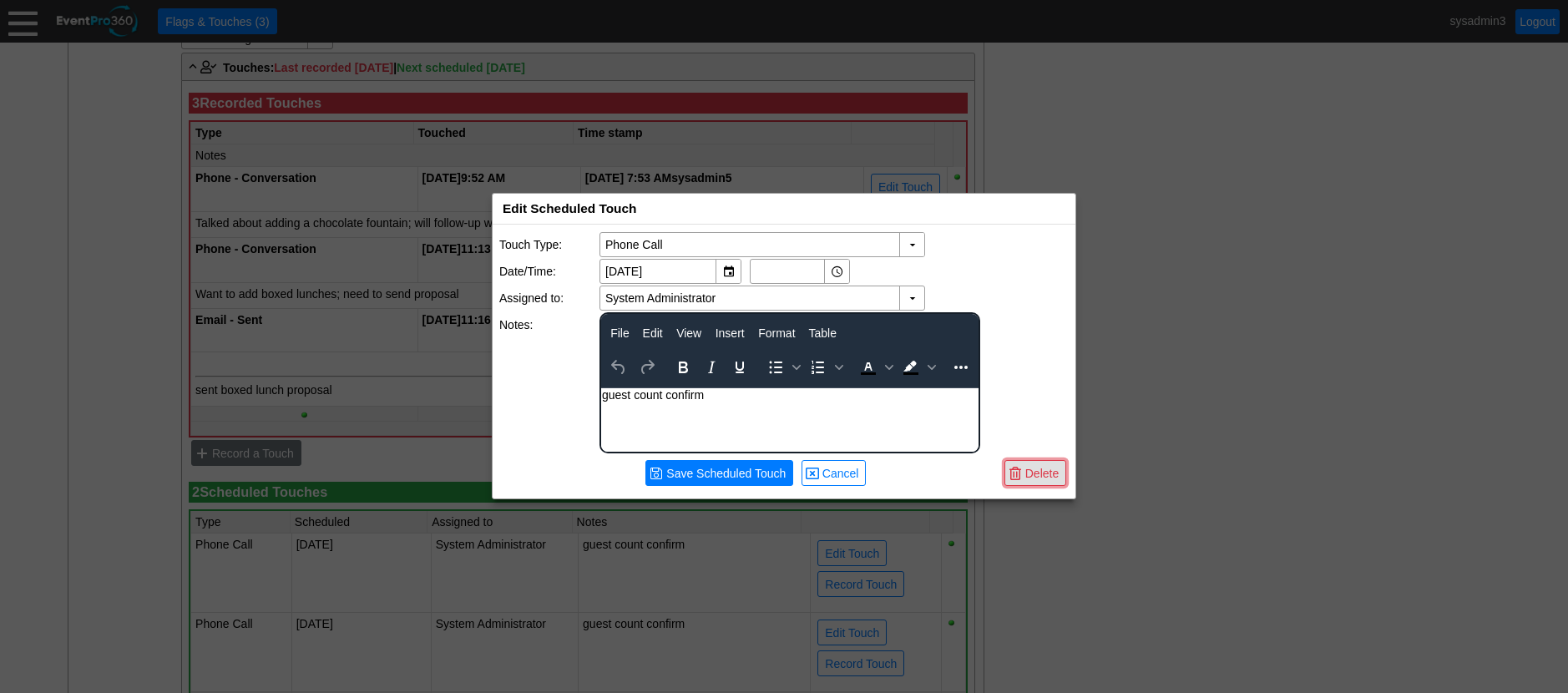
click at [1046, 469] on span "Delete" at bounding box center [1041, 472] width 40 height 17
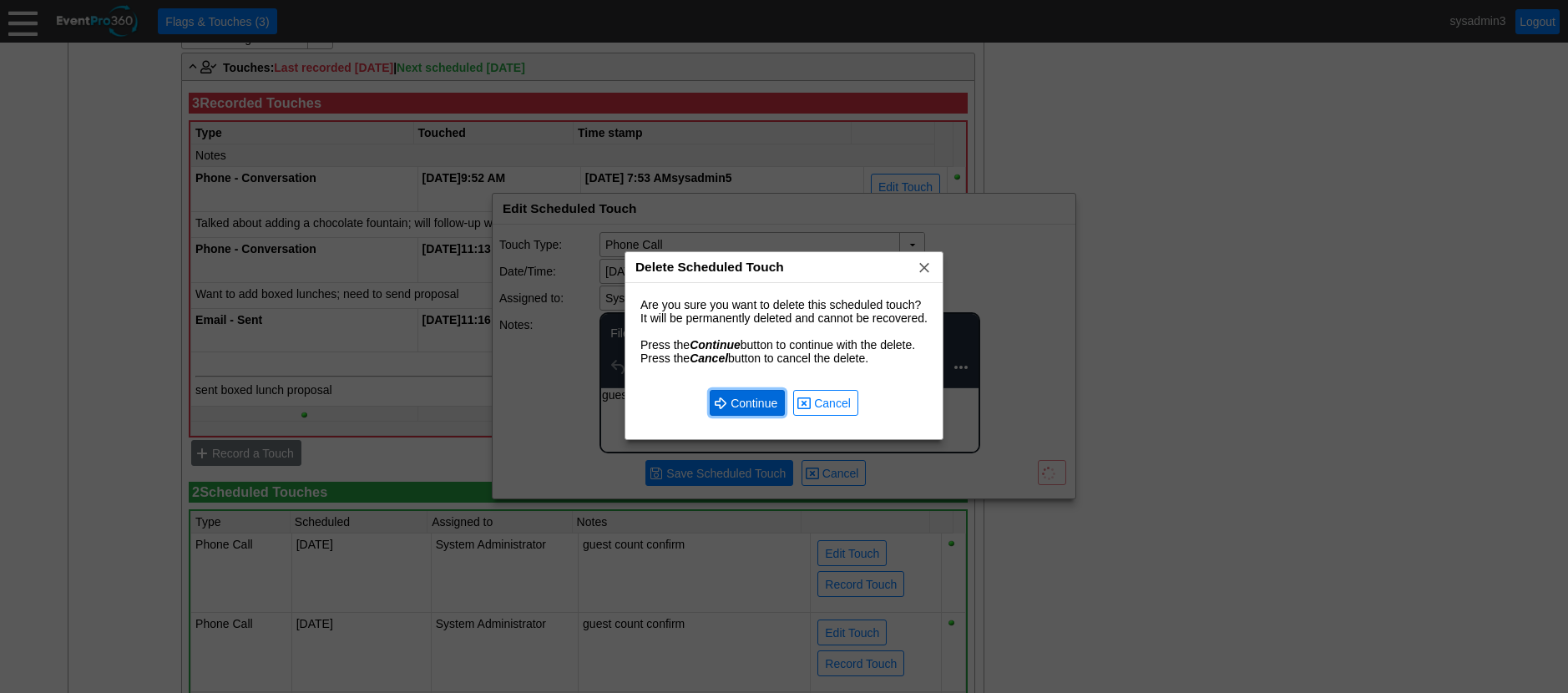
click at [764, 404] on span "Continue" at bounding box center [754, 403] width 54 height 17
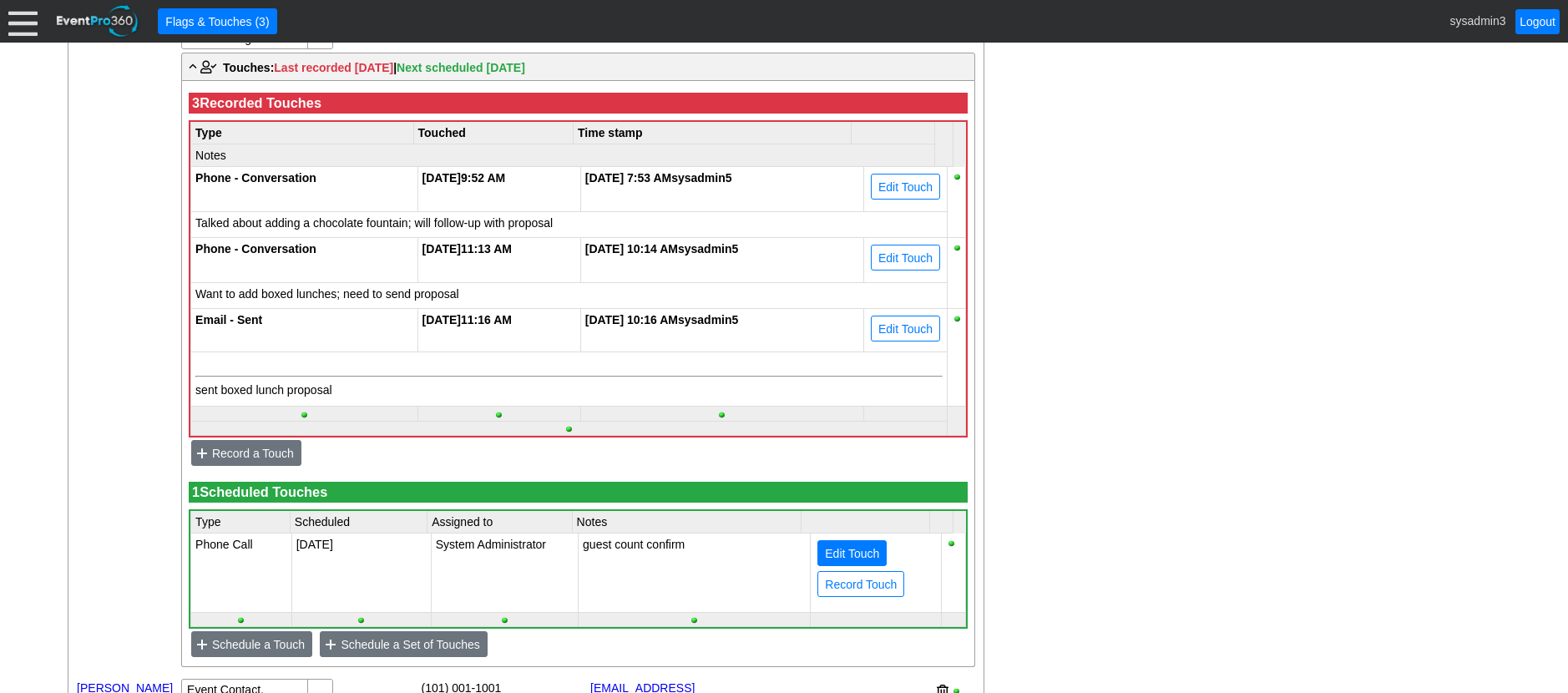
click at [847, 562] on span "Edit Touch" at bounding box center [852, 553] width 61 height 17
type input "Phone Call"
type input "[DATE]"
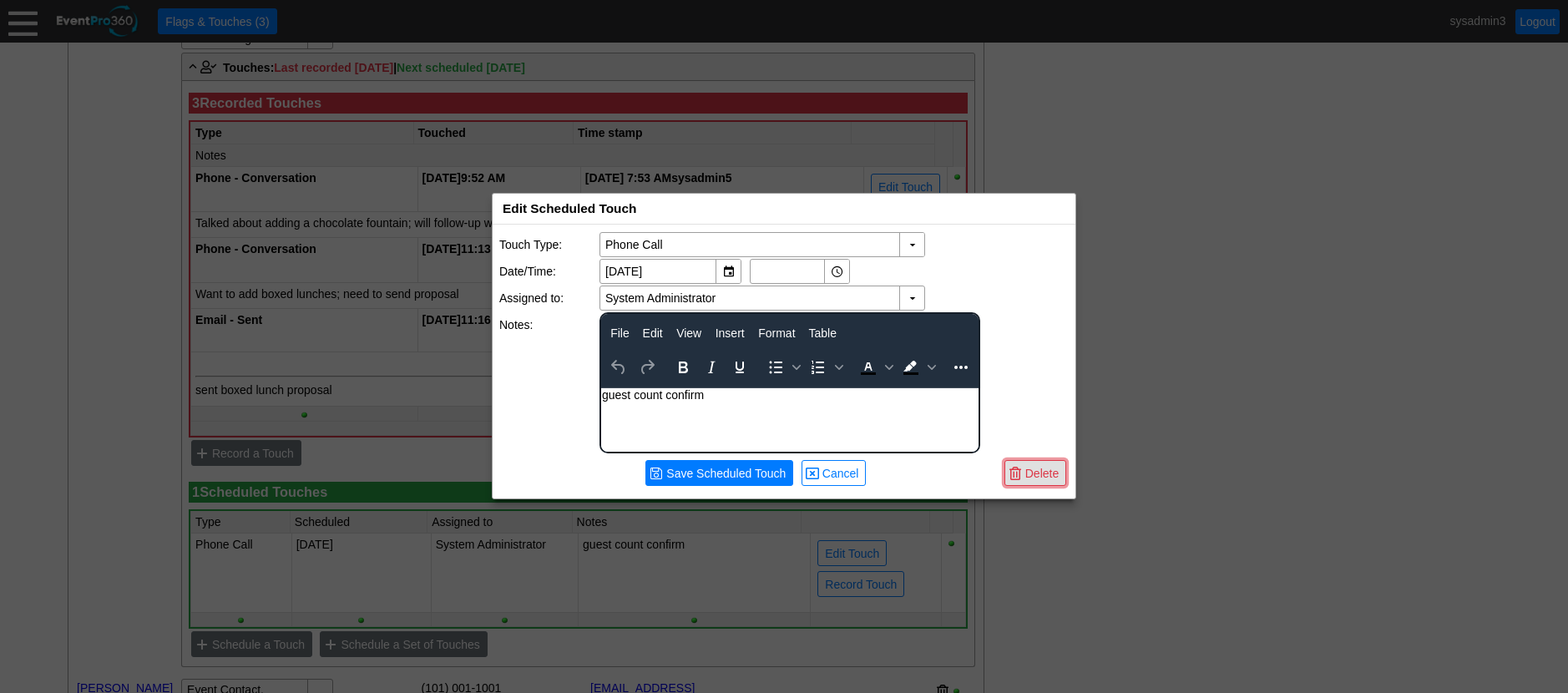
click at [1037, 471] on span "Delete" at bounding box center [1041, 472] width 40 height 17
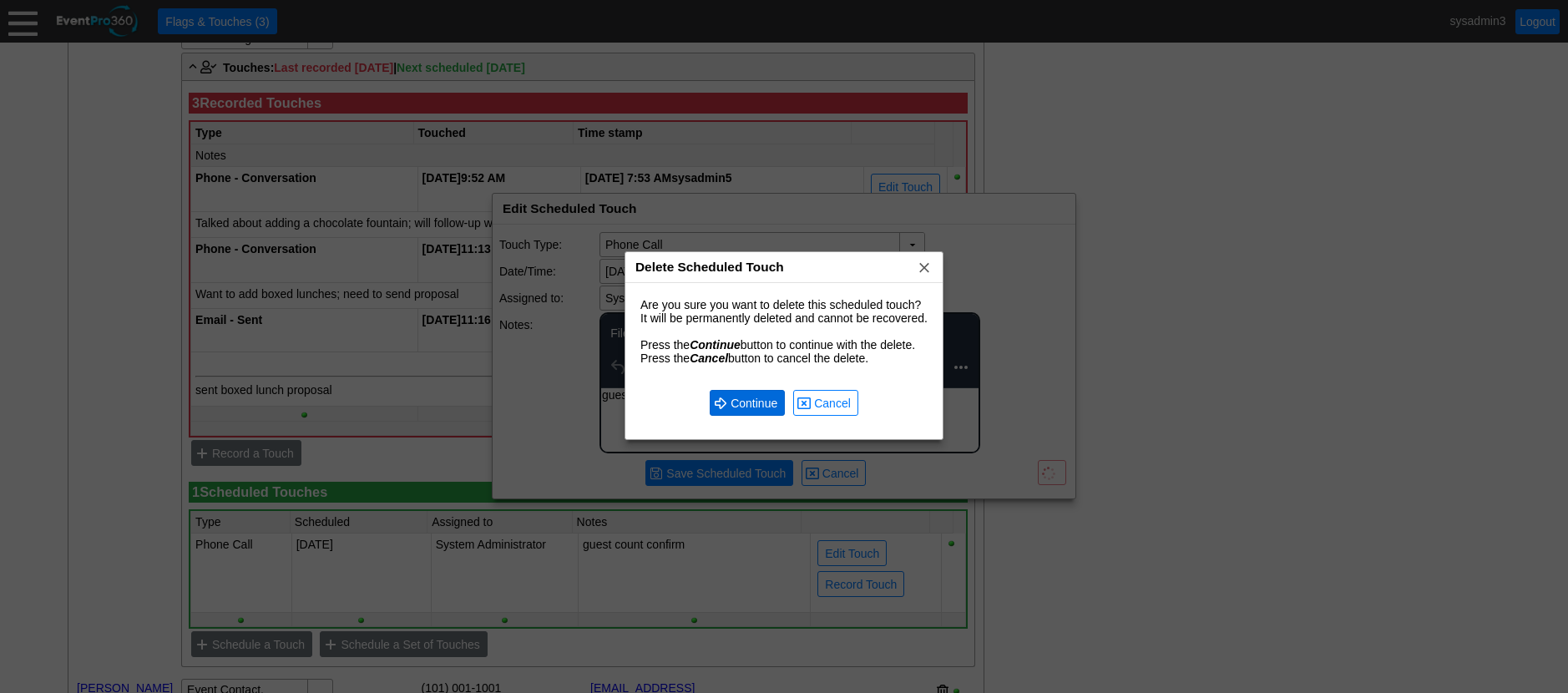
click at [752, 406] on span "Continue" at bounding box center [754, 403] width 54 height 17
